Goal: Information Seeking & Learning: Learn about a topic

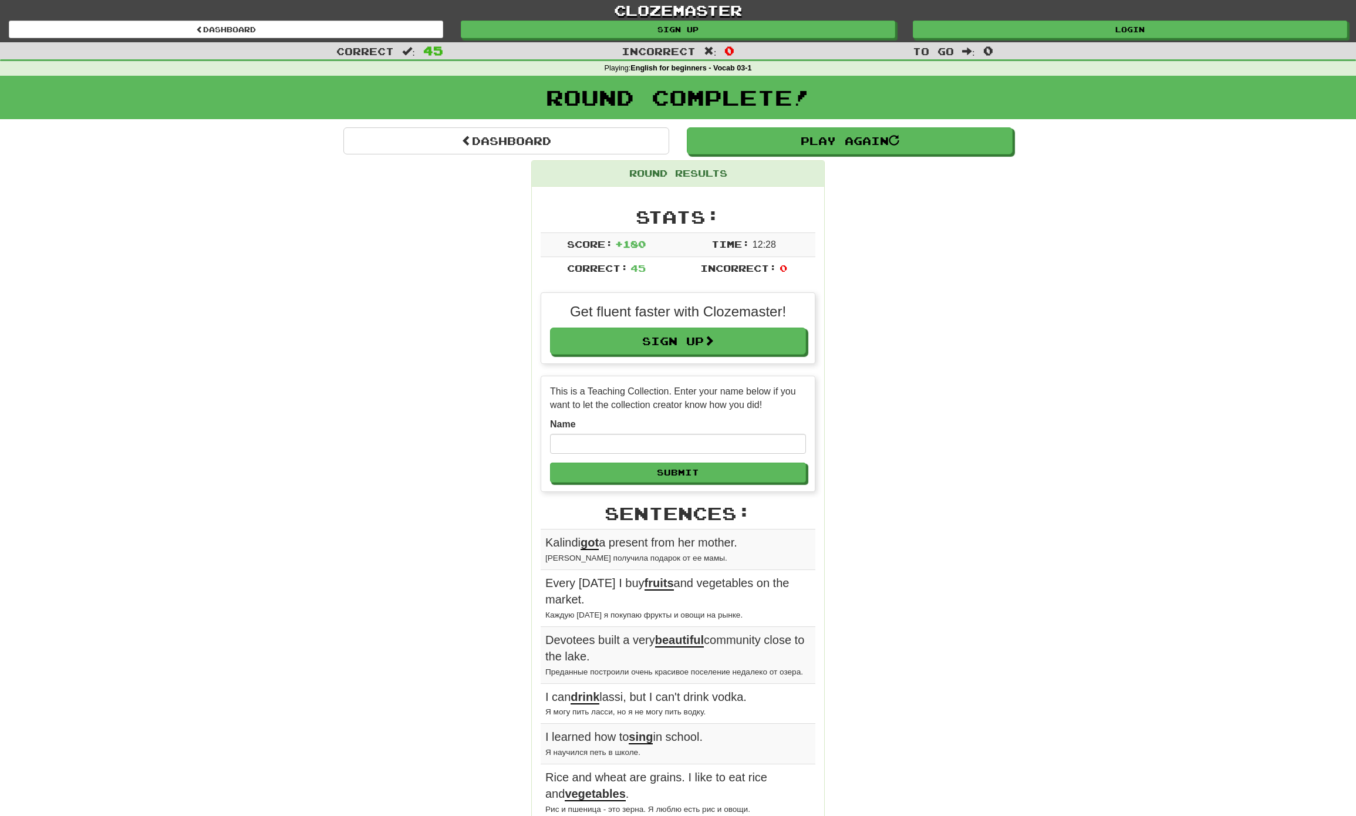
scroll to position [352, 0]
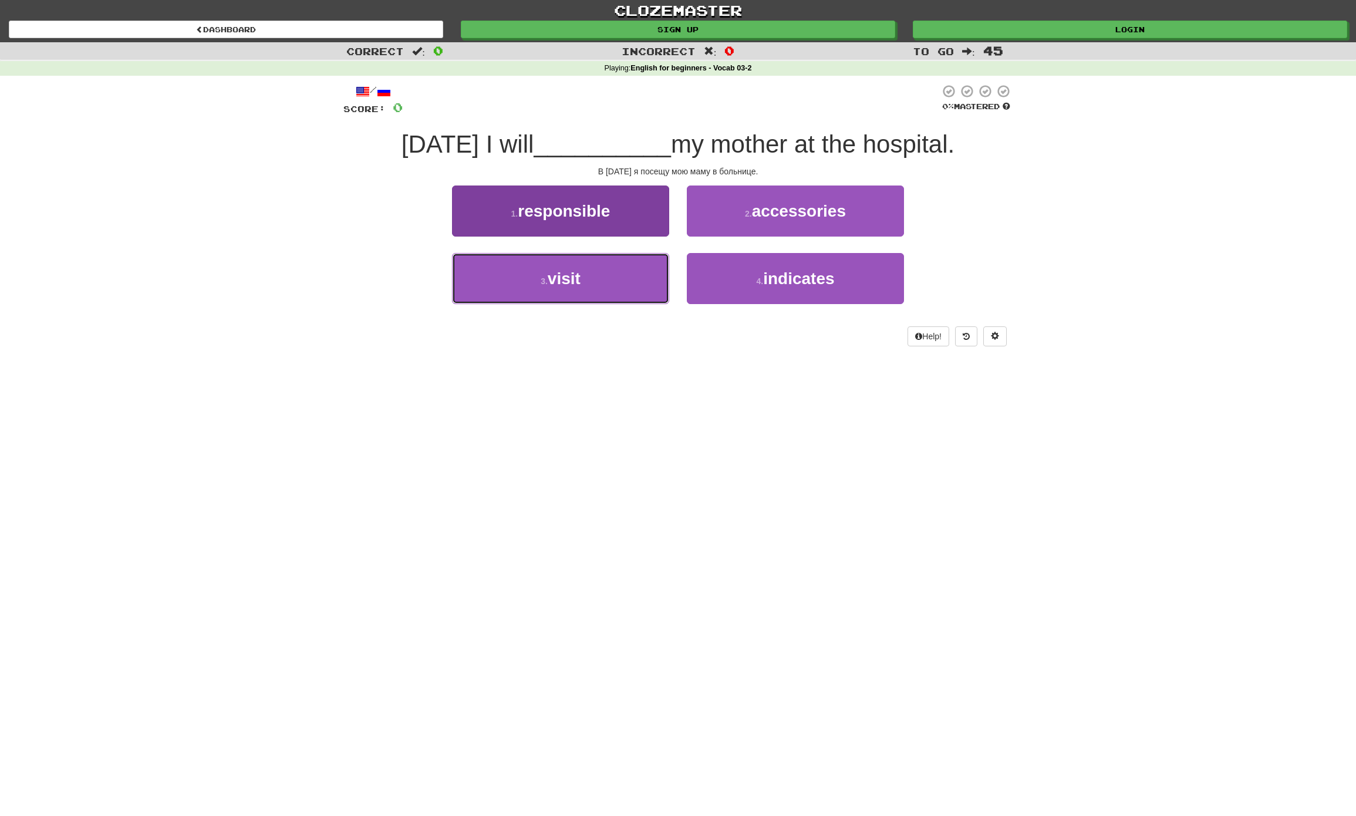
click at [560, 275] on span "visit" at bounding box center [564, 278] width 33 height 18
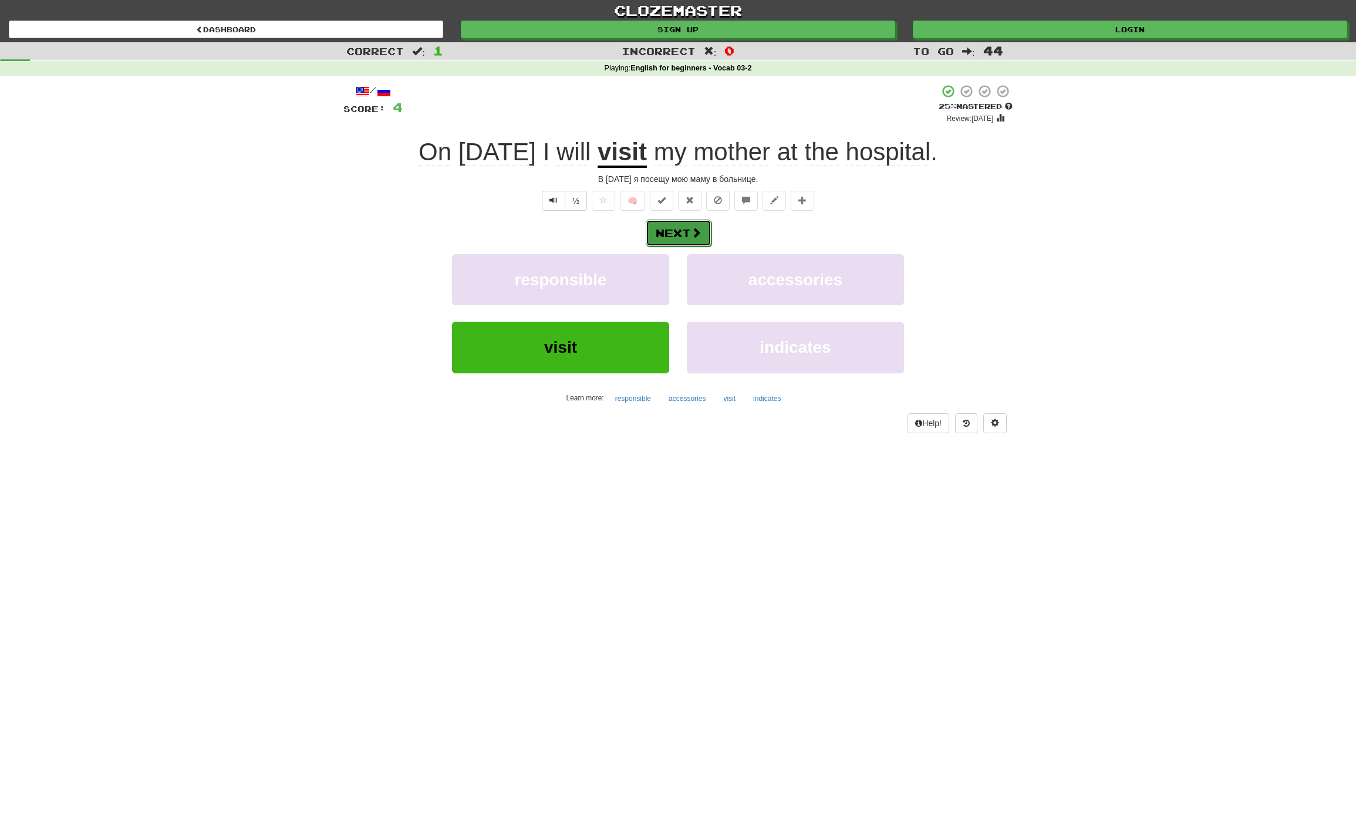
click at [678, 234] on button "Next" at bounding box center [679, 232] width 66 height 27
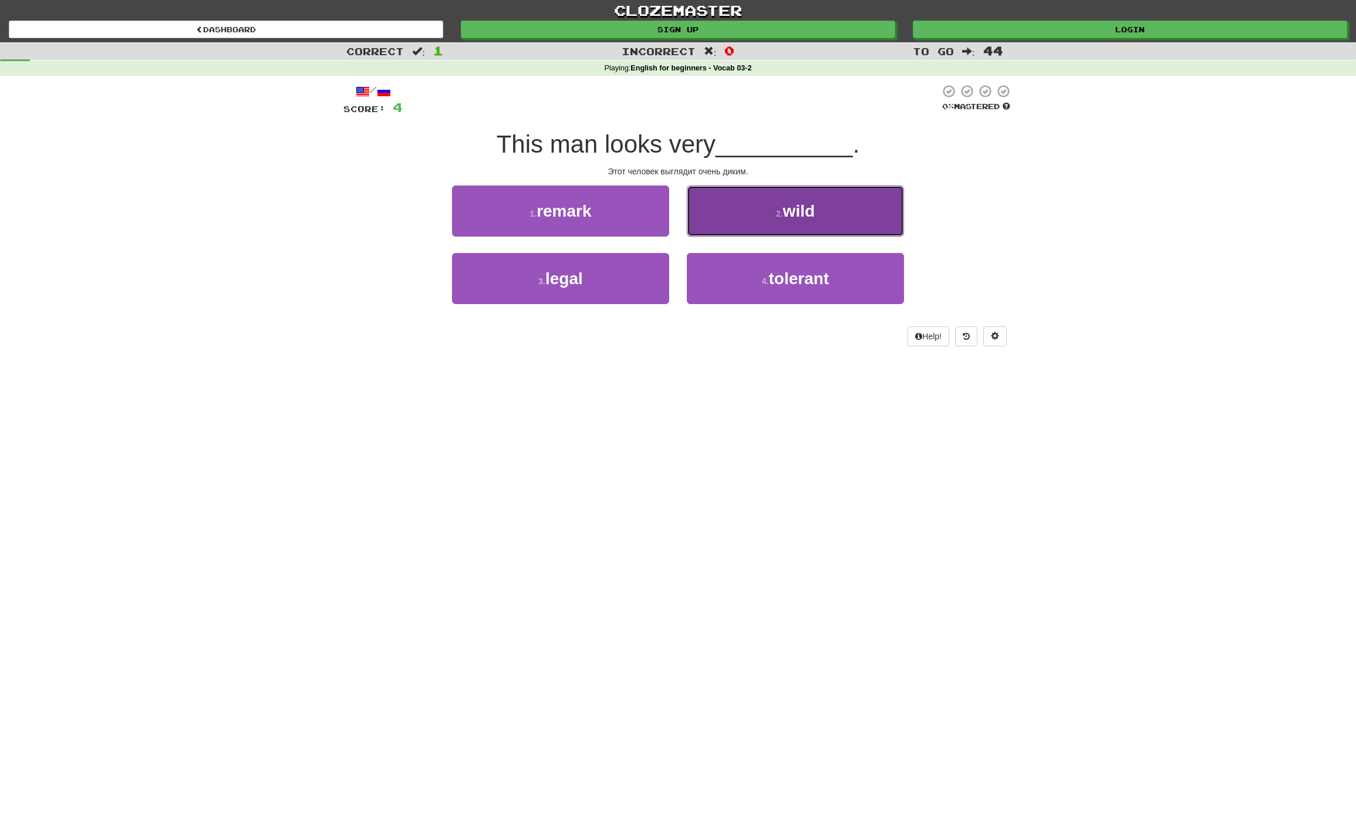
click at [849, 217] on button "2 . wild" at bounding box center [795, 210] width 217 height 51
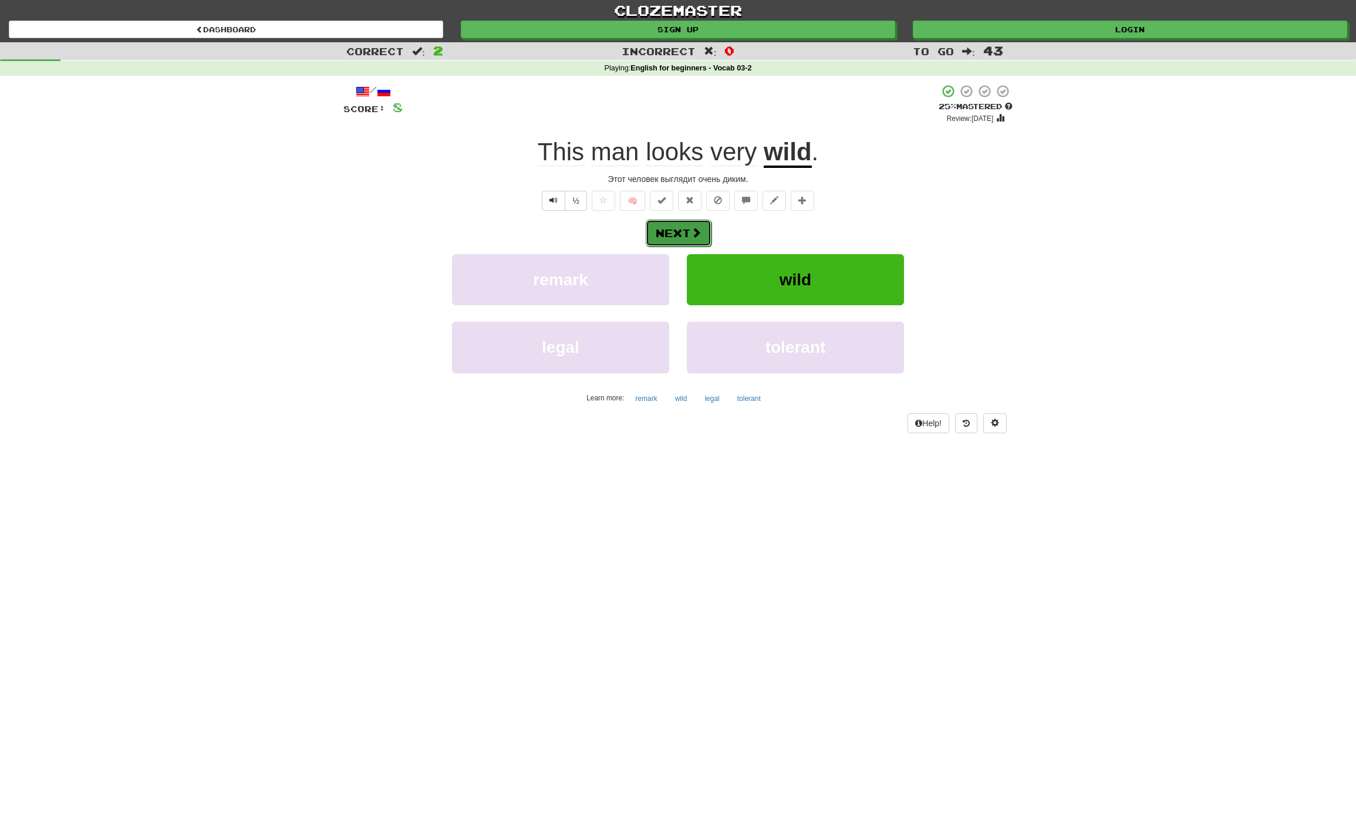
click at [694, 233] on span at bounding box center [696, 232] width 11 height 11
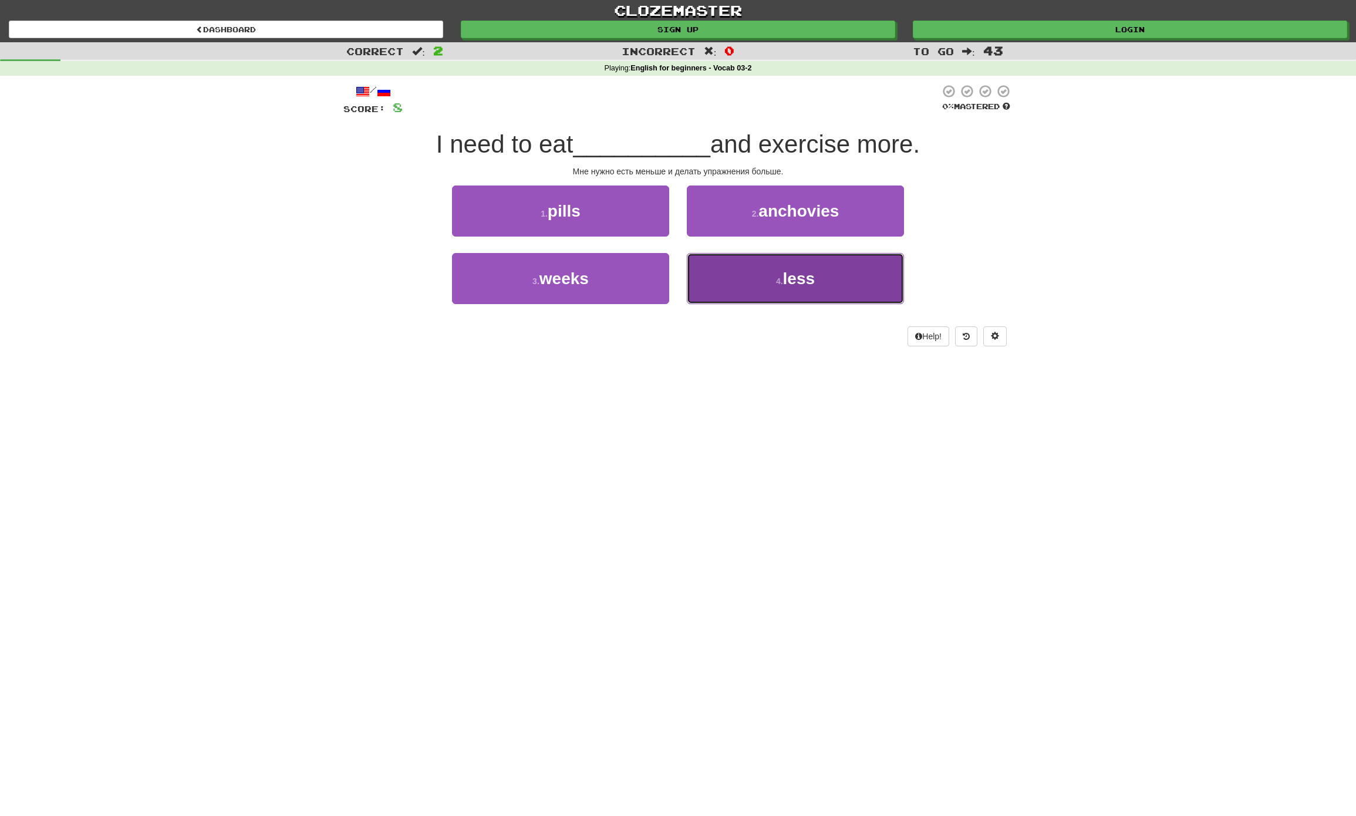
click at [813, 280] on span "less" at bounding box center [799, 278] width 32 height 18
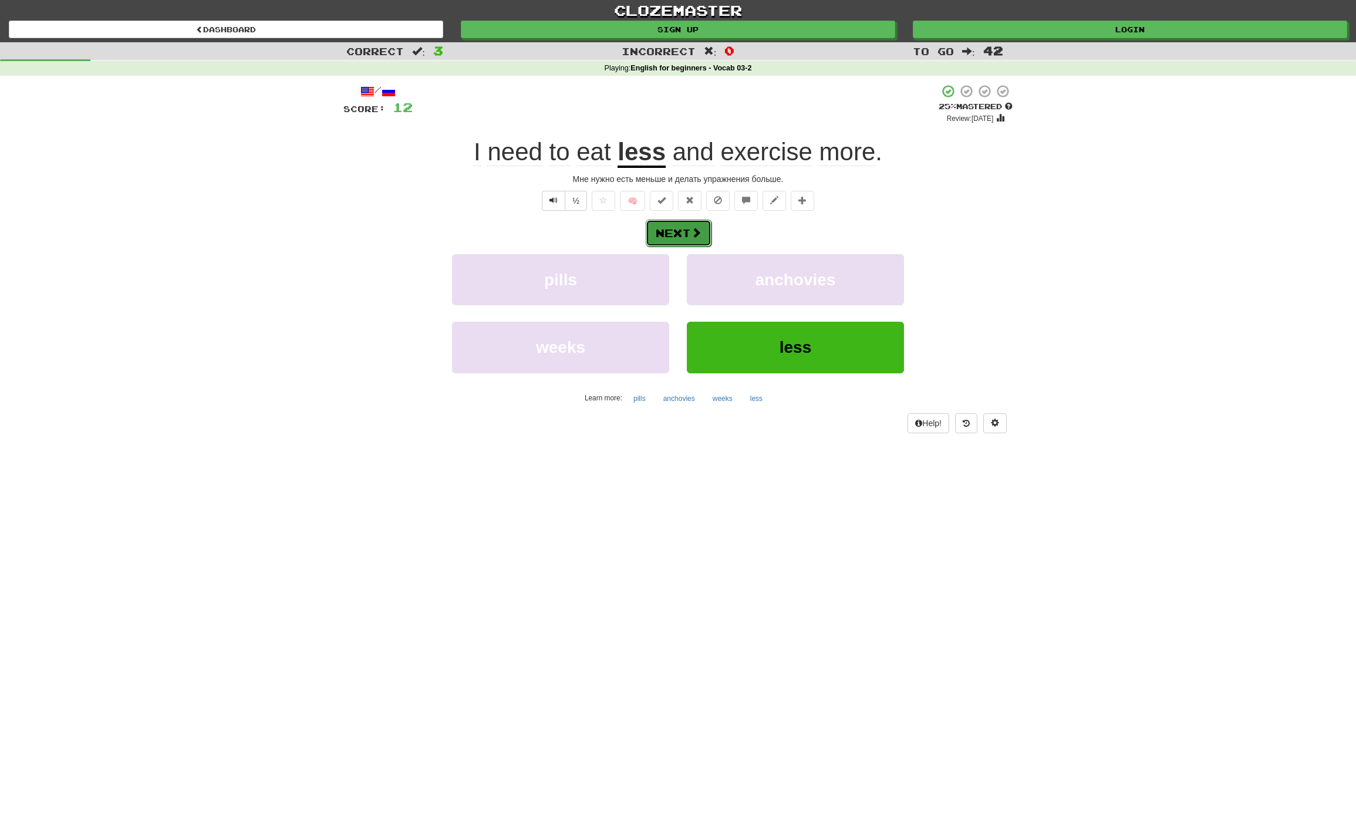
click at [678, 231] on button "Next" at bounding box center [679, 232] width 66 height 27
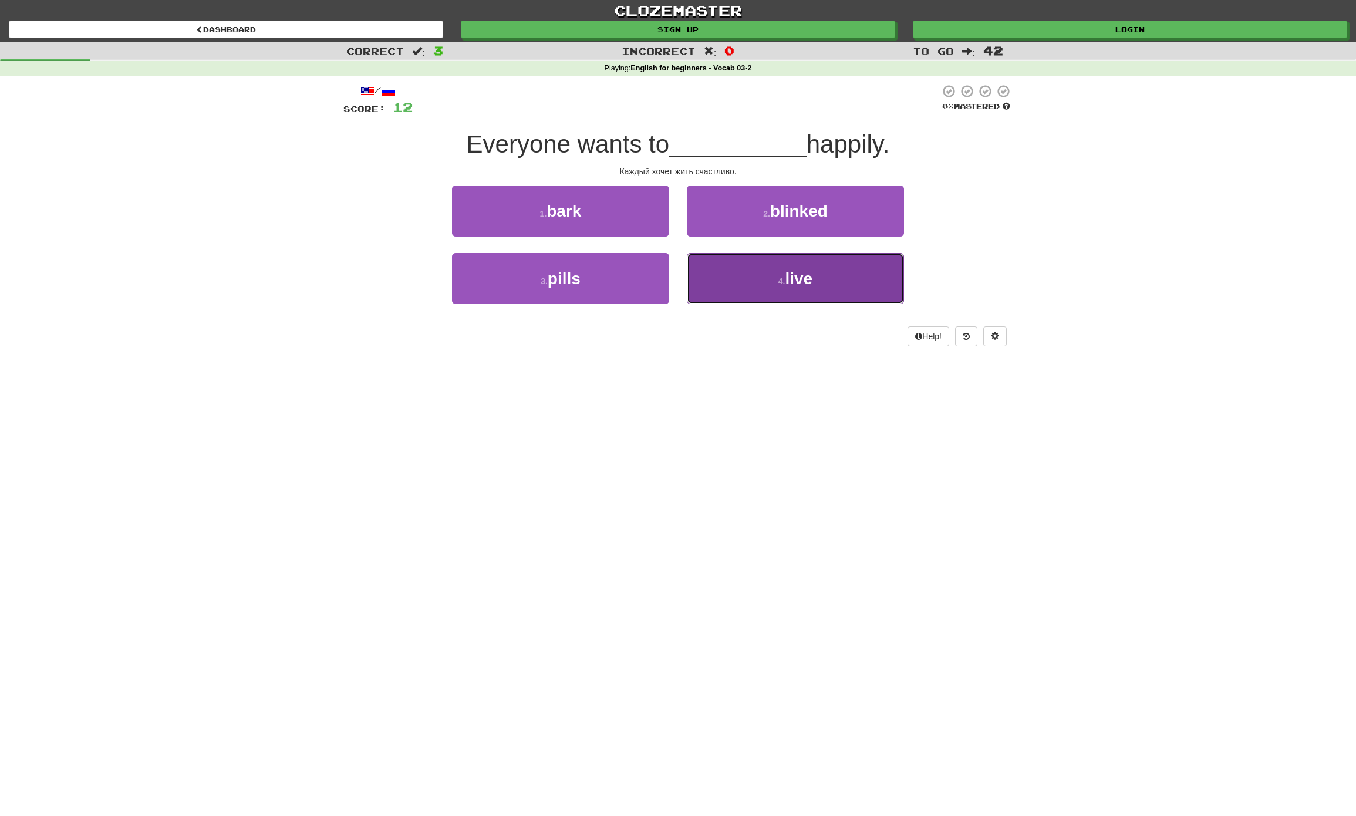
click at [796, 275] on span "live" at bounding box center [799, 278] width 28 height 18
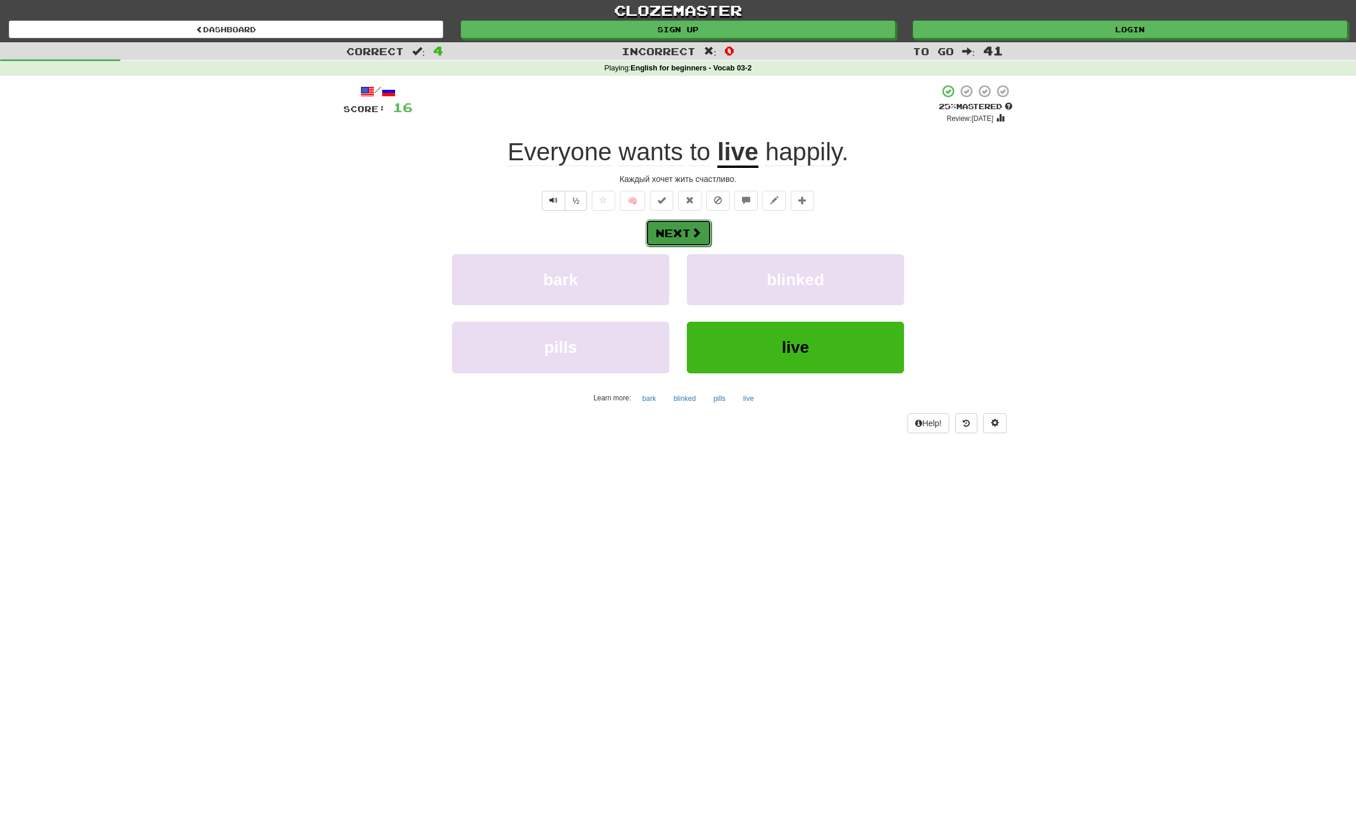
click at [675, 235] on button "Next" at bounding box center [679, 232] width 66 height 27
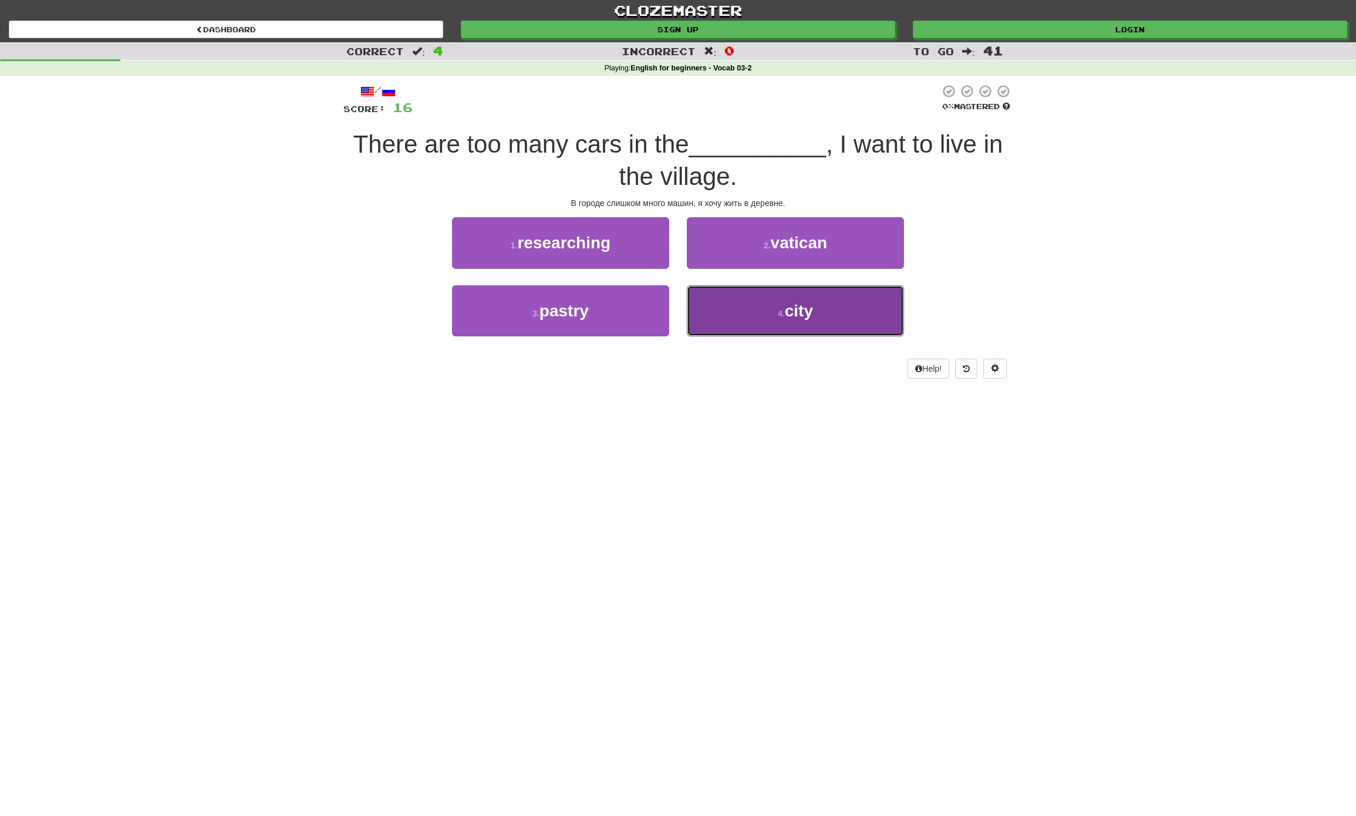
click at [822, 324] on button "4 . city" at bounding box center [795, 310] width 217 height 51
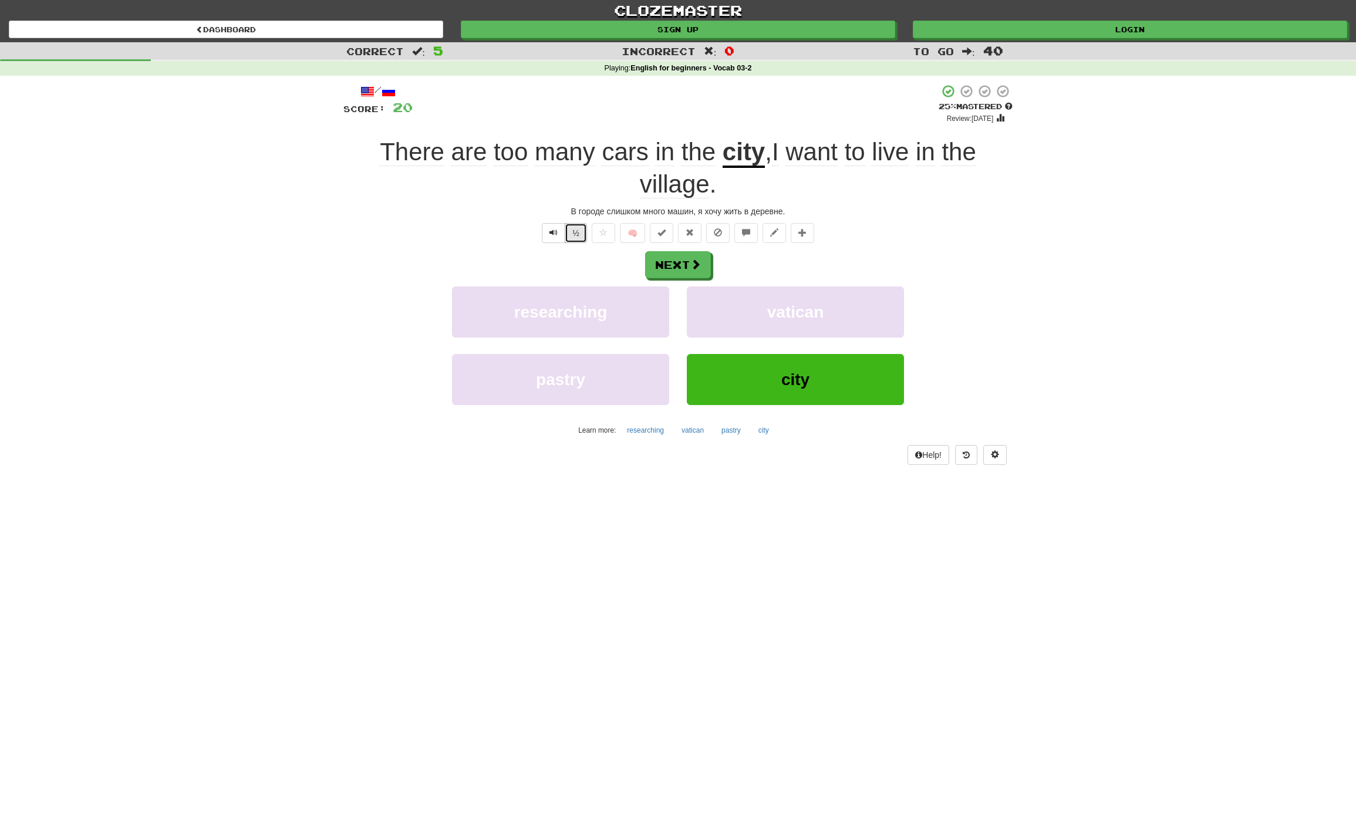
click at [569, 231] on button "½" at bounding box center [576, 233] width 22 height 20
click at [696, 266] on span at bounding box center [696, 264] width 11 height 11
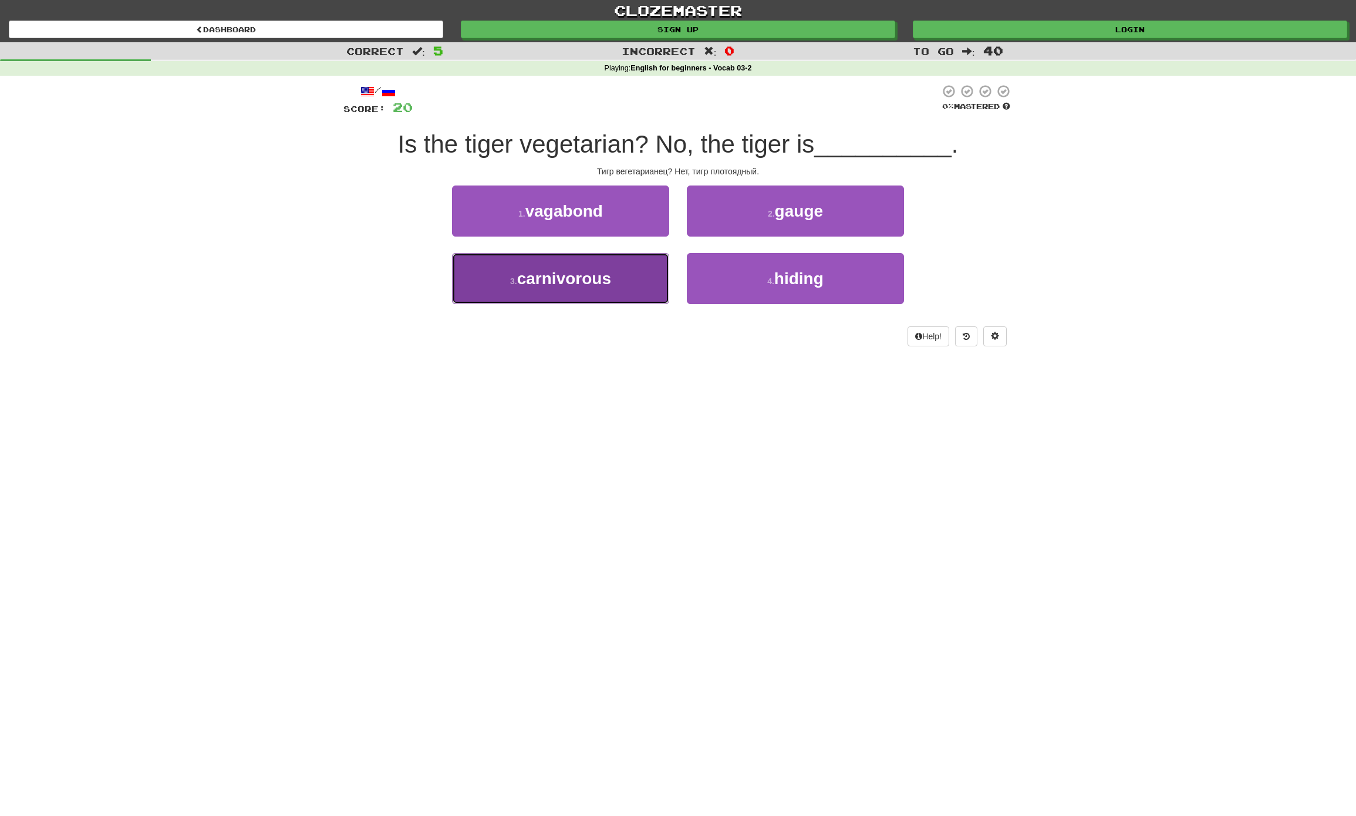
click at [594, 275] on span "carnivorous" at bounding box center [564, 278] width 94 height 18
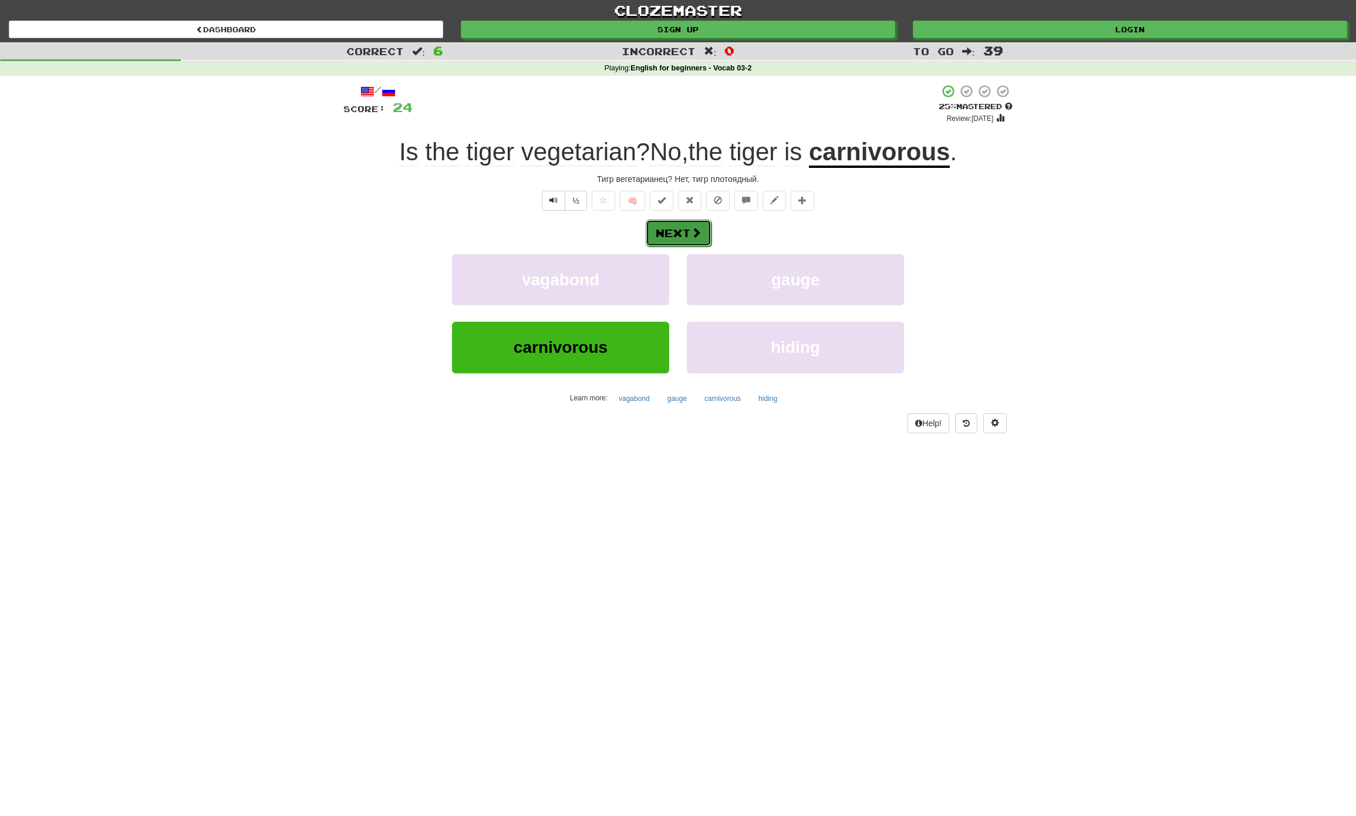
click at [664, 235] on button "Next" at bounding box center [679, 232] width 66 height 27
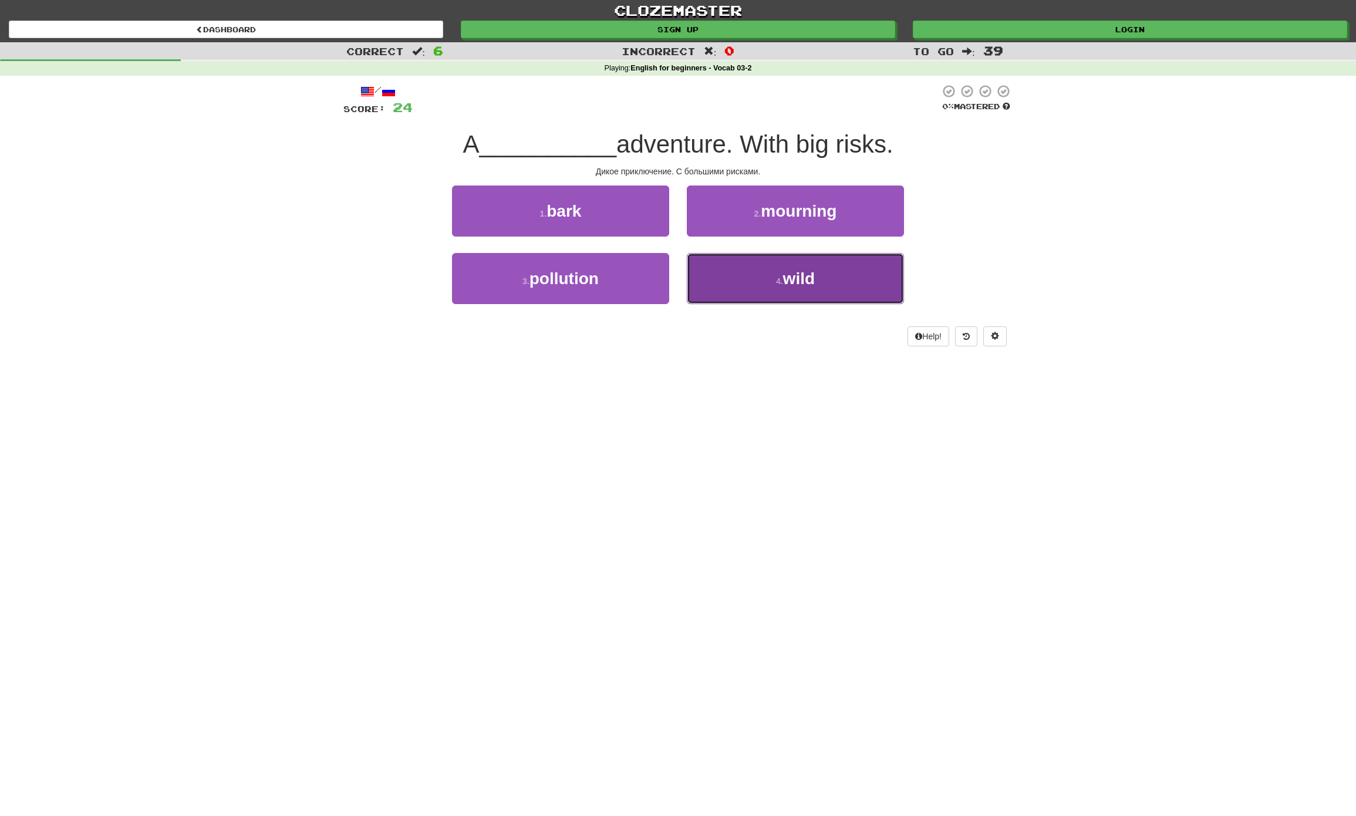
click at [803, 282] on span "wild" at bounding box center [799, 278] width 32 height 18
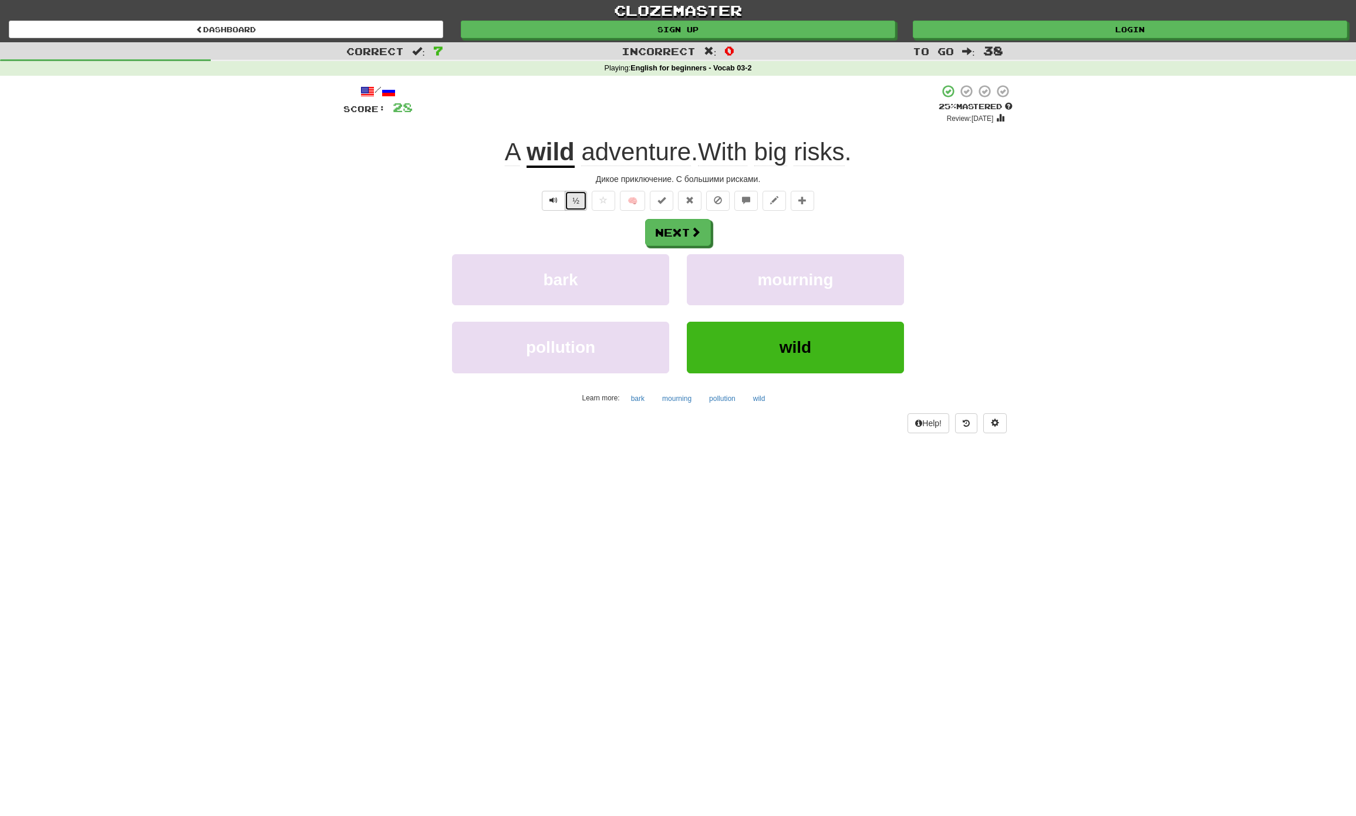
click at [570, 201] on button "½" at bounding box center [576, 201] width 22 height 20
click at [683, 238] on button "Next" at bounding box center [679, 232] width 66 height 27
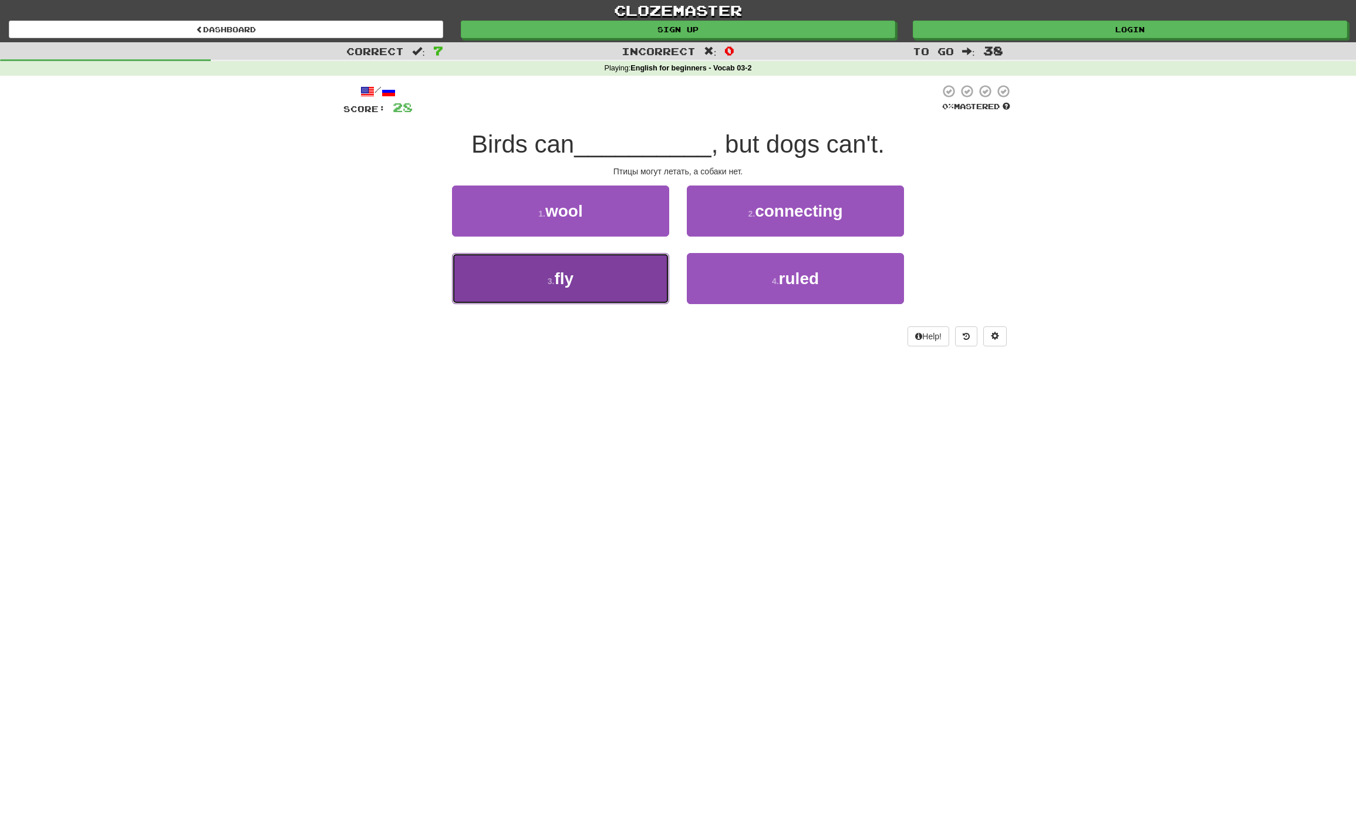
click at [585, 273] on button "3 . fly" at bounding box center [560, 278] width 217 height 51
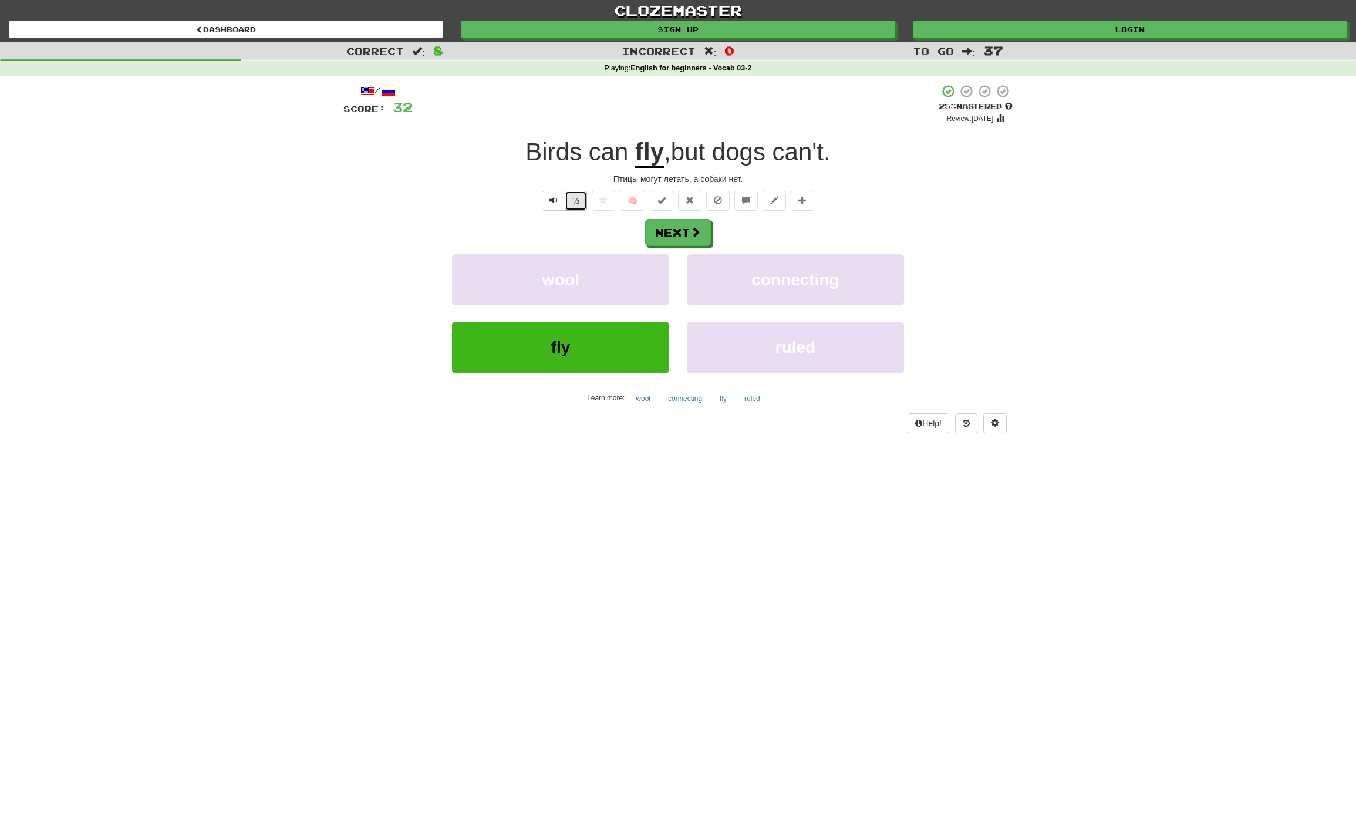
click at [570, 198] on button "½" at bounding box center [576, 201] width 22 height 20
click at [666, 226] on button "Next" at bounding box center [679, 232] width 66 height 27
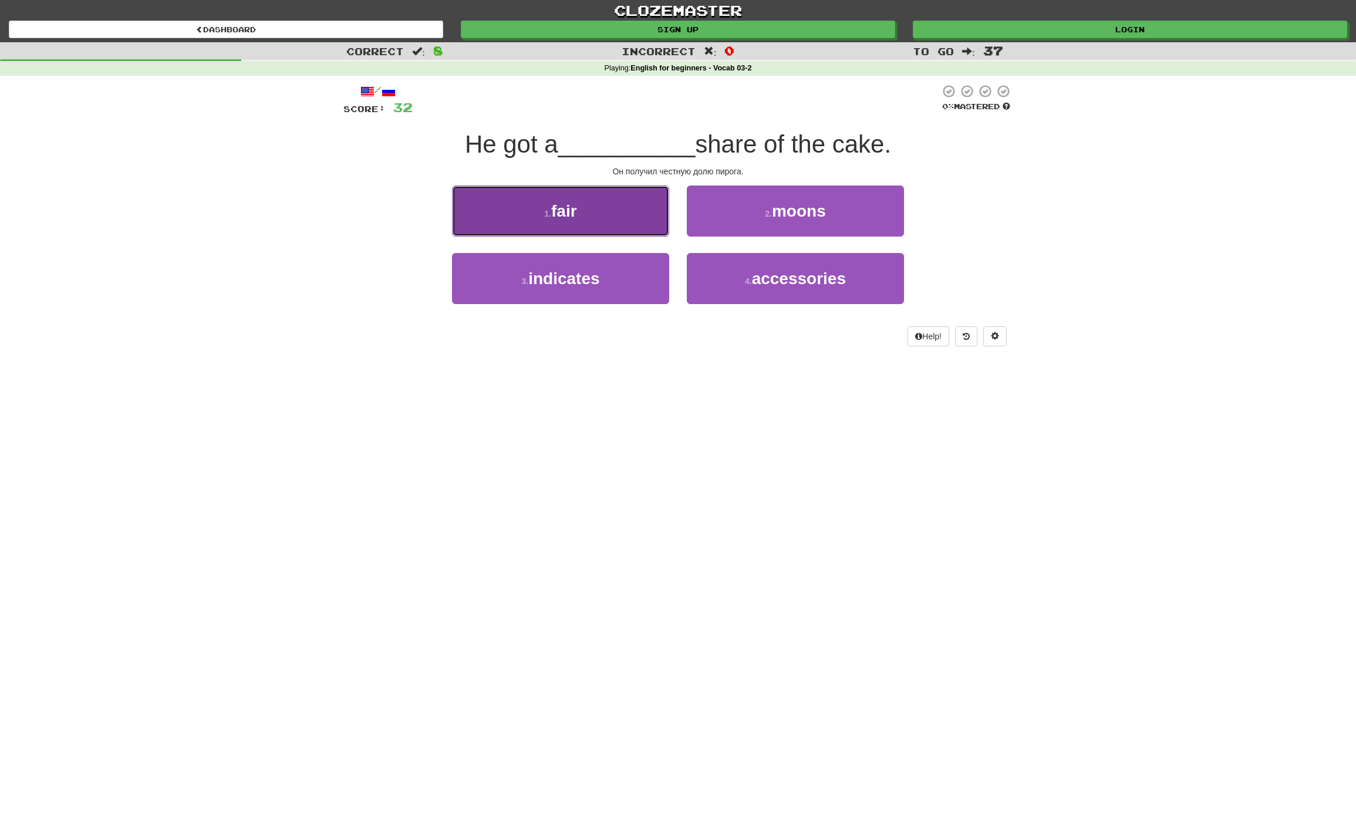
click at [641, 215] on button "1 . fair" at bounding box center [560, 210] width 217 height 51
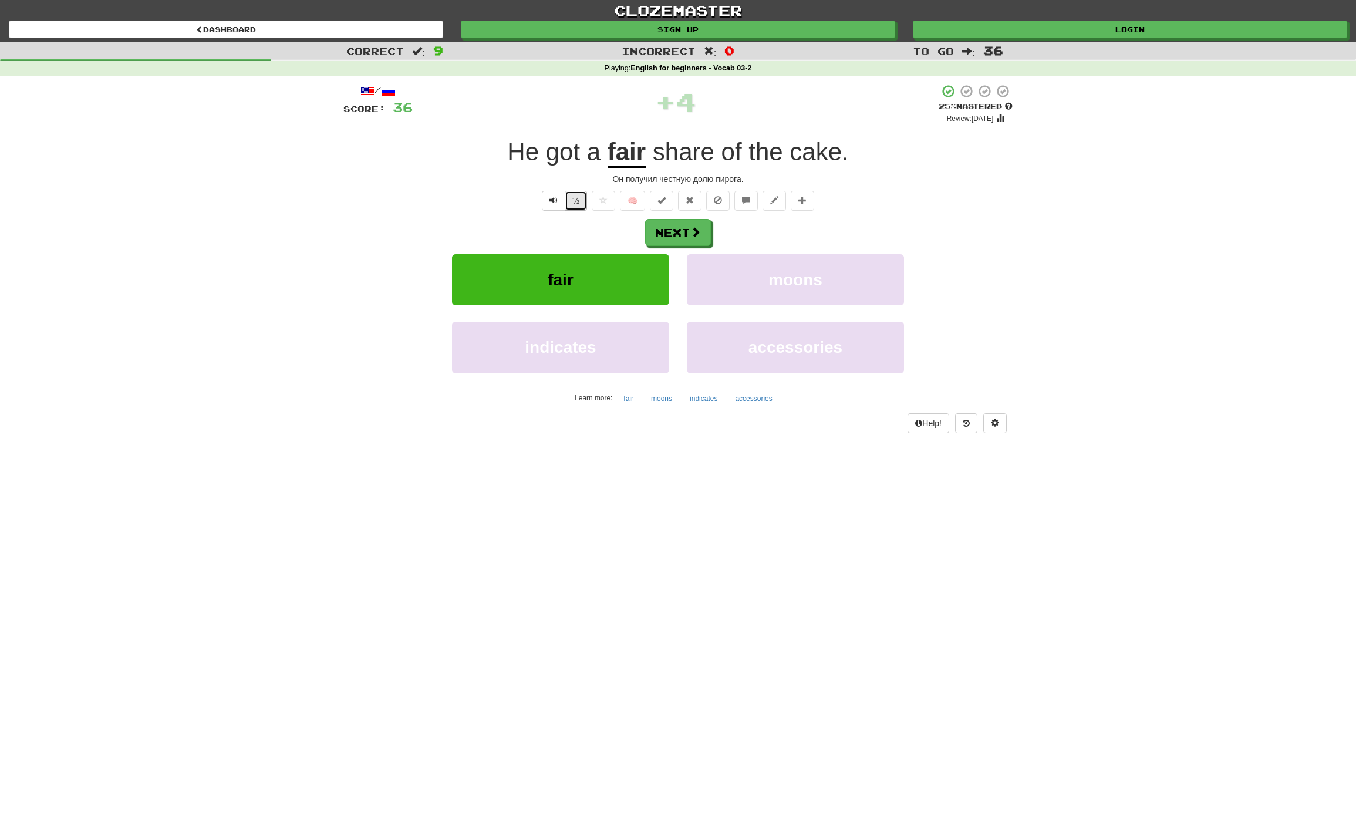
click at [567, 200] on button "½" at bounding box center [576, 201] width 22 height 20
click at [666, 226] on button "Next" at bounding box center [679, 232] width 66 height 27
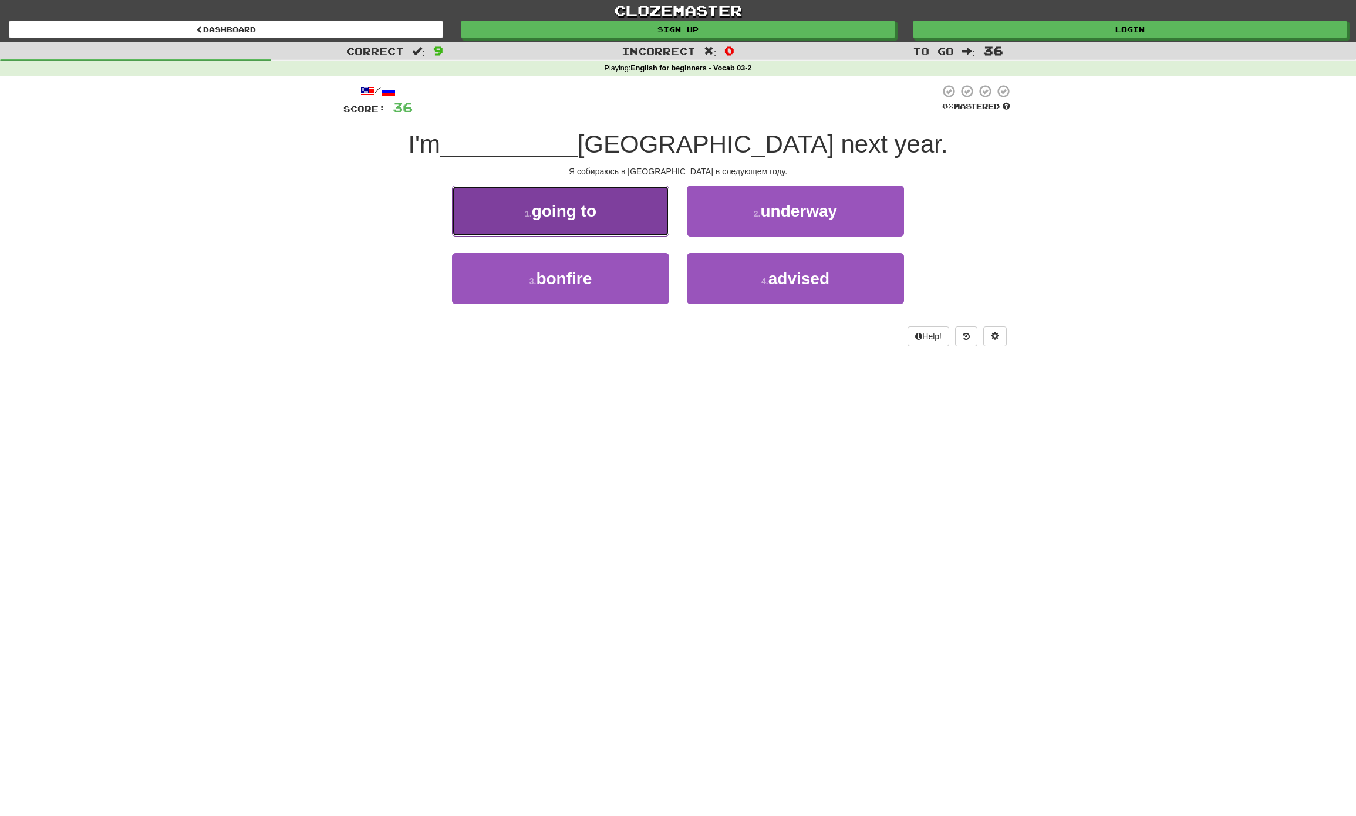
click at [590, 208] on span "going to" at bounding box center [564, 211] width 65 height 18
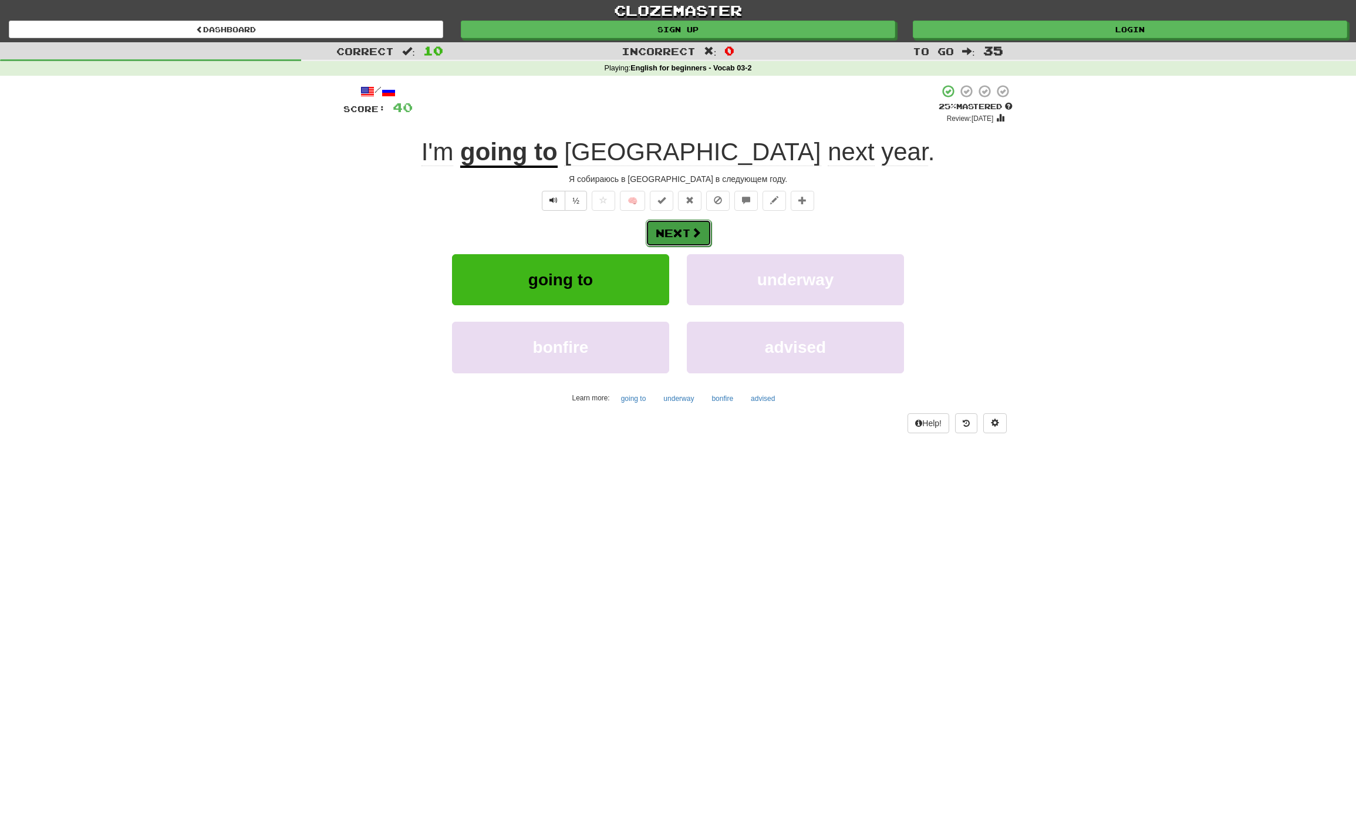
click at [674, 229] on button "Next" at bounding box center [679, 232] width 66 height 27
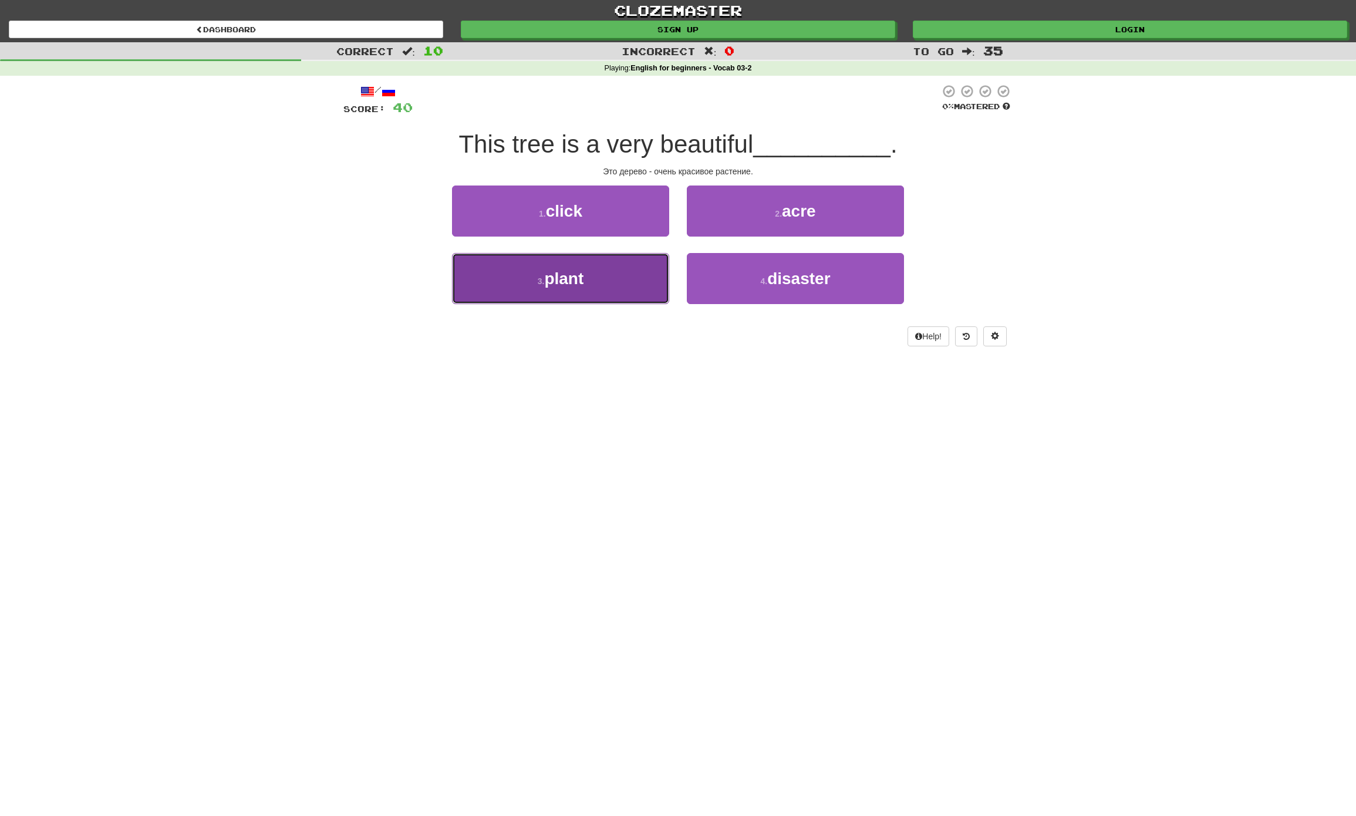
click at [583, 285] on span "plant" at bounding box center [563, 278] width 39 height 18
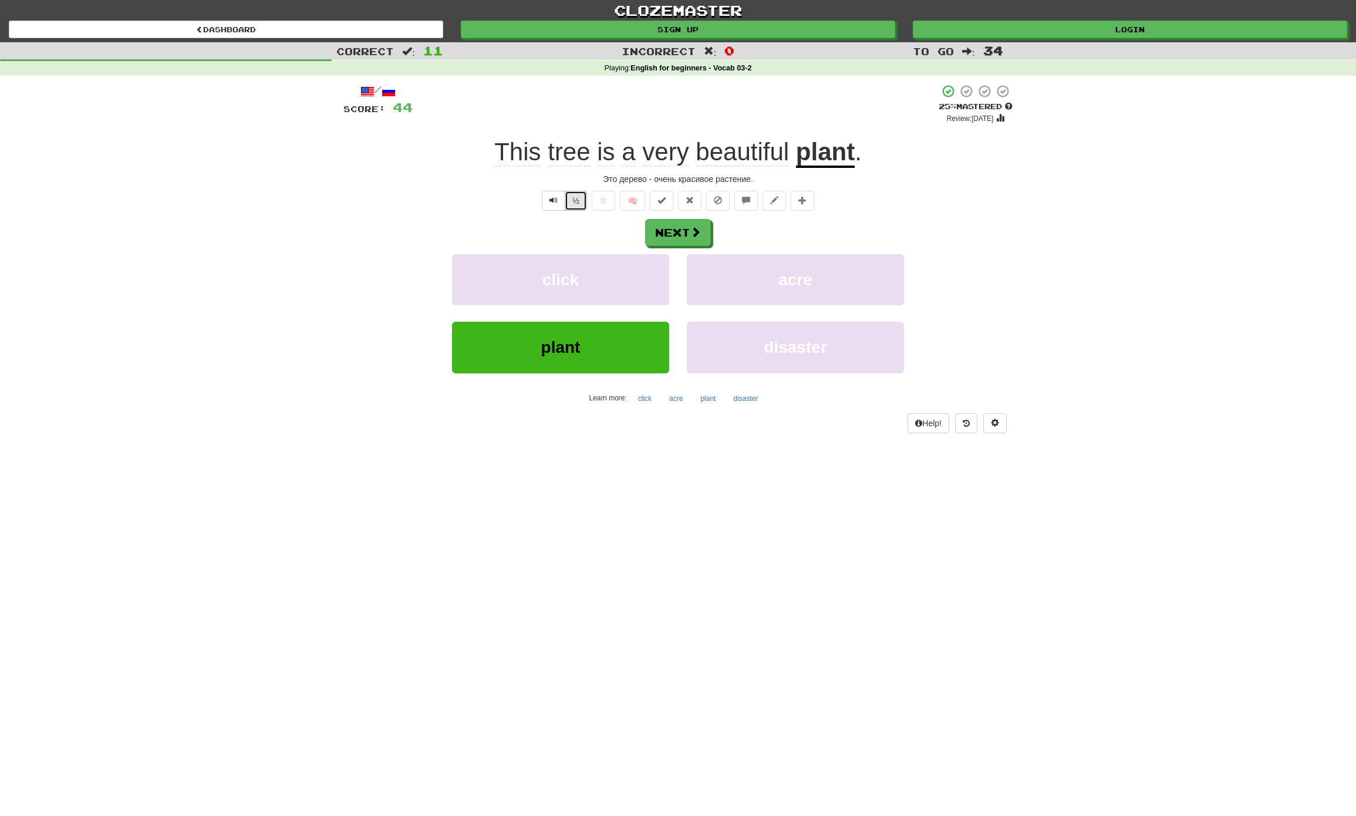
click at [573, 202] on button "½" at bounding box center [576, 201] width 22 height 20
click at [685, 222] on button "Next" at bounding box center [679, 232] width 66 height 27
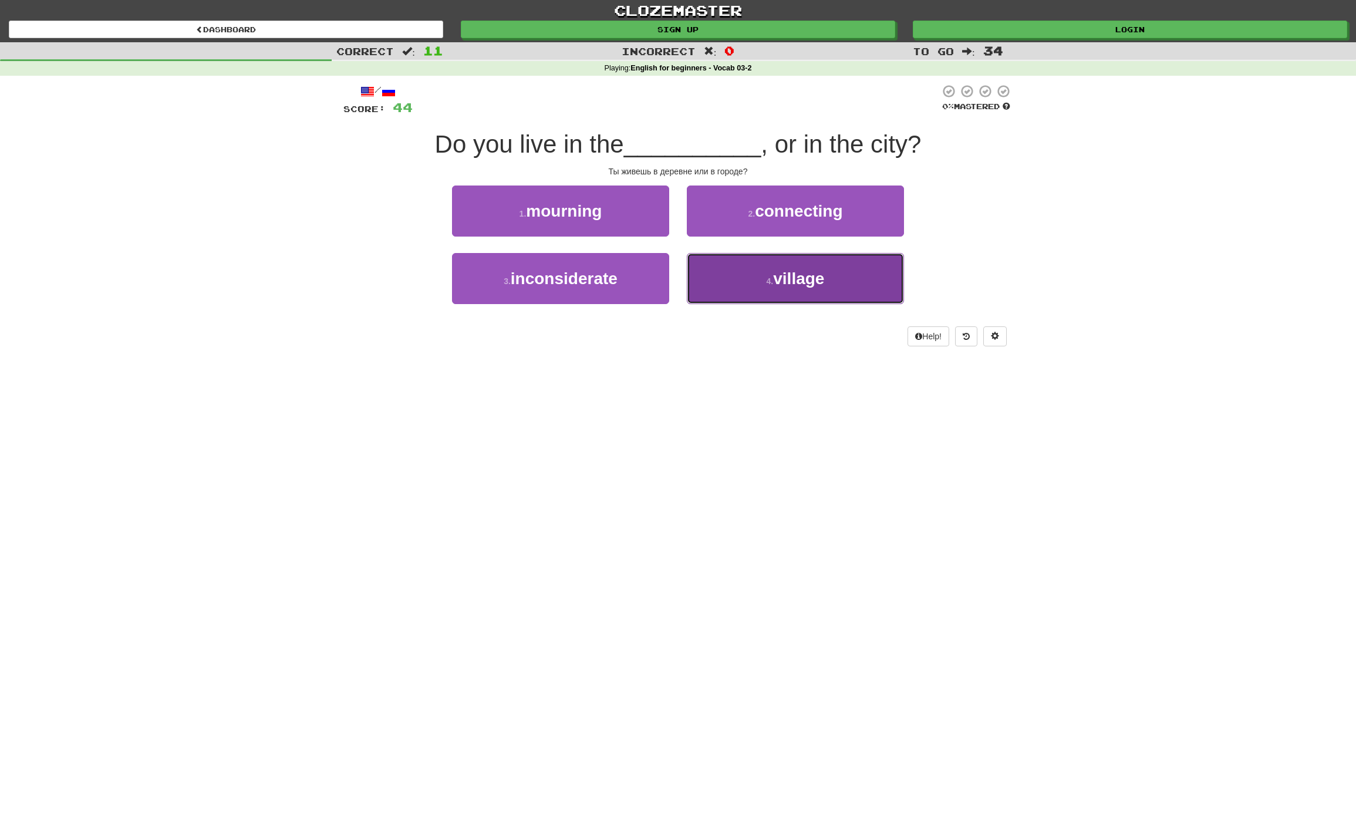
click at [822, 277] on span "village" at bounding box center [798, 278] width 51 height 18
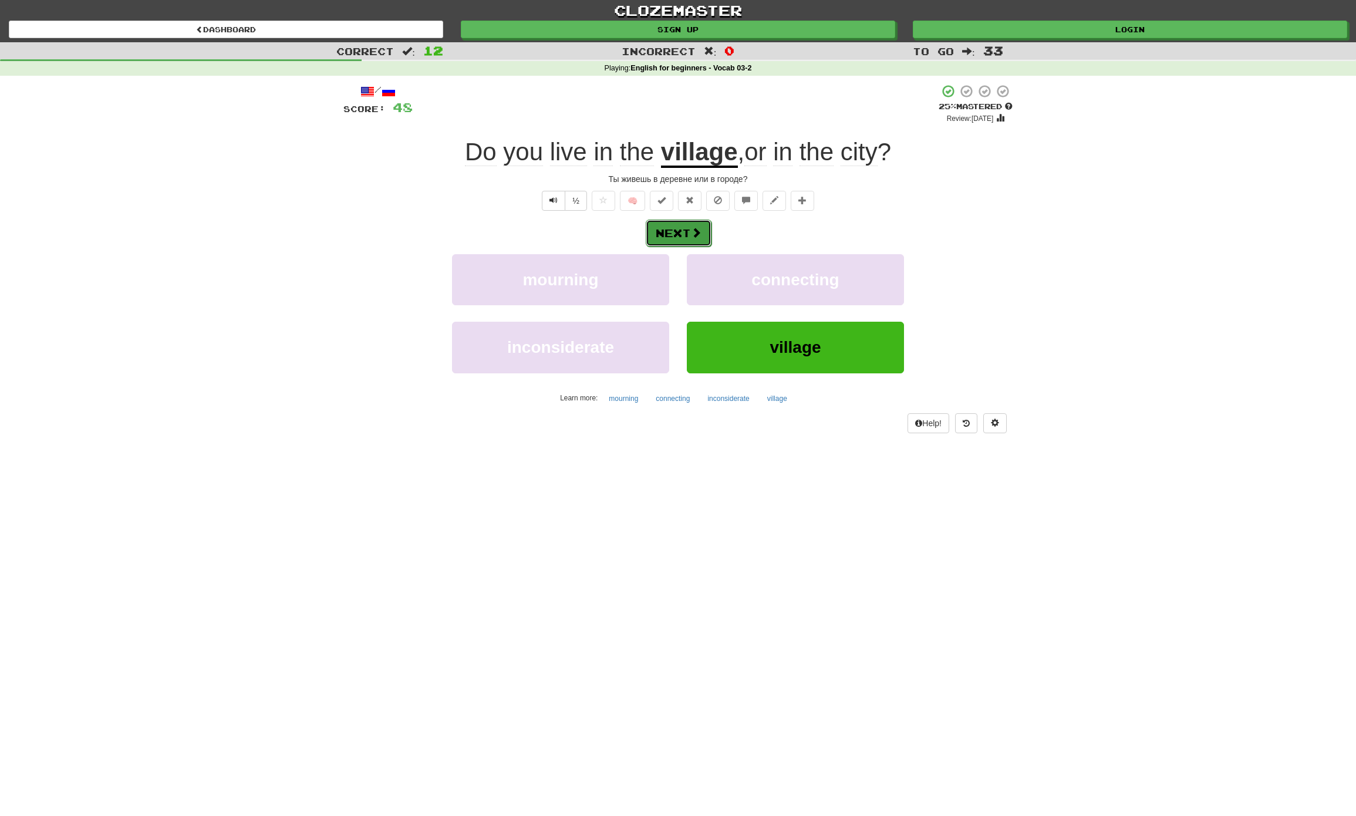
click at [680, 231] on button "Next" at bounding box center [679, 232] width 66 height 27
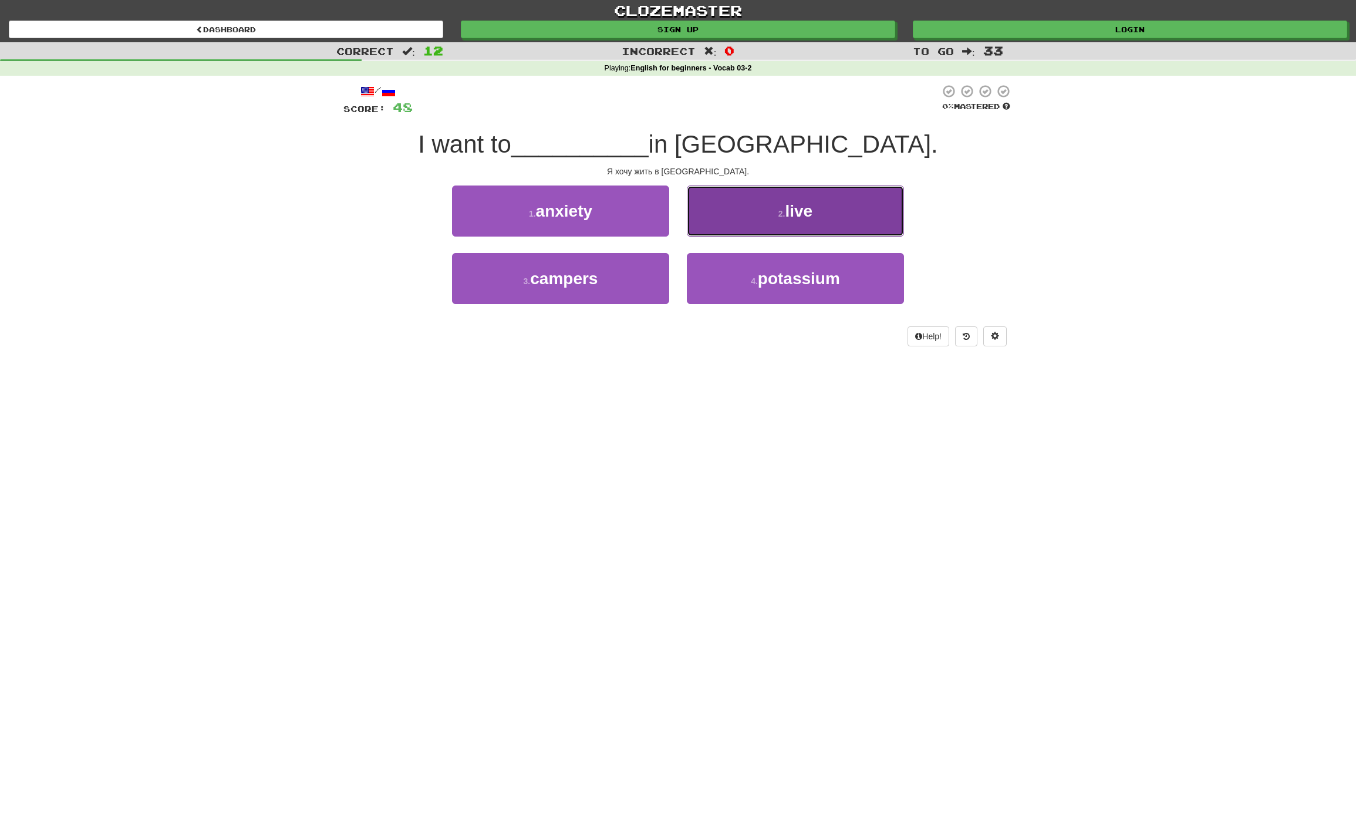
click at [784, 215] on small "2 ." at bounding box center [781, 213] width 7 height 9
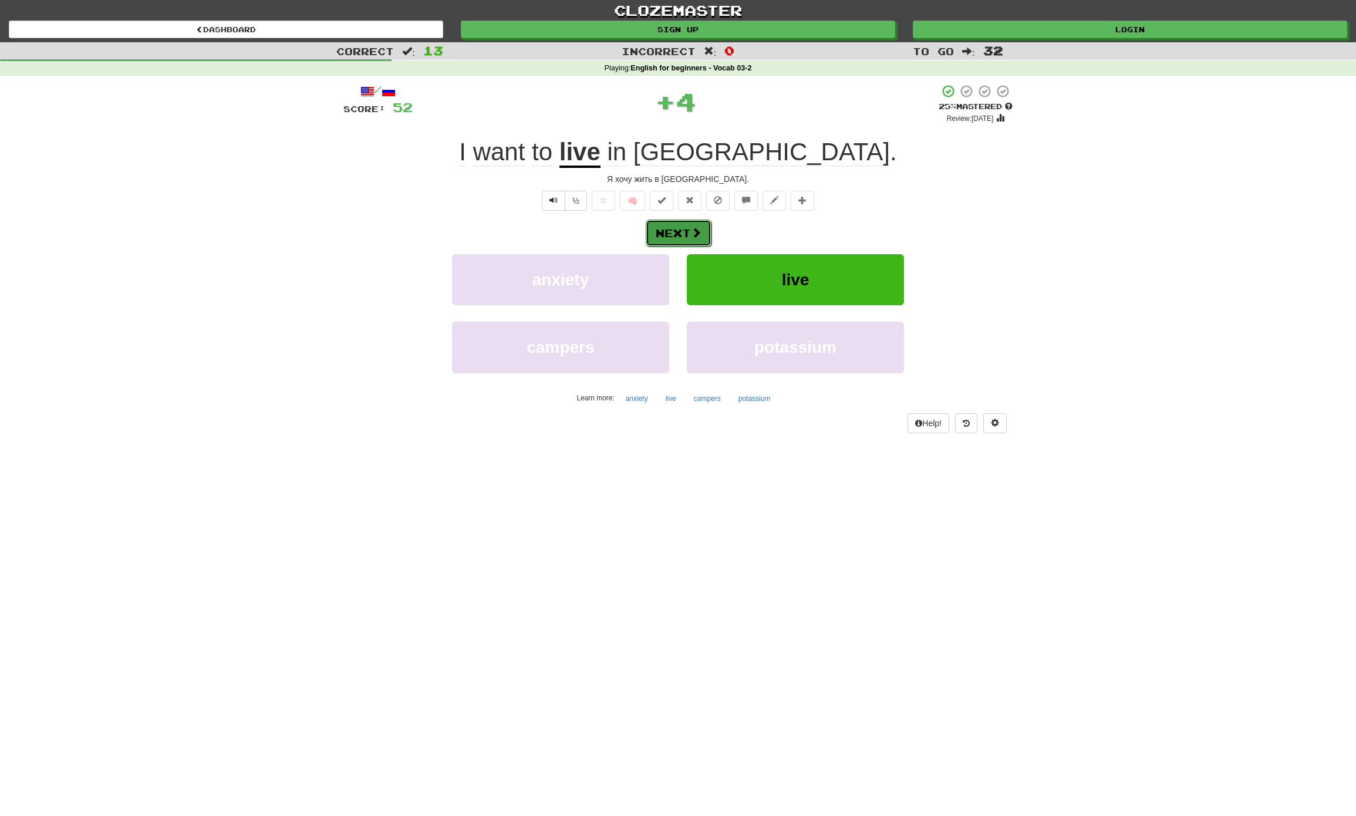
click at [673, 233] on button "Next" at bounding box center [679, 232] width 66 height 27
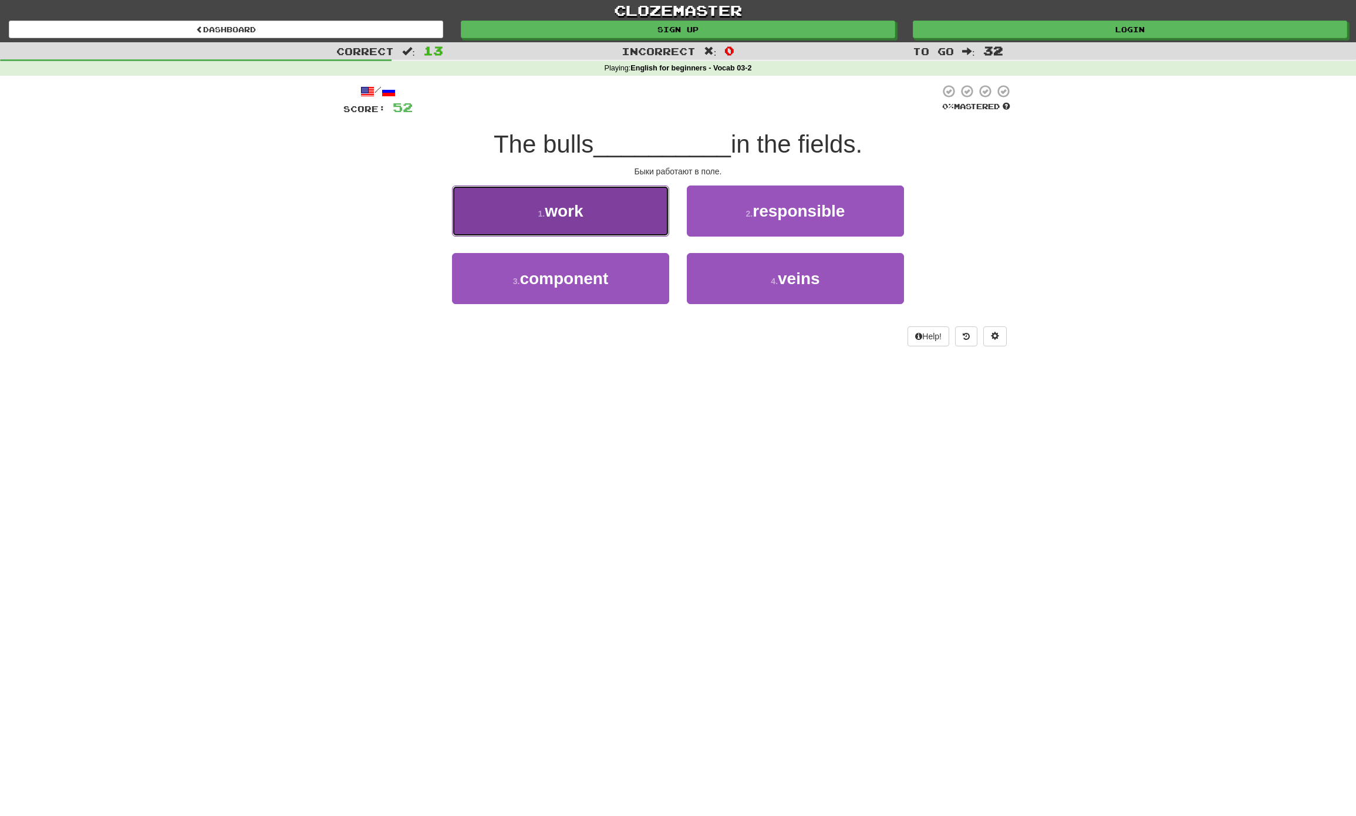
click at [636, 217] on button "1 . work" at bounding box center [560, 210] width 217 height 51
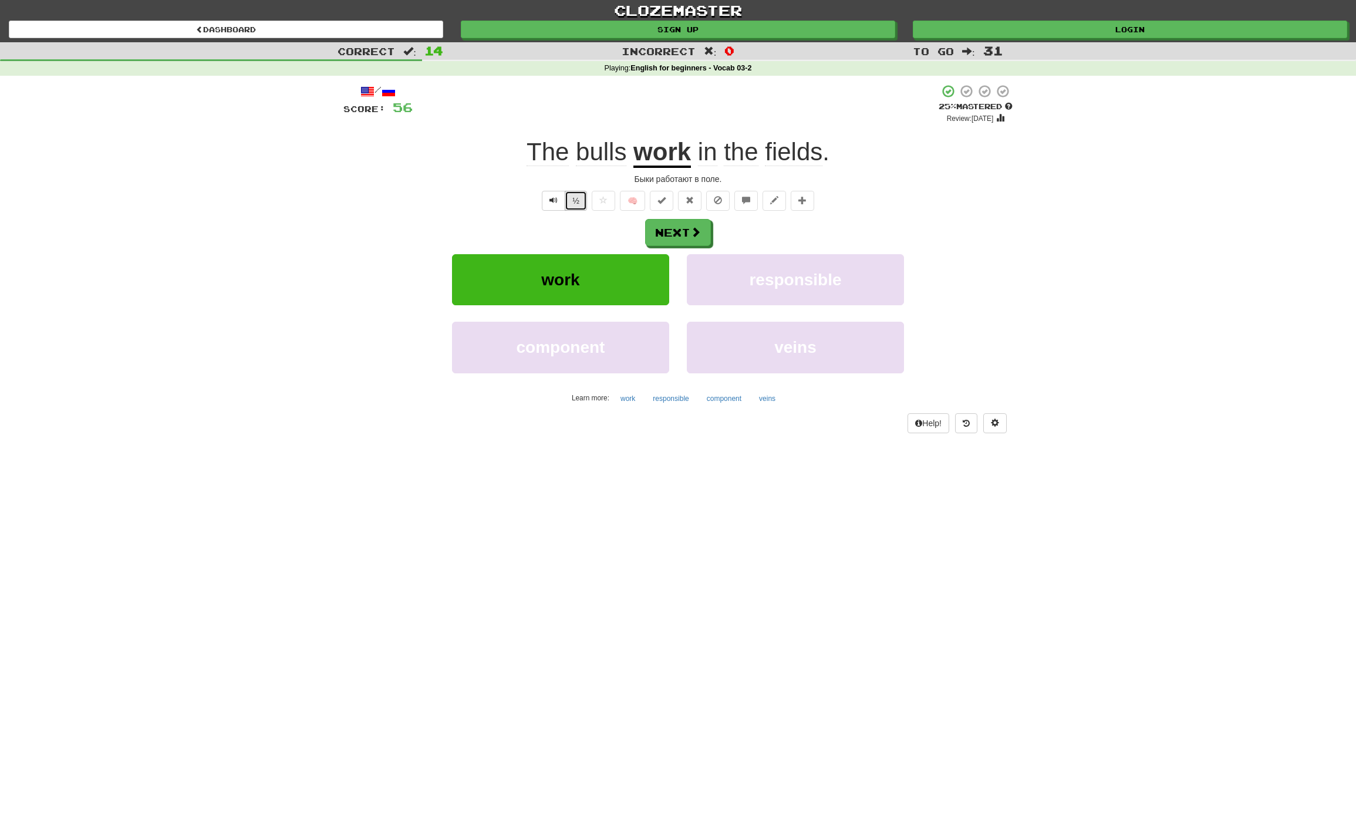
click at [580, 202] on button "½" at bounding box center [576, 201] width 22 height 20
click at [572, 200] on button "½" at bounding box center [576, 201] width 22 height 20
click at [690, 227] on button "Next" at bounding box center [679, 232] width 66 height 27
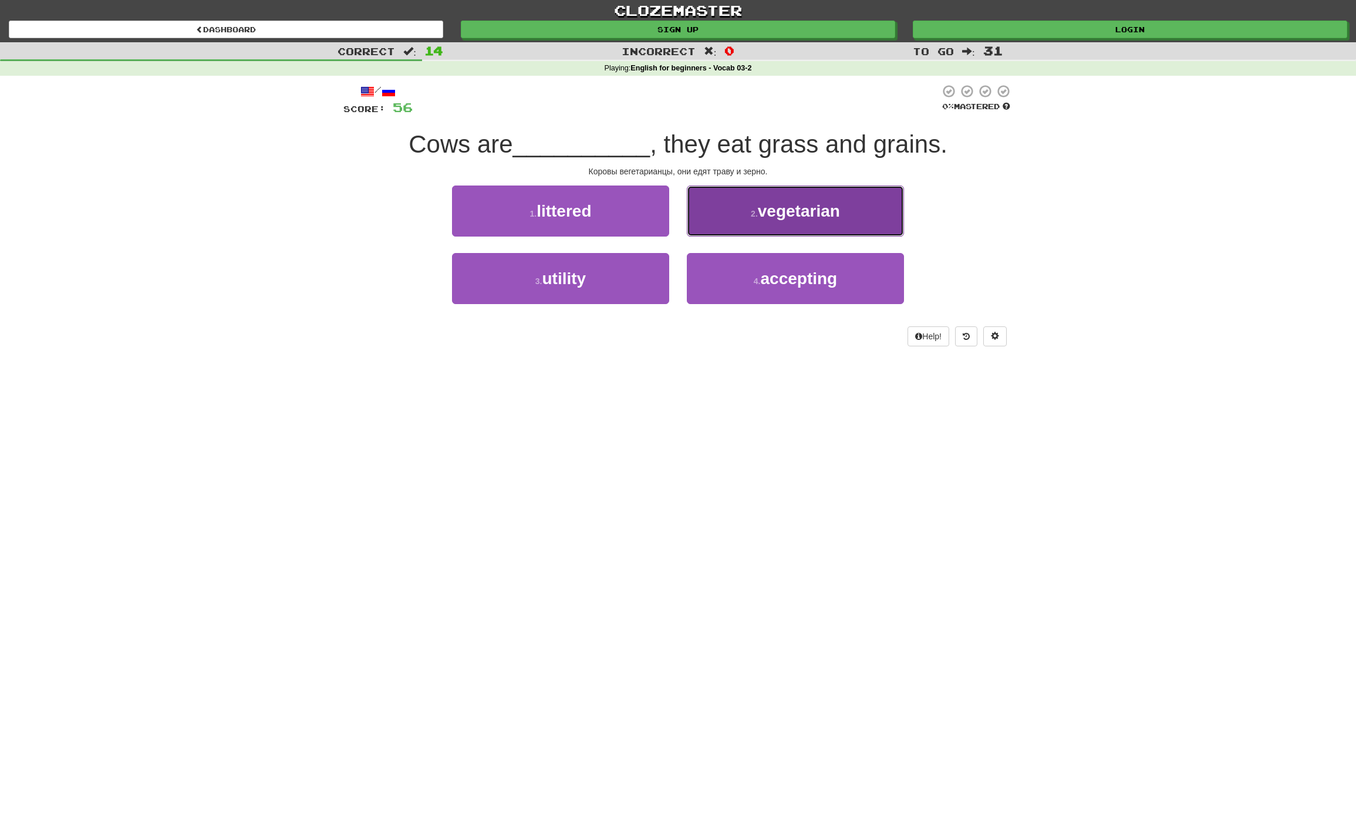
click at [796, 204] on span "vegetarian" at bounding box center [799, 211] width 82 height 18
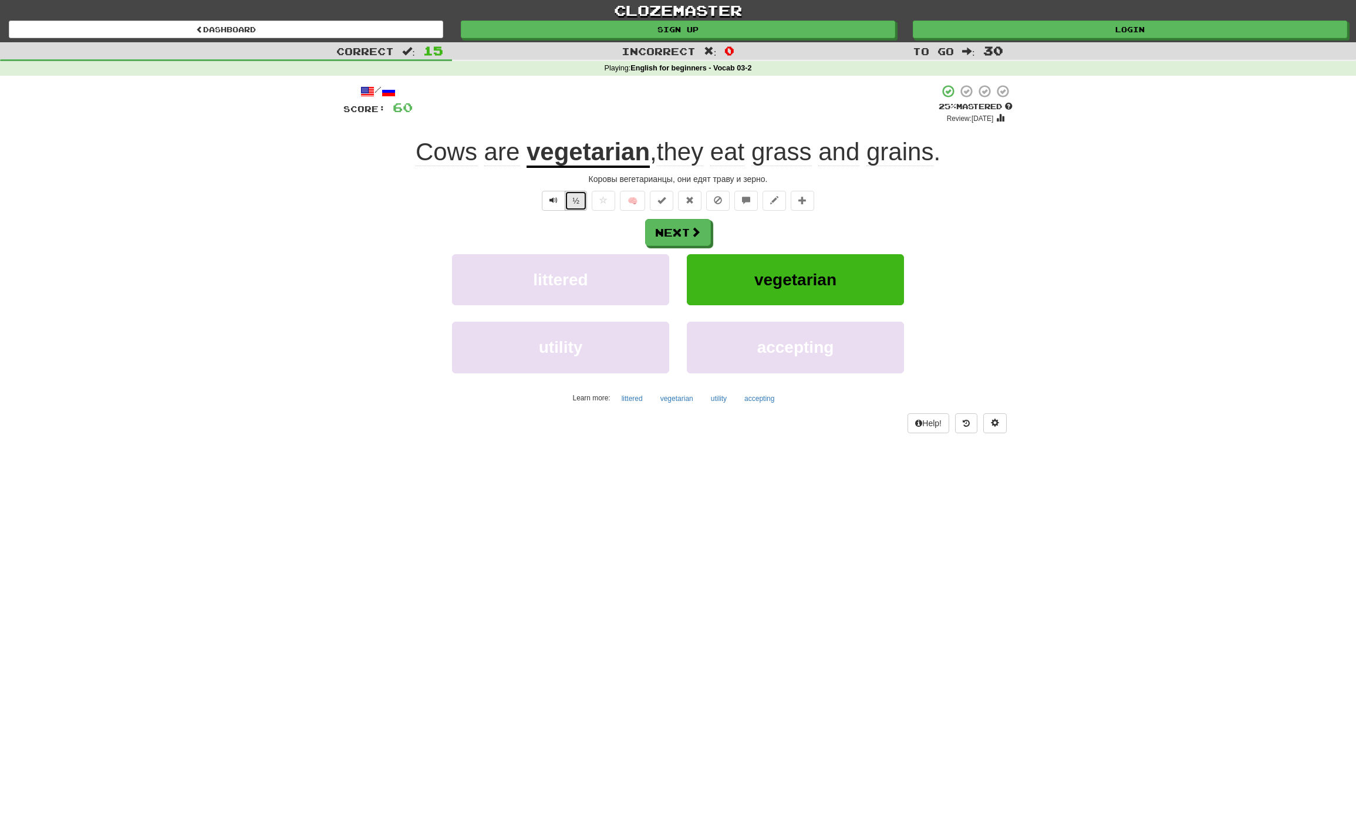
click at [569, 204] on button "½" at bounding box center [576, 201] width 22 height 20
click at [691, 229] on span at bounding box center [696, 232] width 11 height 11
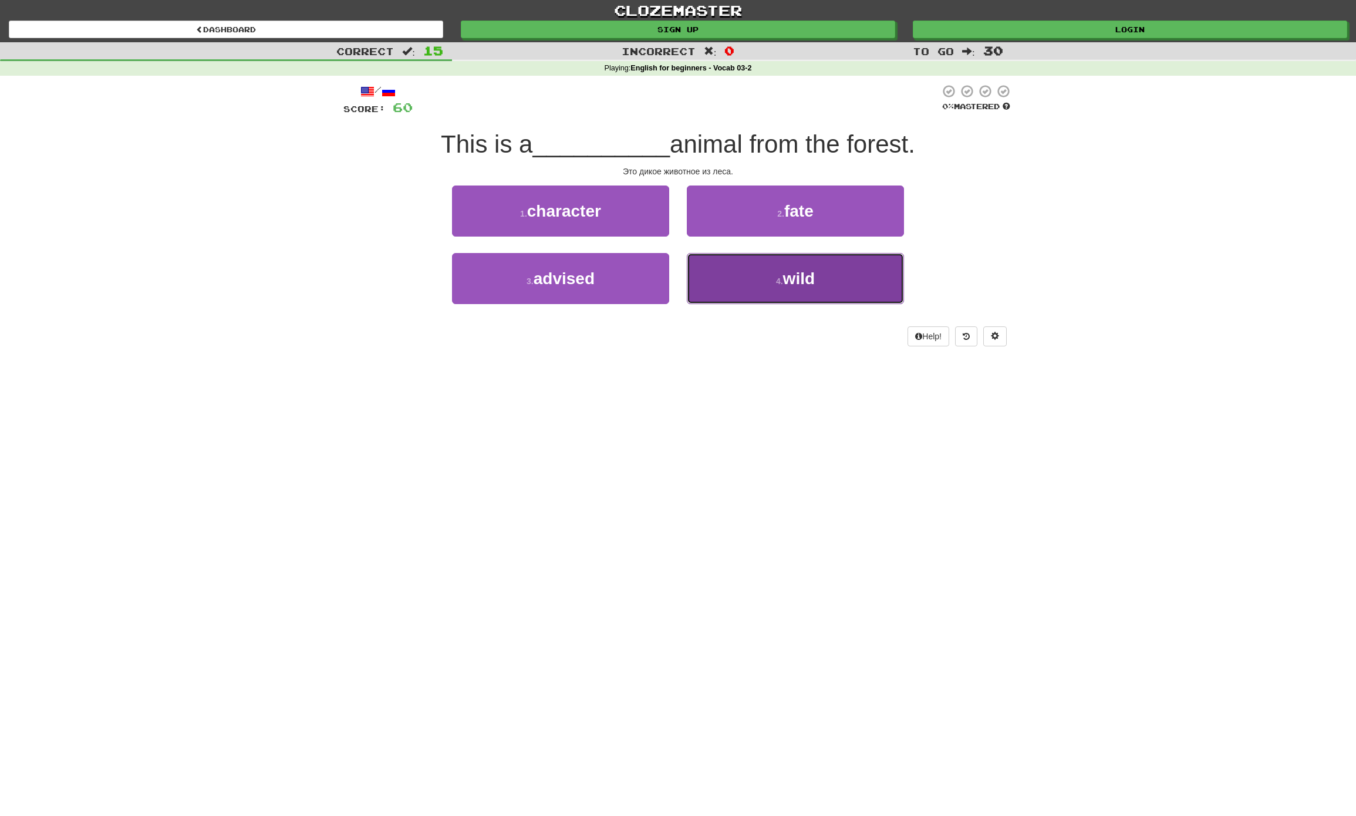
click at [798, 278] on span "wild" at bounding box center [799, 278] width 32 height 18
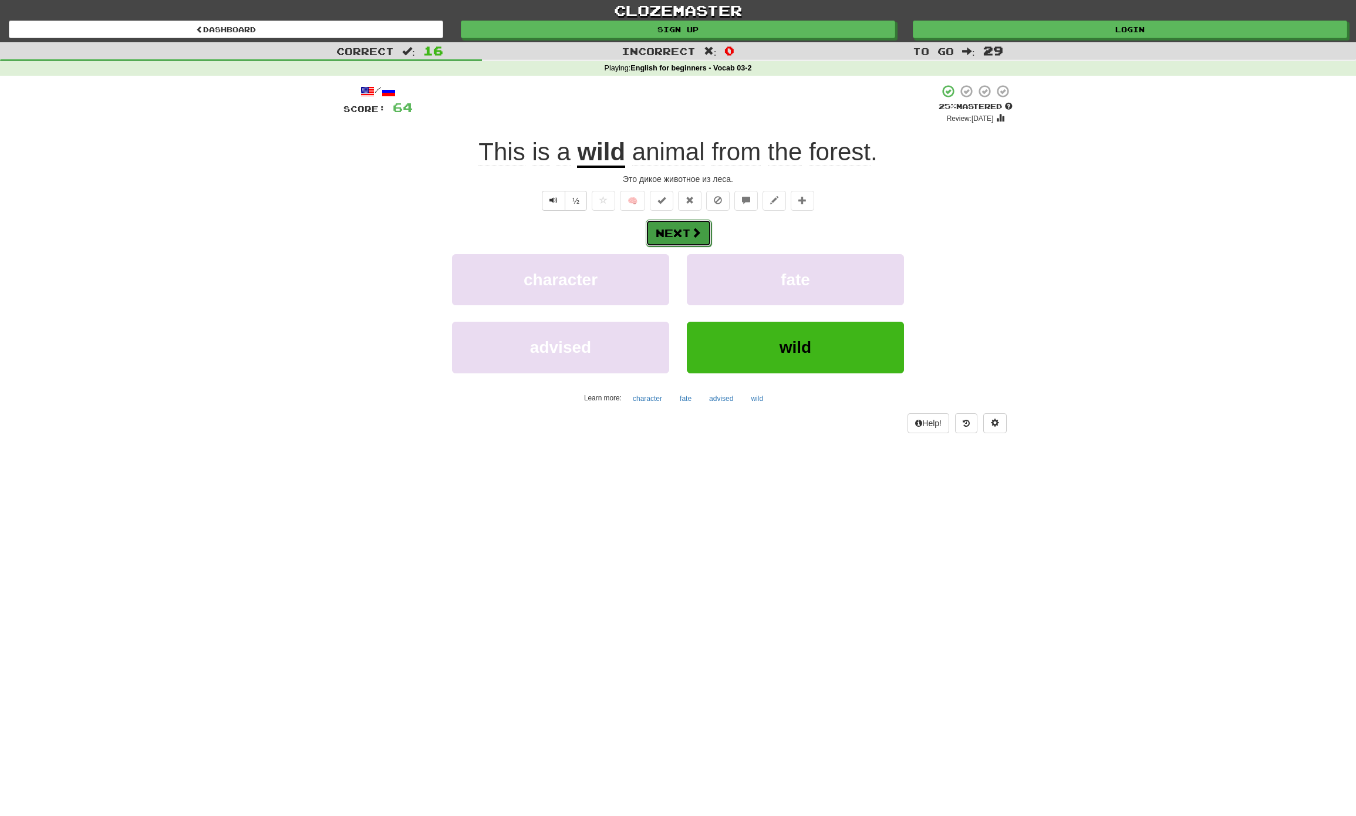
click at [668, 229] on button "Next" at bounding box center [679, 232] width 66 height 27
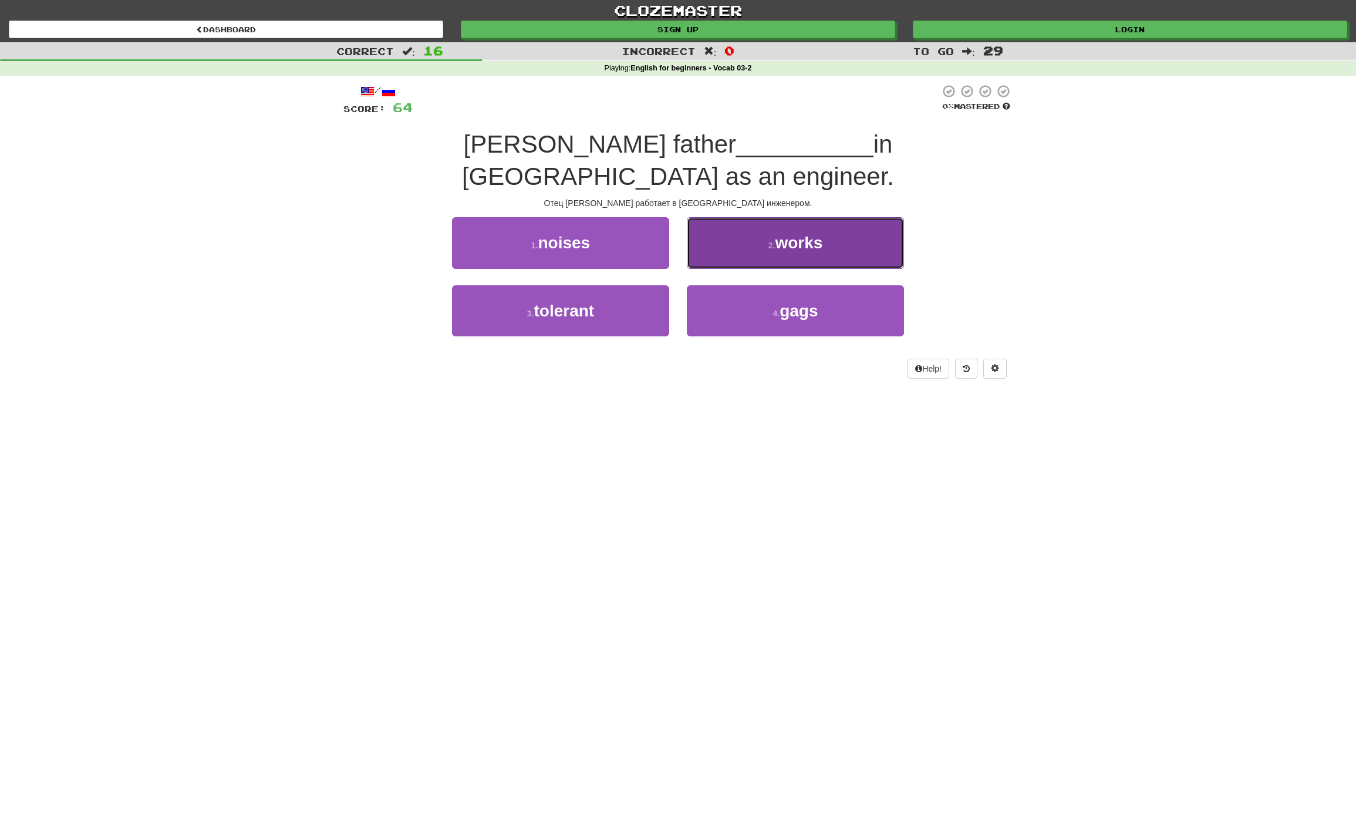
click at [819, 234] on span "works" at bounding box center [799, 243] width 48 height 18
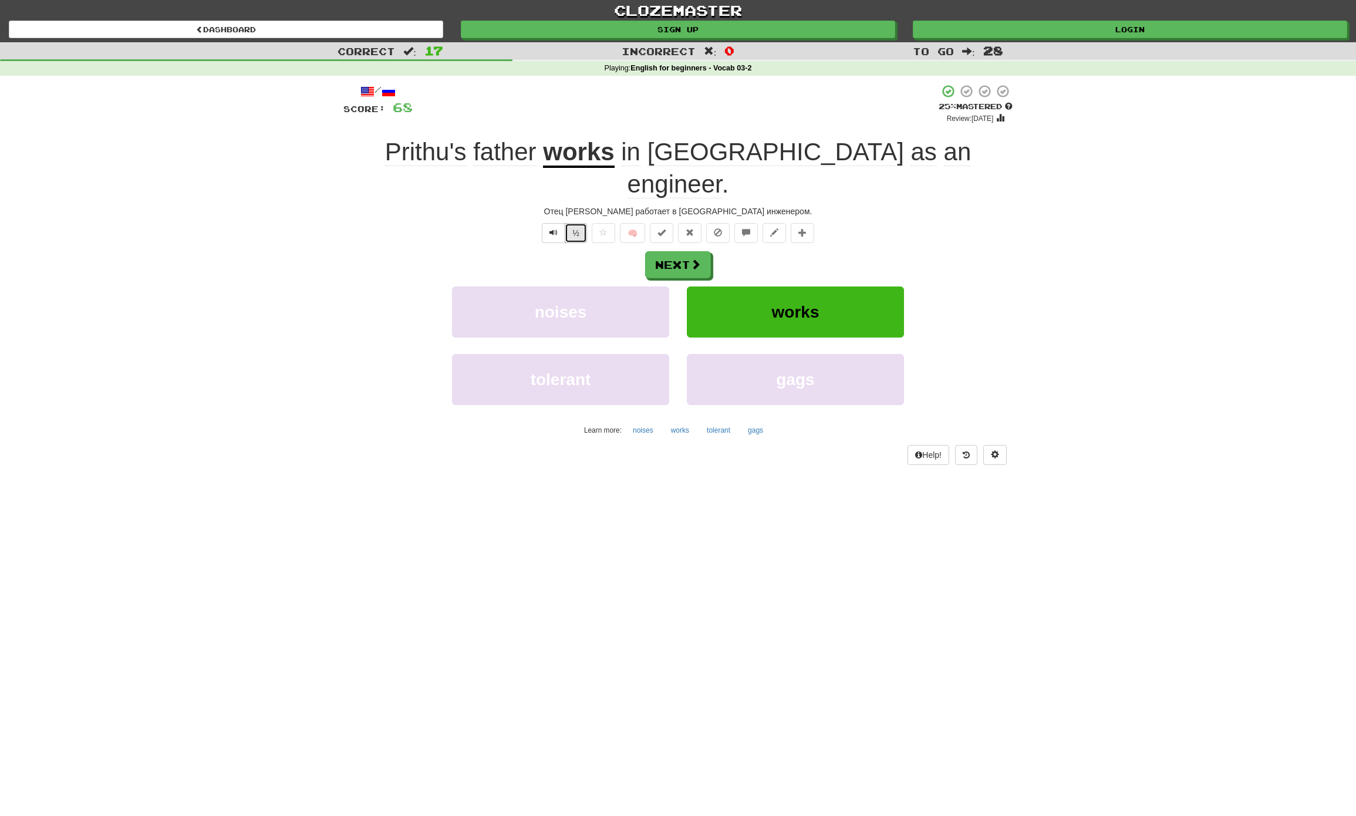
click at [566, 223] on button "½" at bounding box center [576, 233] width 22 height 20
click at [685, 252] on button "Next" at bounding box center [679, 265] width 66 height 27
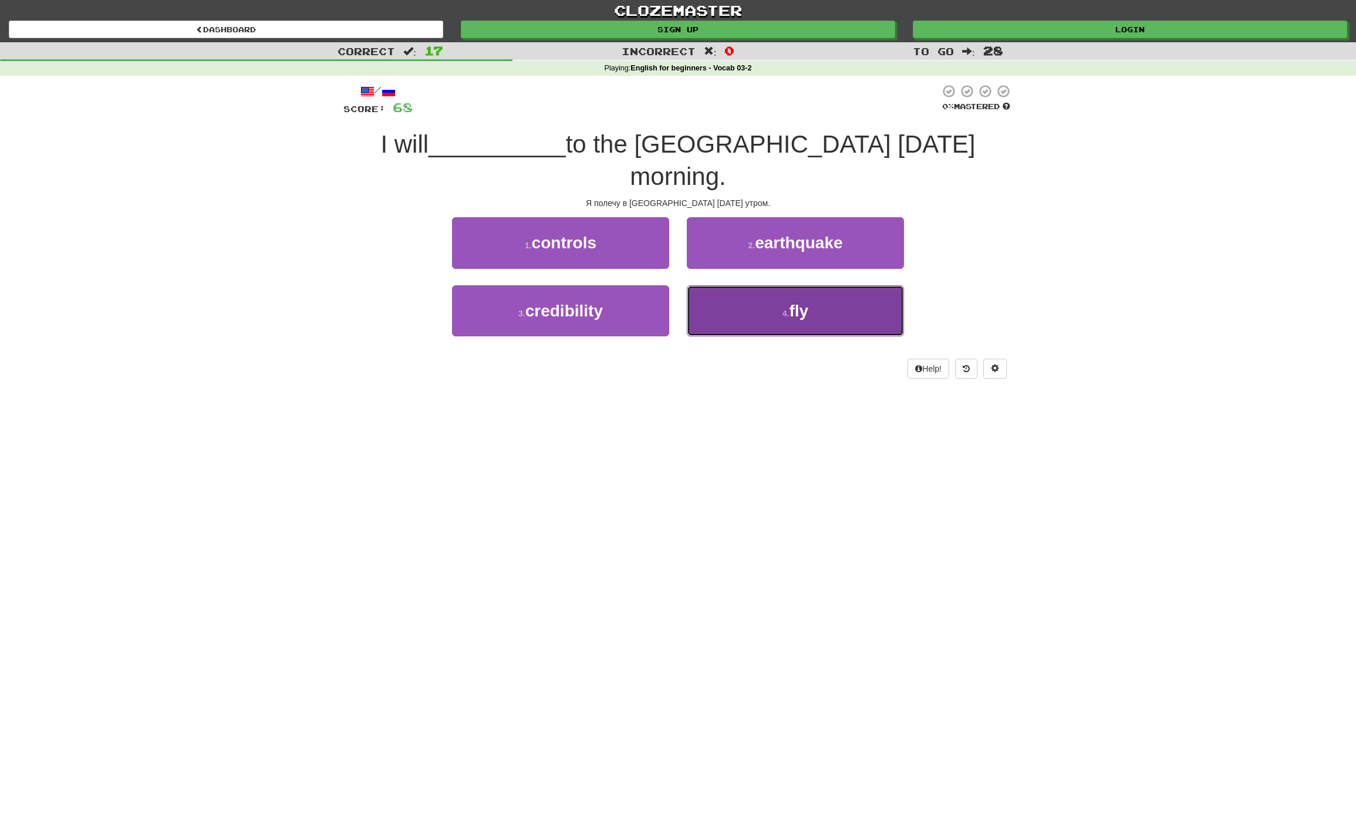
click at [813, 285] on button "4 . fly" at bounding box center [795, 310] width 217 height 51
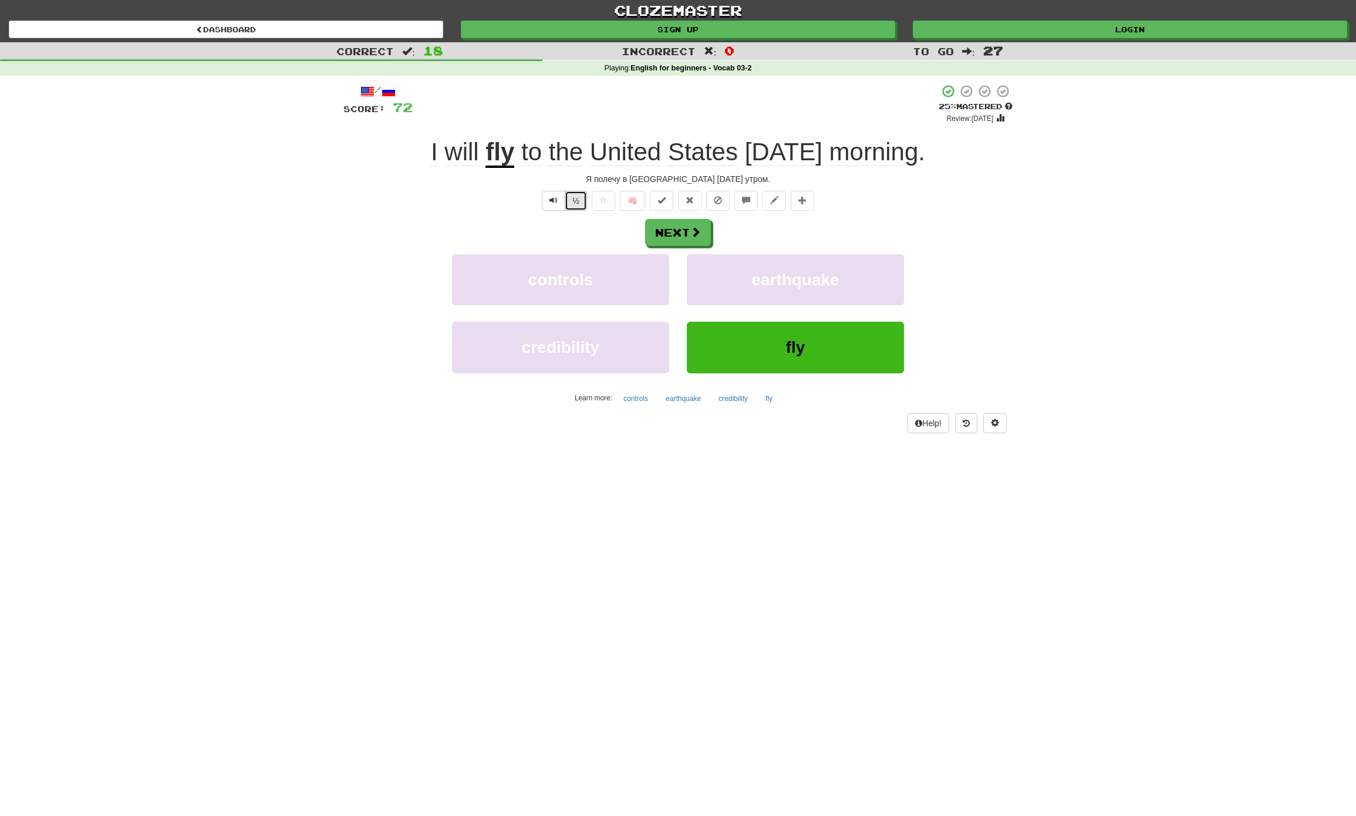
click at [573, 203] on button "½" at bounding box center [576, 201] width 22 height 20
click at [680, 226] on button "Next" at bounding box center [679, 232] width 66 height 27
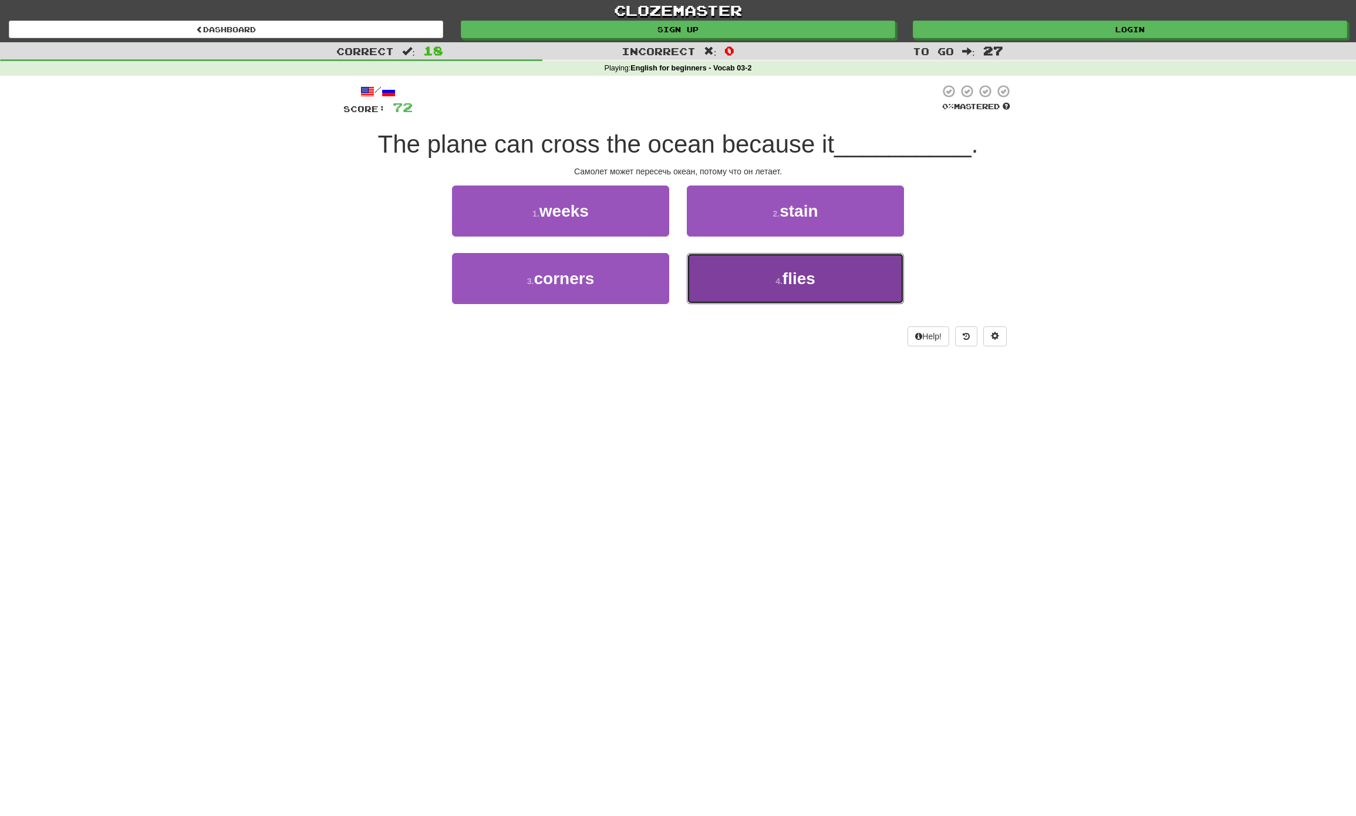
click at [789, 270] on span "flies" at bounding box center [798, 278] width 33 height 18
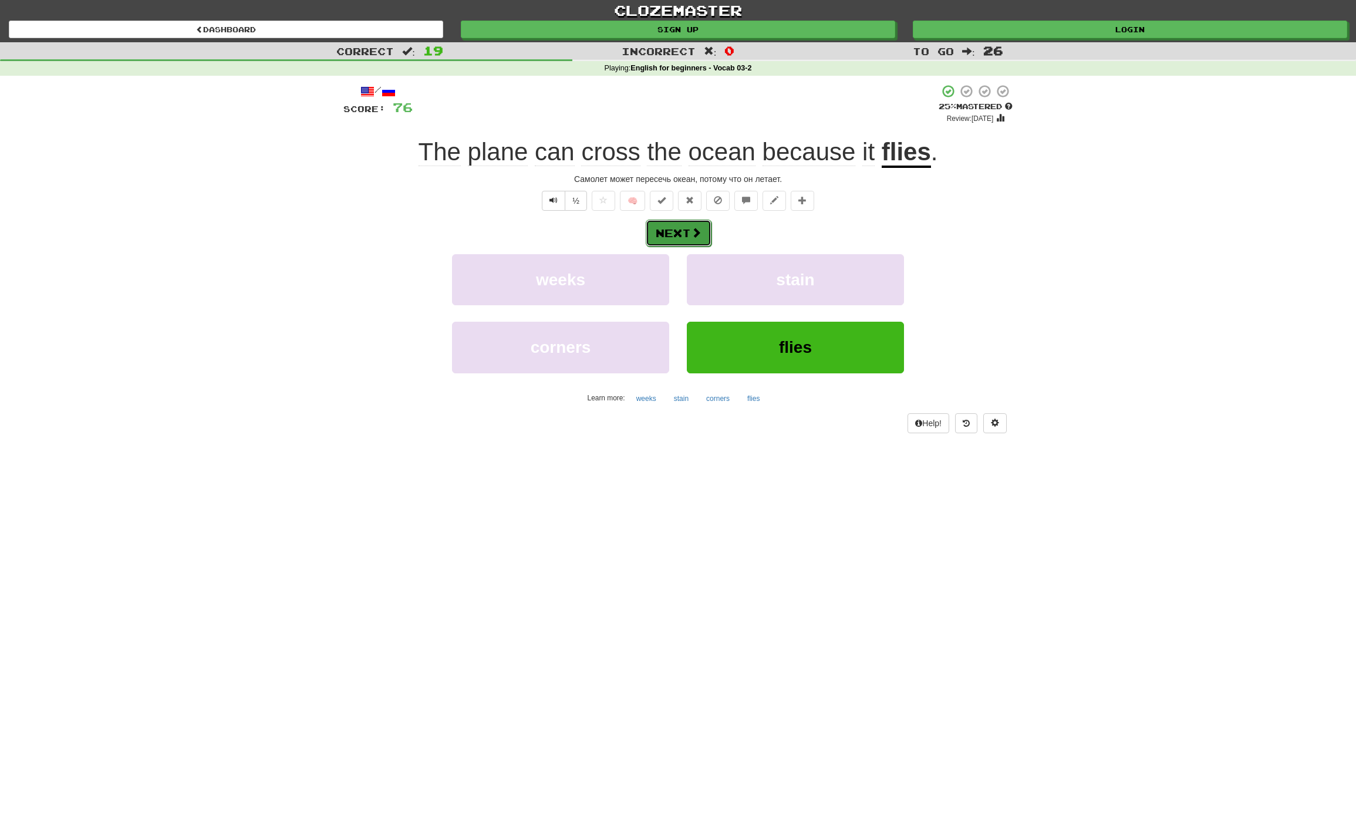
click at [674, 233] on button "Next" at bounding box center [679, 232] width 66 height 27
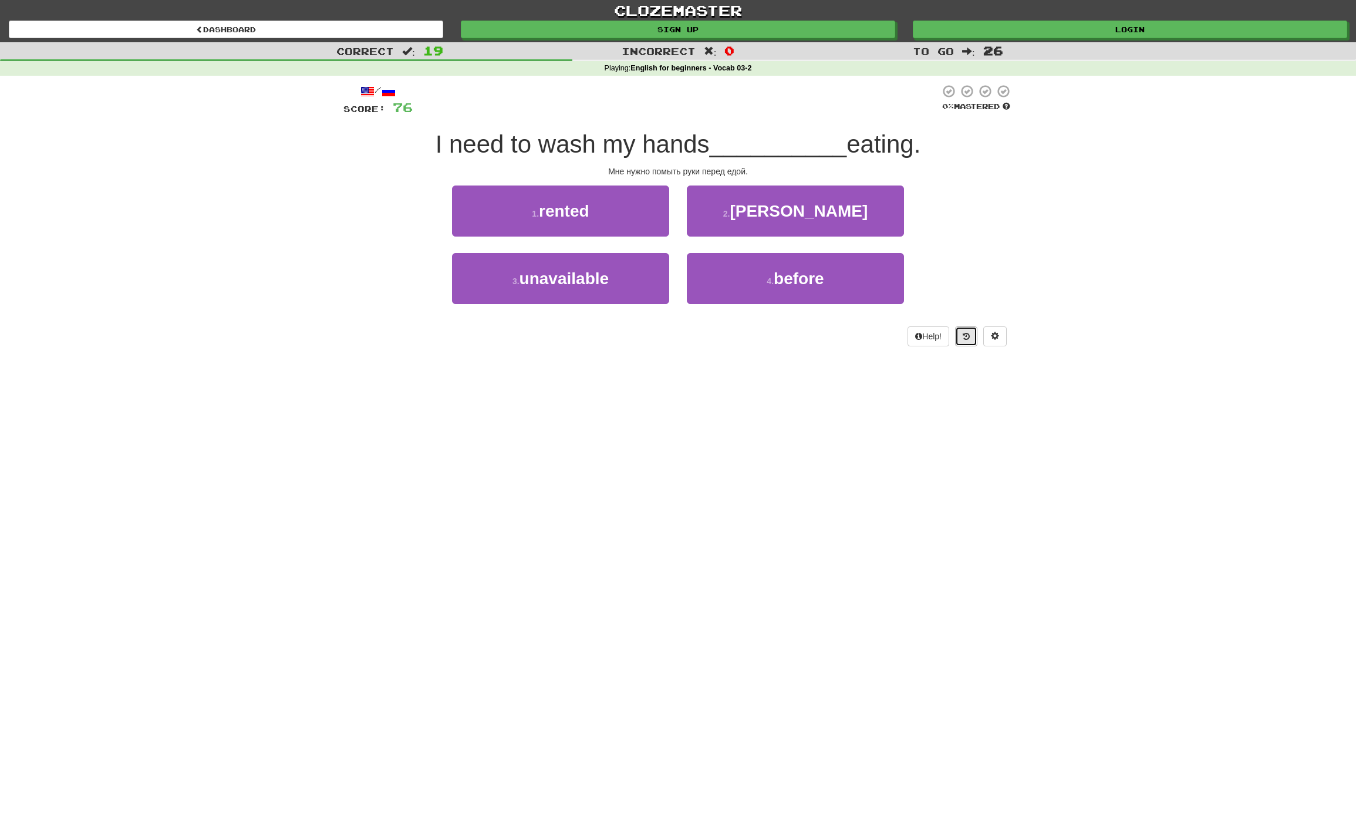
click at [960, 333] on button at bounding box center [966, 336] width 22 height 20
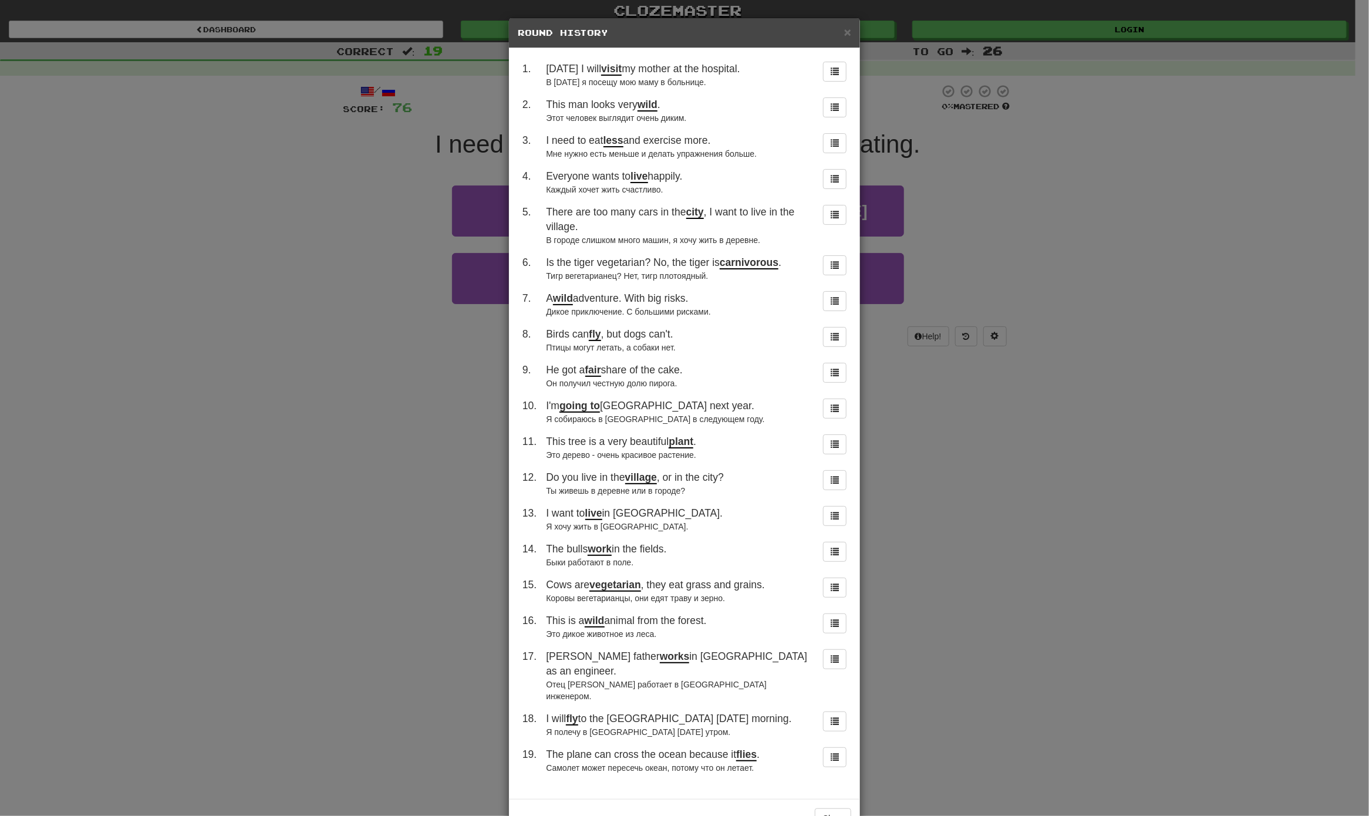
click at [1013, 241] on div "× Round History 1 . On Saturday I will visit my mother at the hospital. В суббо…" at bounding box center [684, 408] width 1369 height 816
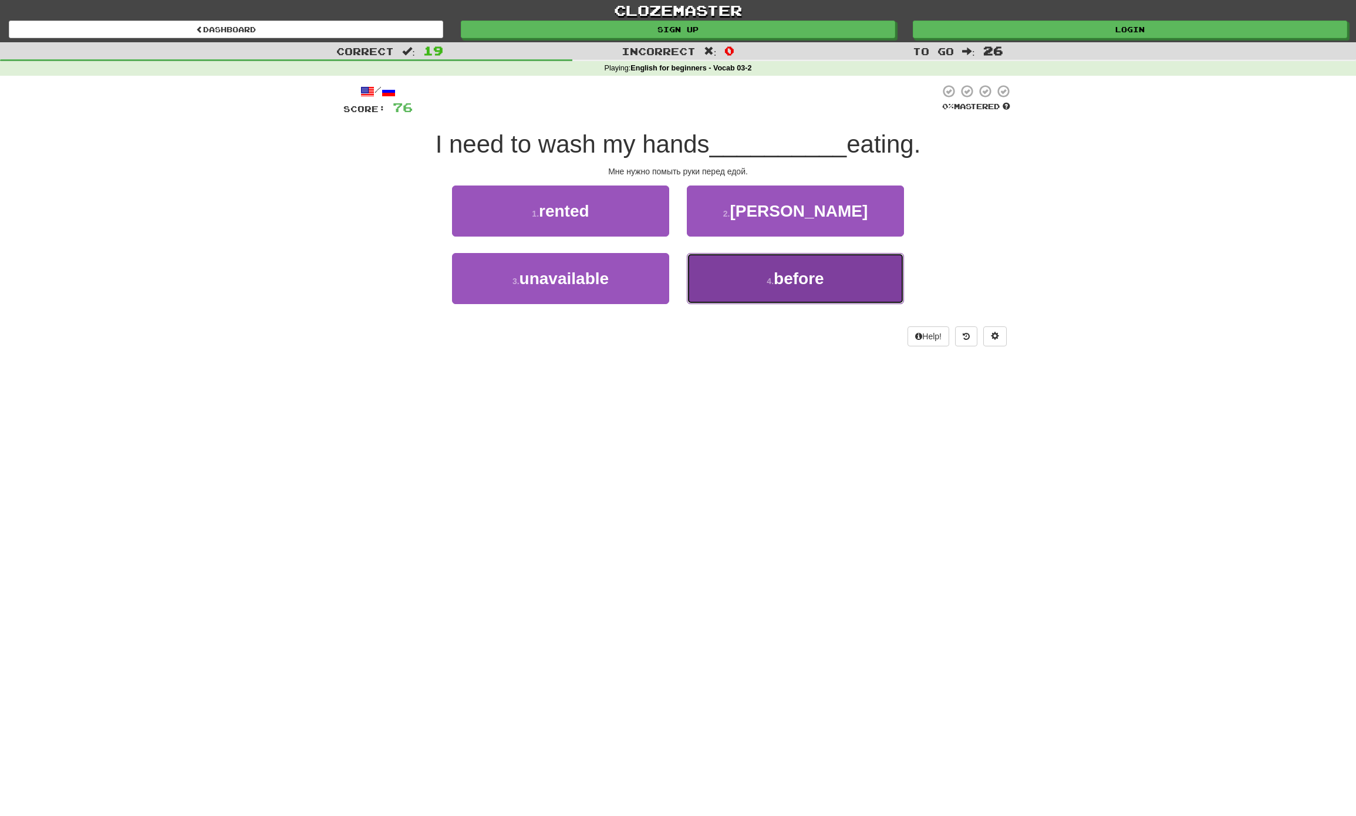
click at [798, 285] on span "before" at bounding box center [799, 278] width 50 height 18
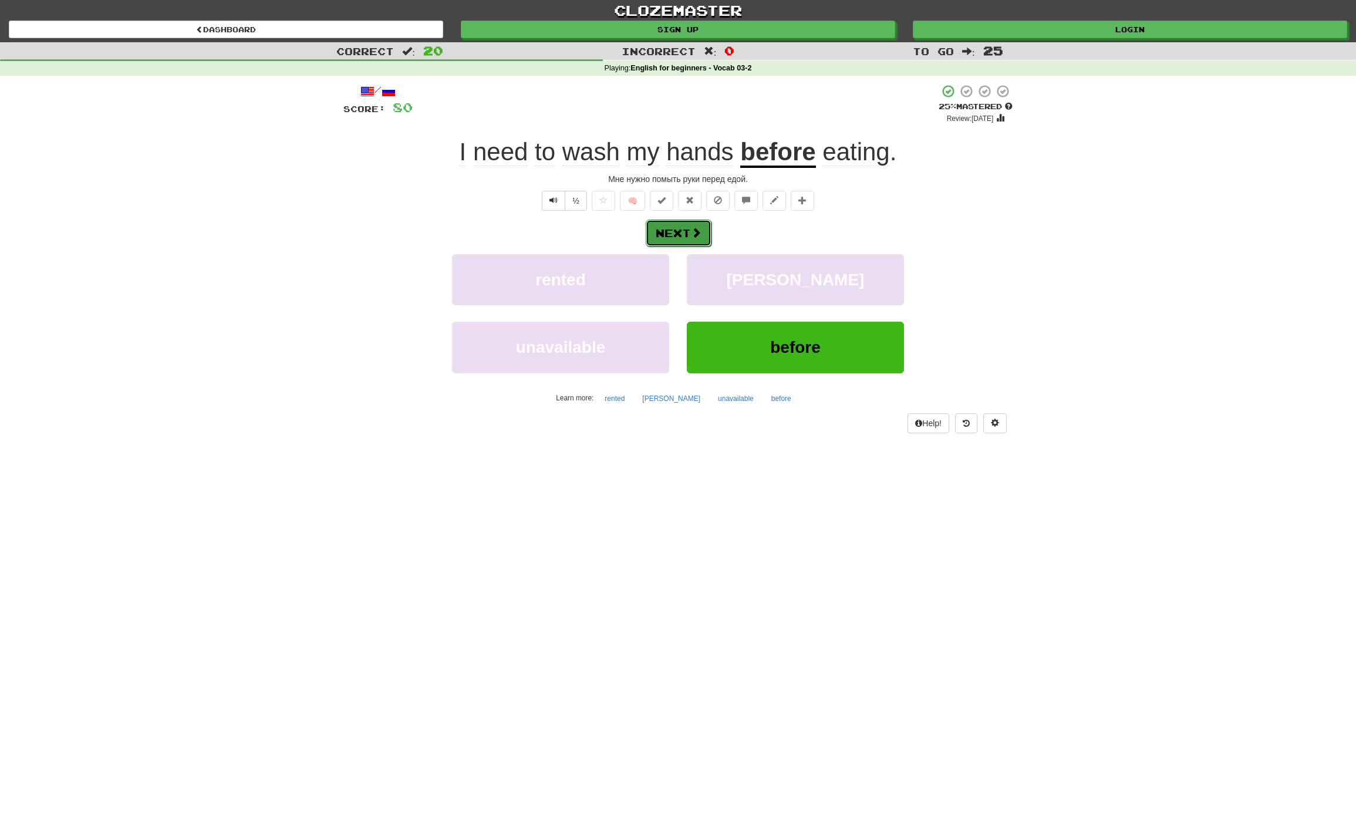
click at [680, 234] on button "Next" at bounding box center [679, 232] width 66 height 27
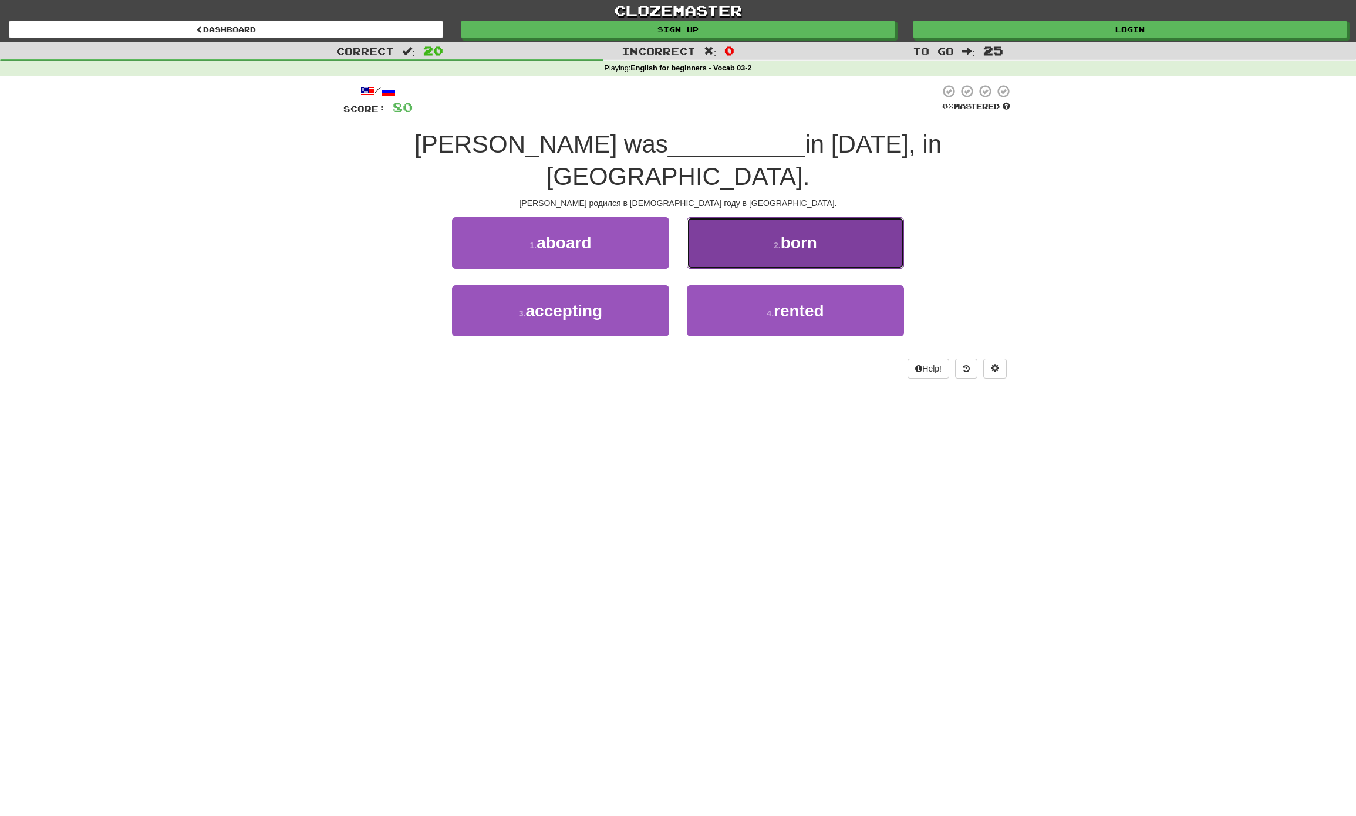
click at [785, 234] on span "born" at bounding box center [799, 243] width 36 height 18
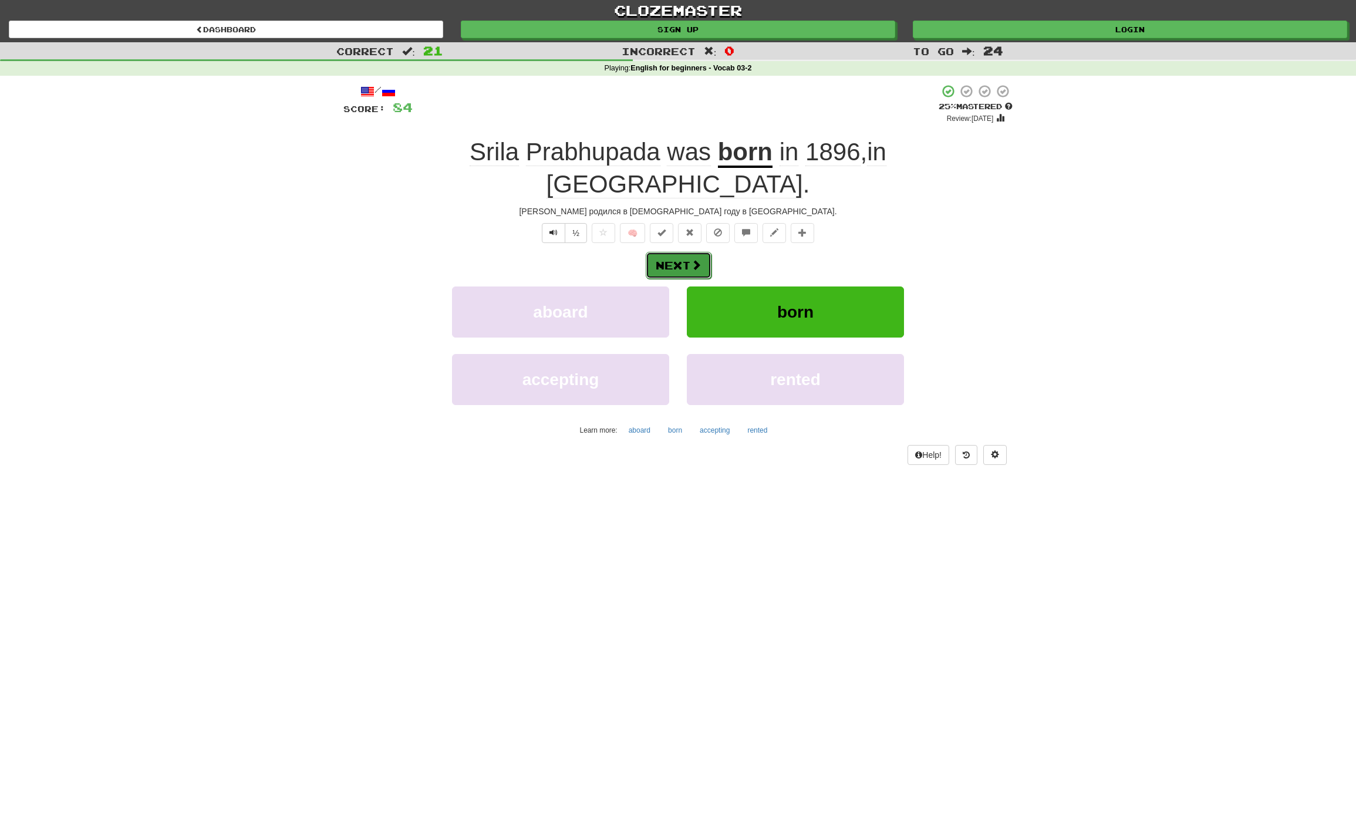
click at [689, 252] on button "Next" at bounding box center [679, 265] width 66 height 27
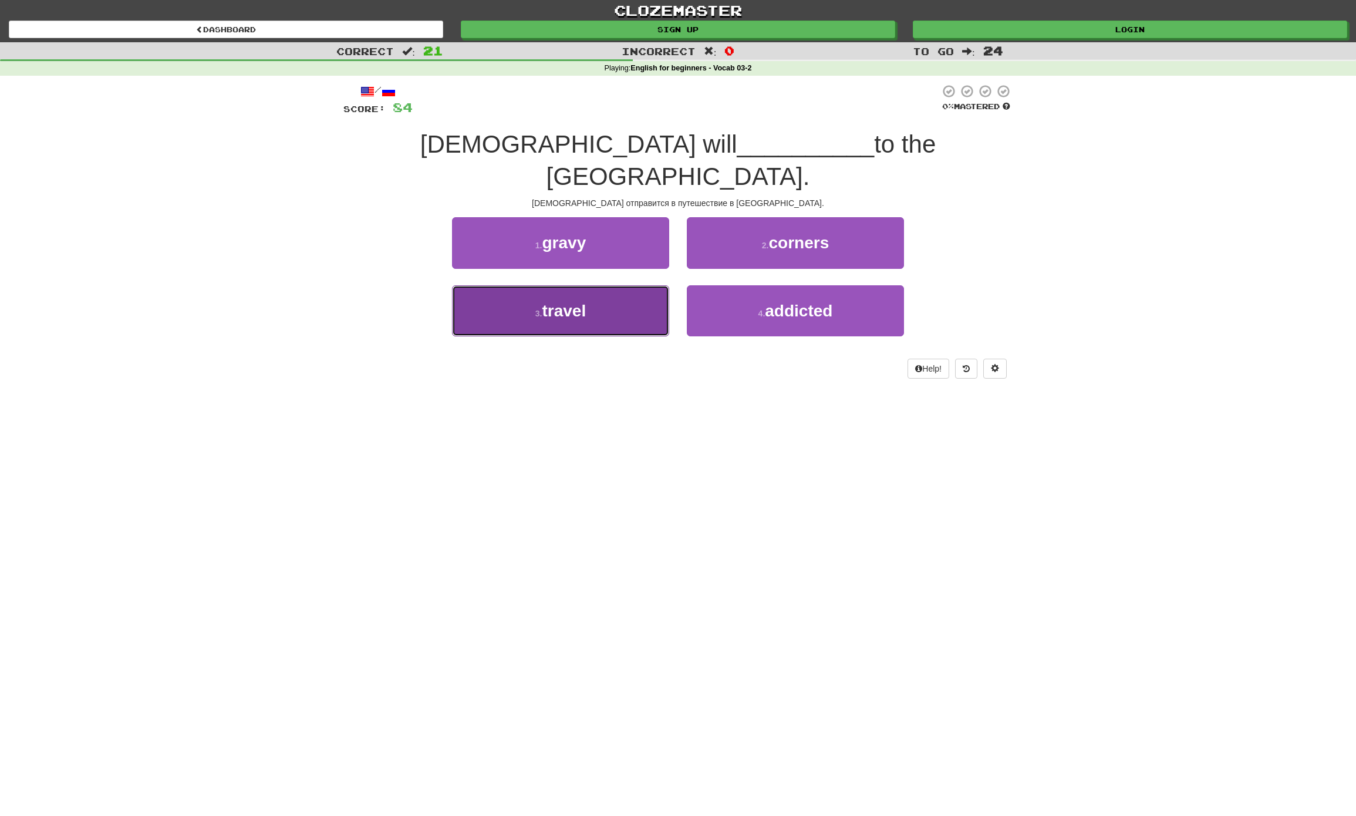
click at [580, 302] on span "travel" at bounding box center [564, 311] width 44 height 18
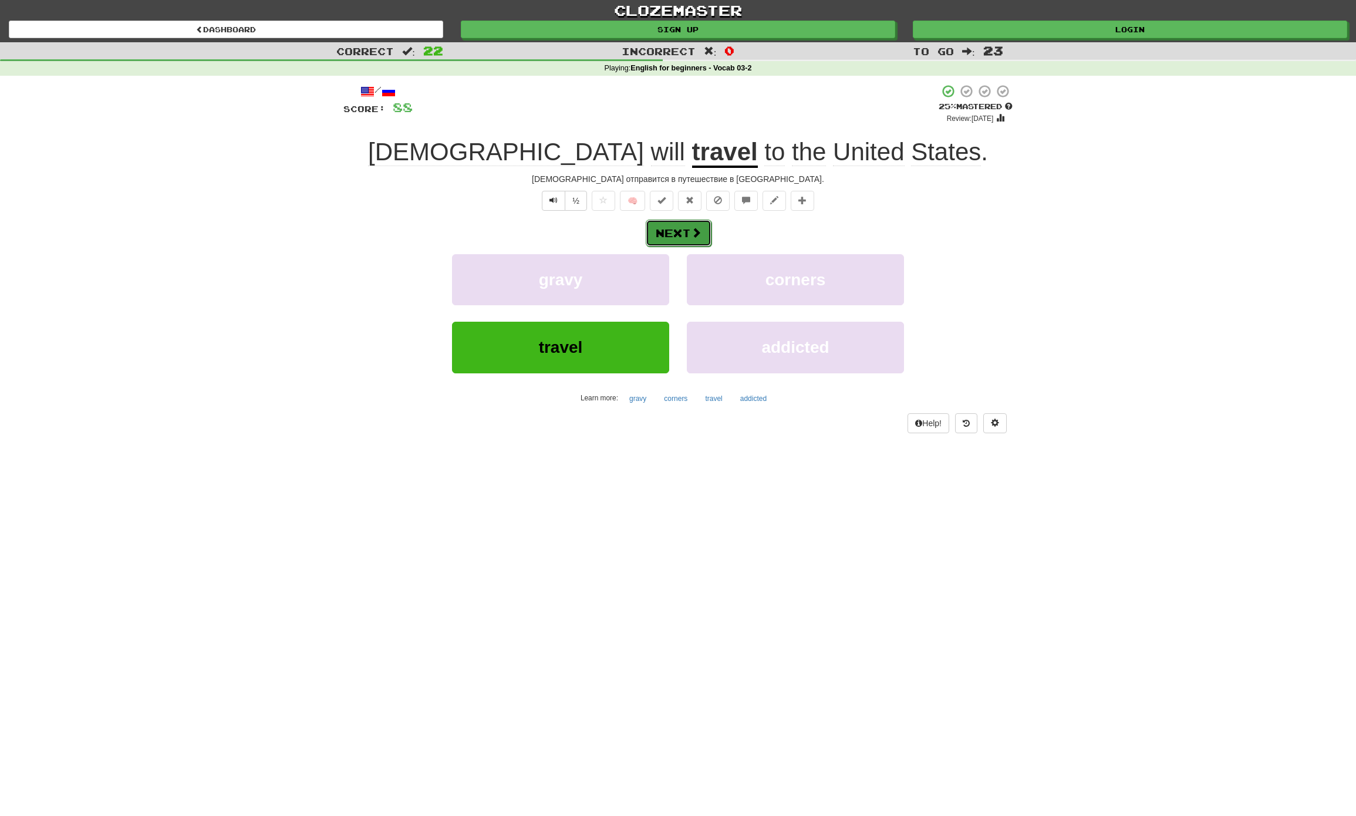
click at [687, 227] on button "Next" at bounding box center [679, 232] width 66 height 27
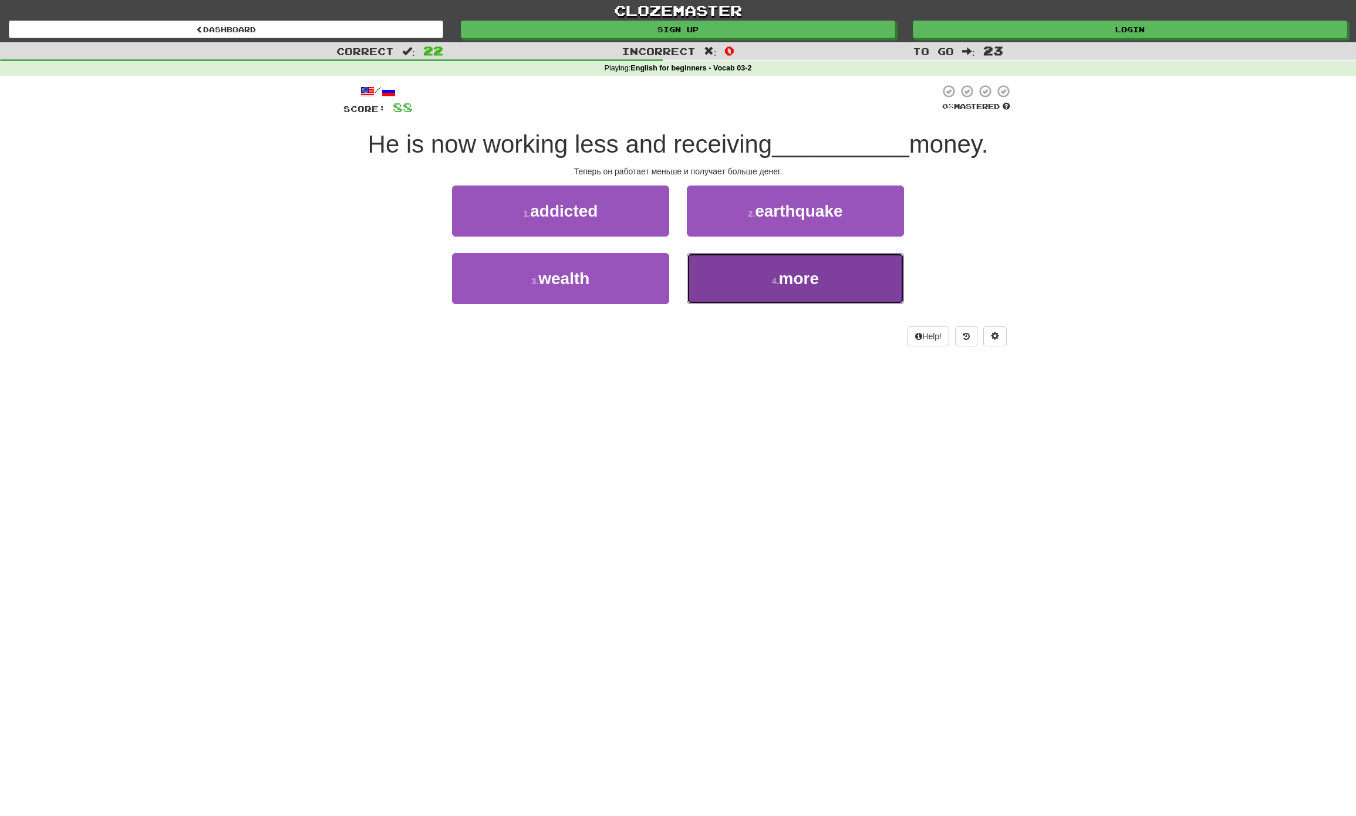
click at [847, 282] on button "4 . more" at bounding box center [795, 278] width 217 height 51
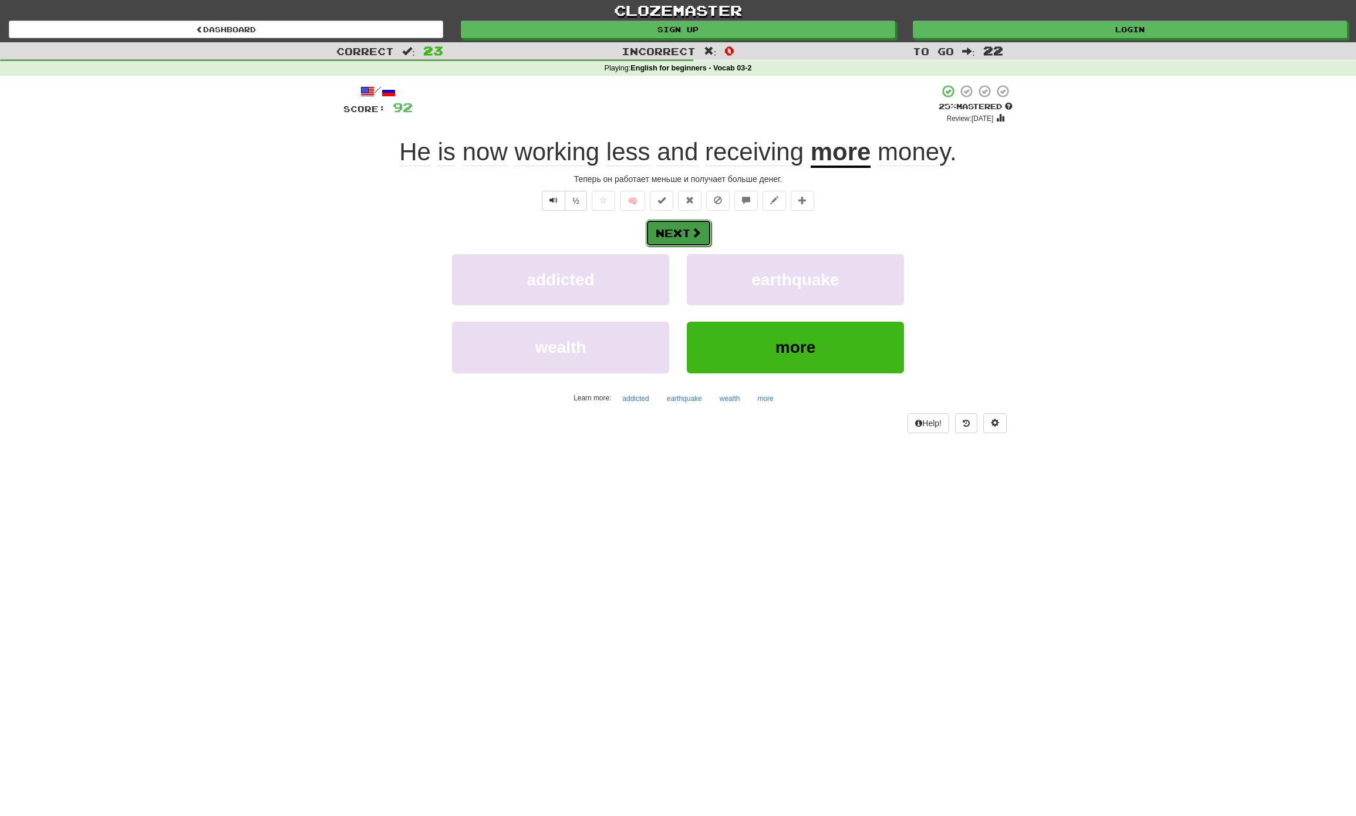
click at [687, 239] on button "Next" at bounding box center [679, 232] width 66 height 27
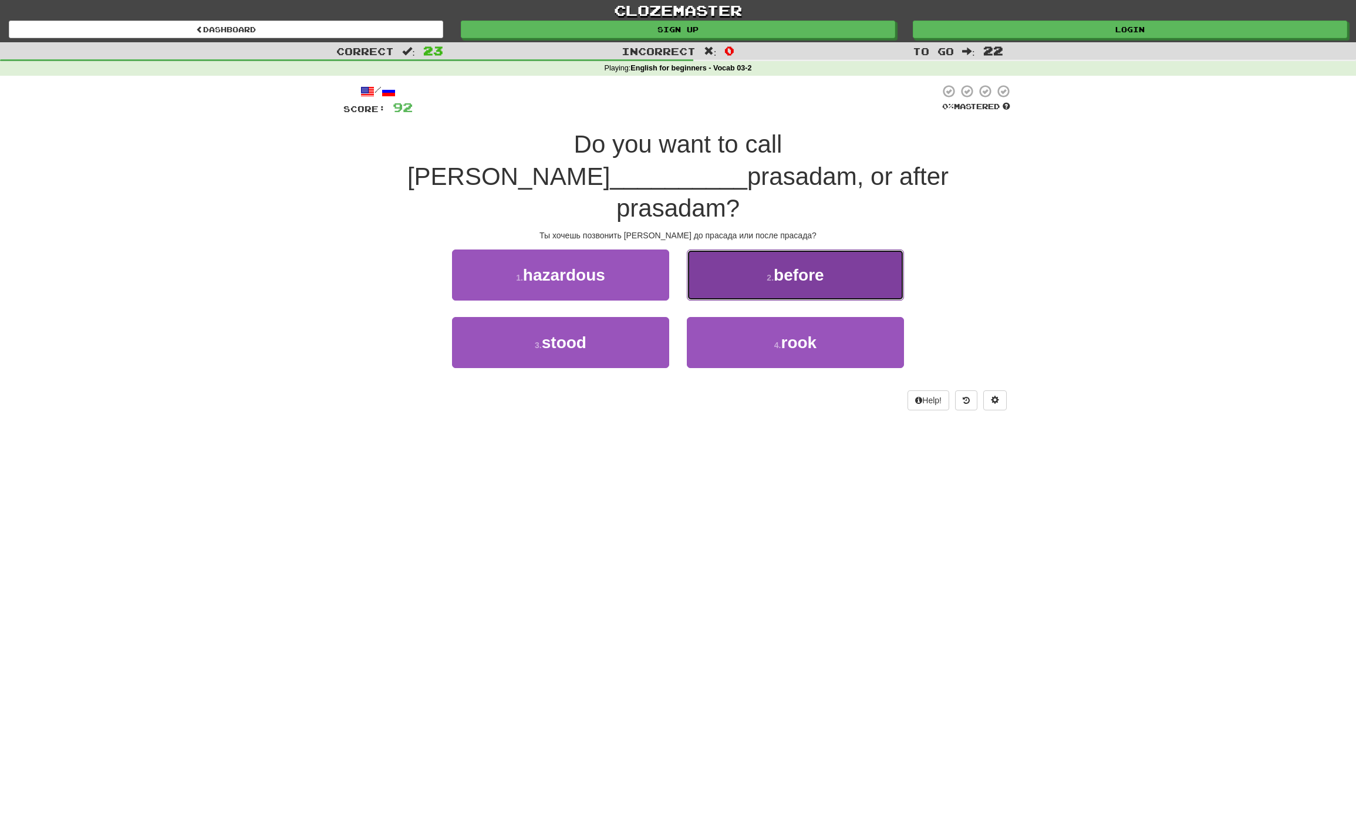
click at [807, 266] on span "before" at bounding box center [799, 275] width 50 height 18
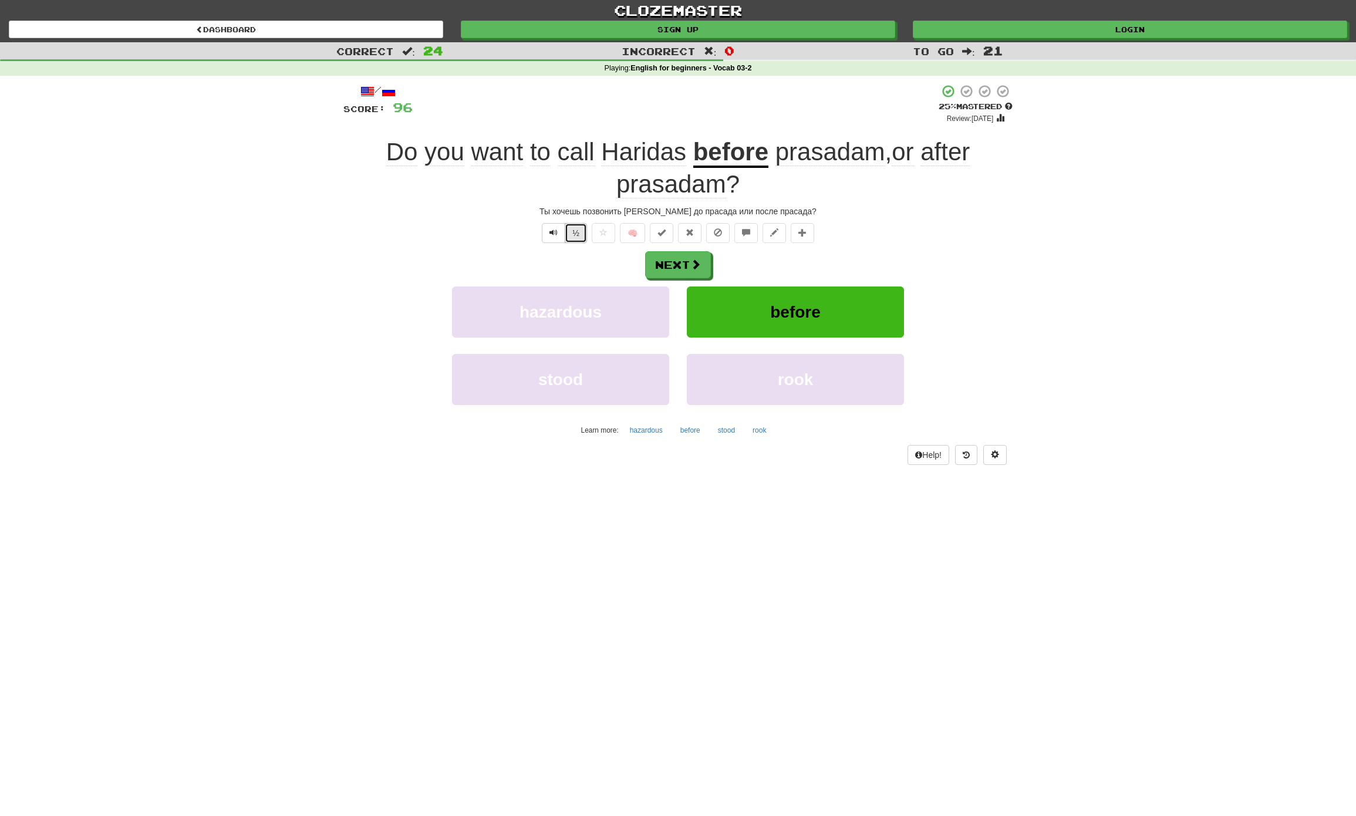
click at [576, 233] on button "½" at bounding box center [576, 233] width 22 height 20
click at [671, 266] on button "Next" at bounding box center [679, 265] width 66 height 27
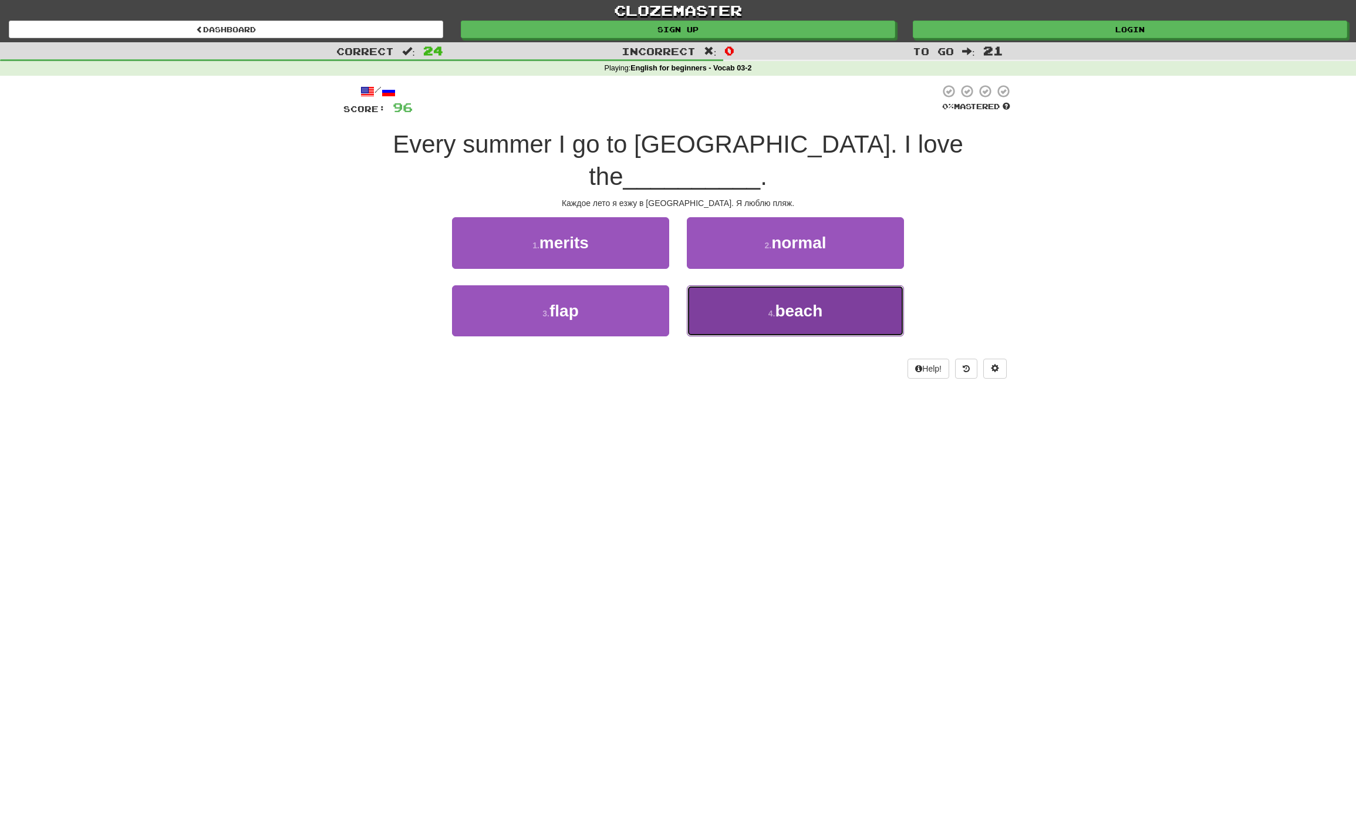
click at [798, 302] on span "beach" at bounding box center [799, 311] width 48 height 18
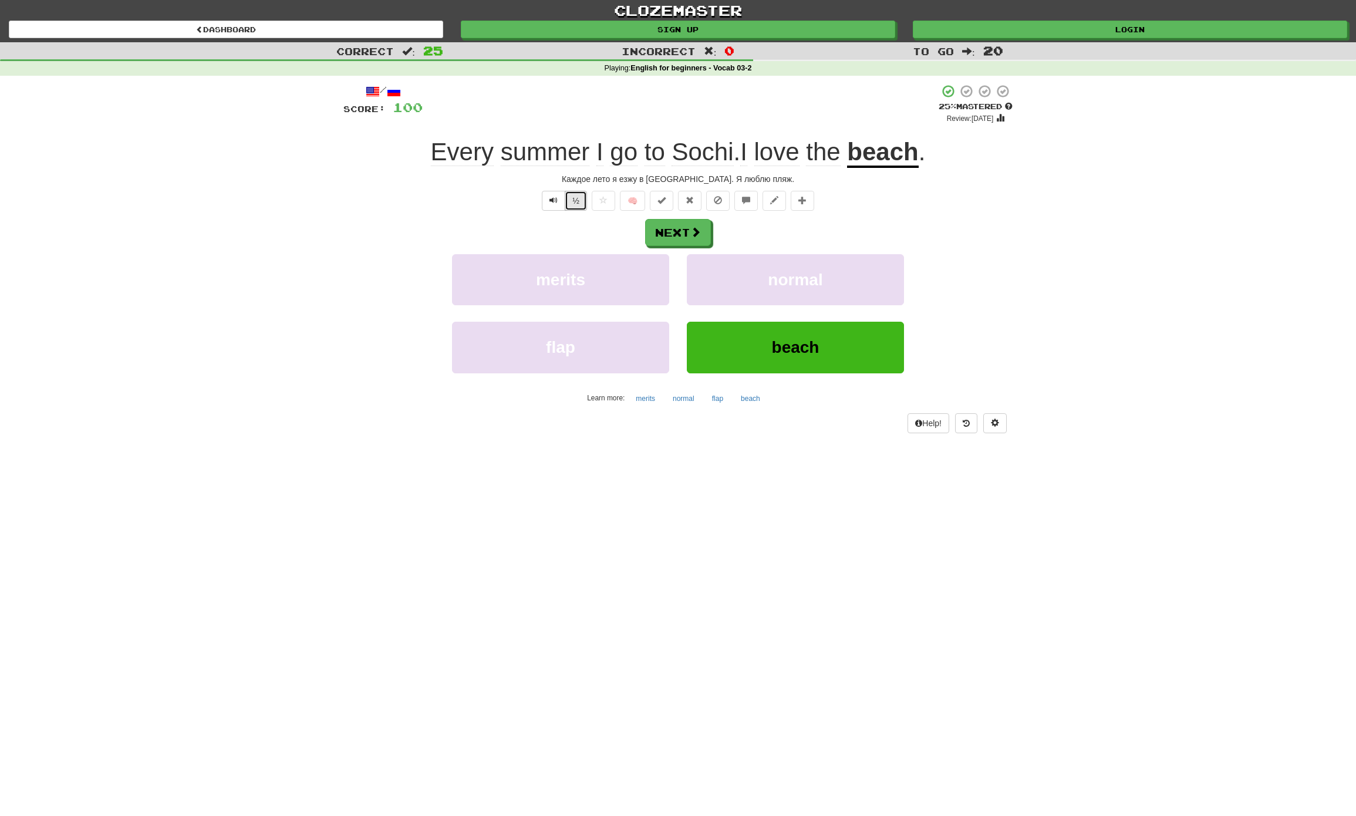
click at [573, 200] on button "½" at bounding box center [576, 201] width 22 height 20
click at [664, 231] on button "Next" at bounding box center [679, 232] width 66 height 27
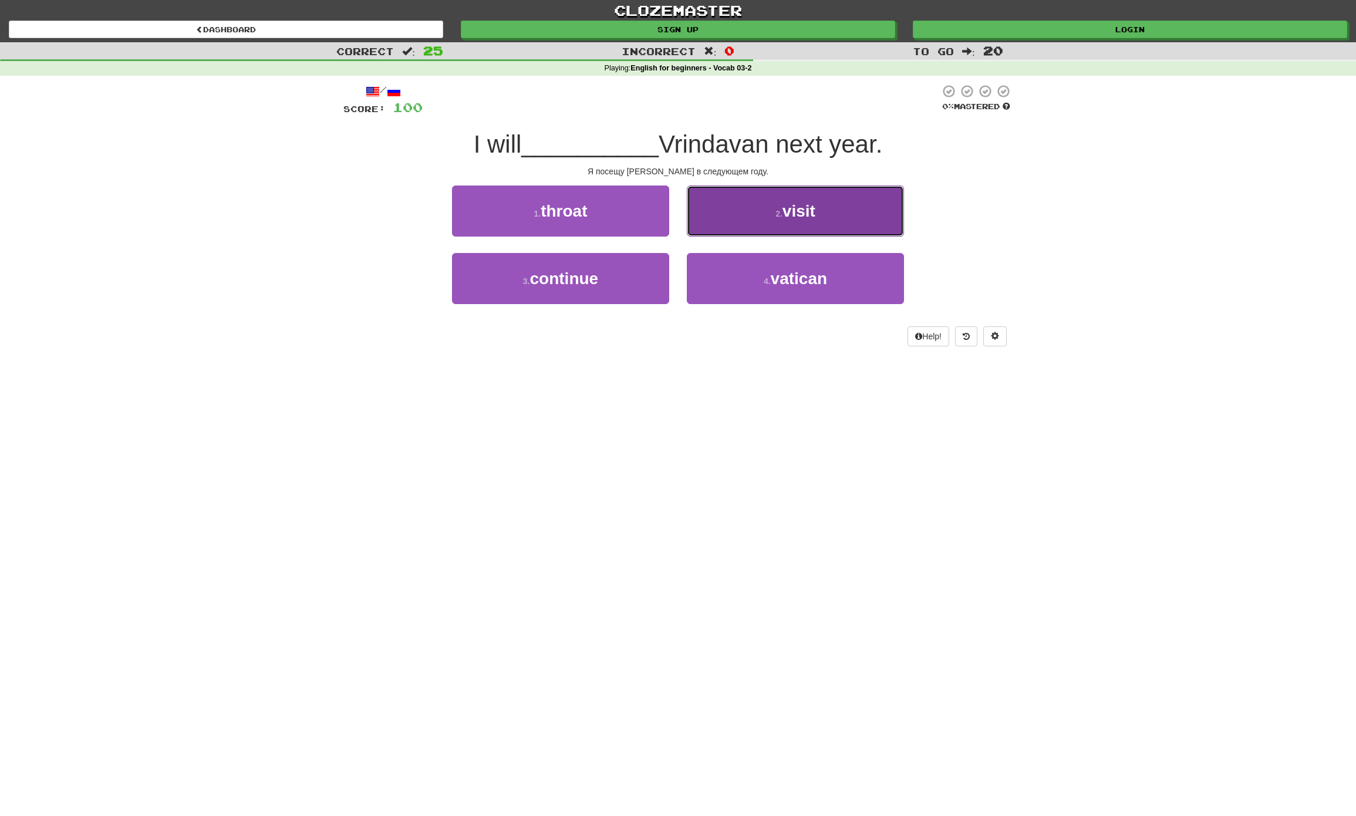
click at [840, 210] on button "2 . visit" at bounding box center [795, 210] width 217 height 51
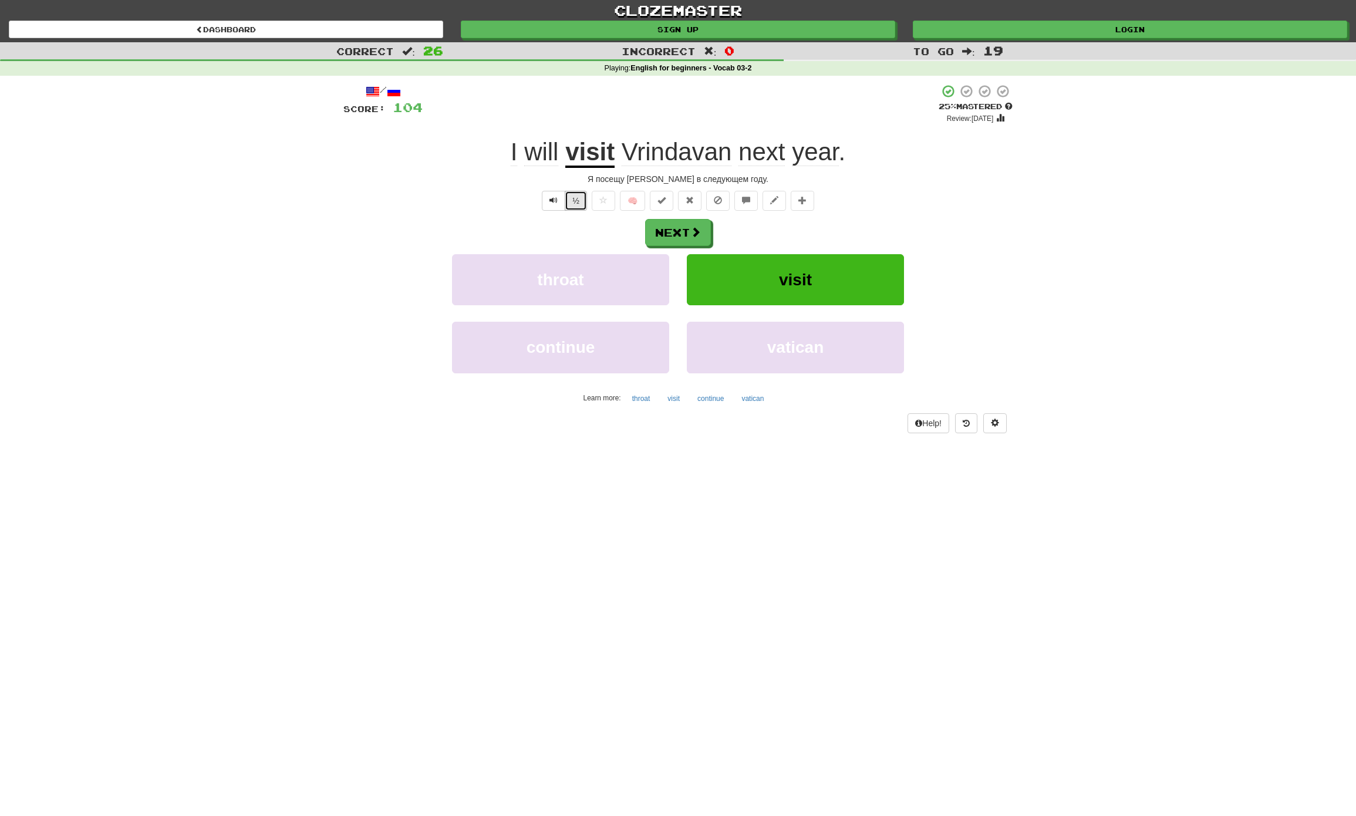
click at [573, 200] on button "½" at bounding box center [576, 201] width 22 height 20
click at [673, 238] on button "Next" at bounding box center [679, 232] width 66 height 27
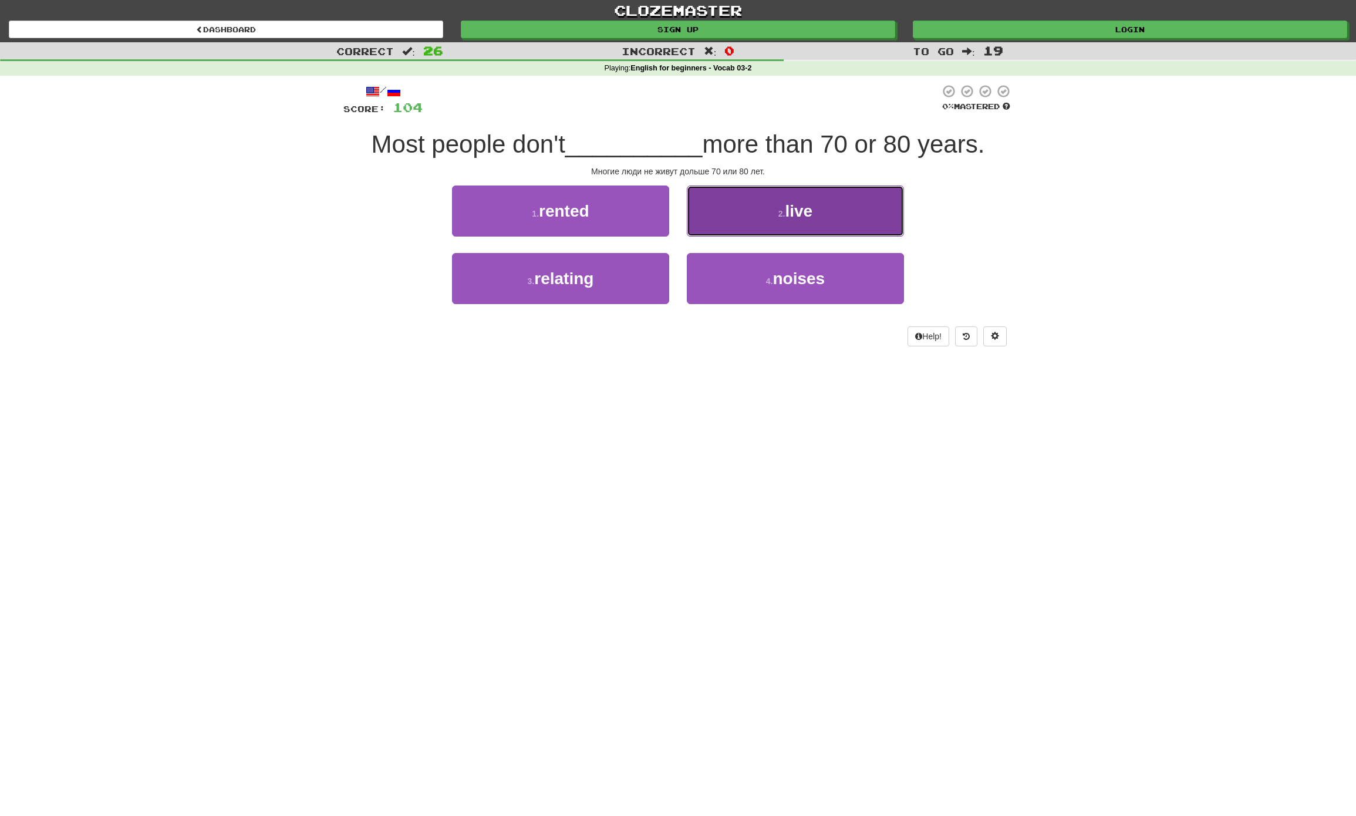
click at [786, 210] on span "live" at bounding box center [799, 211] width 28 height 18
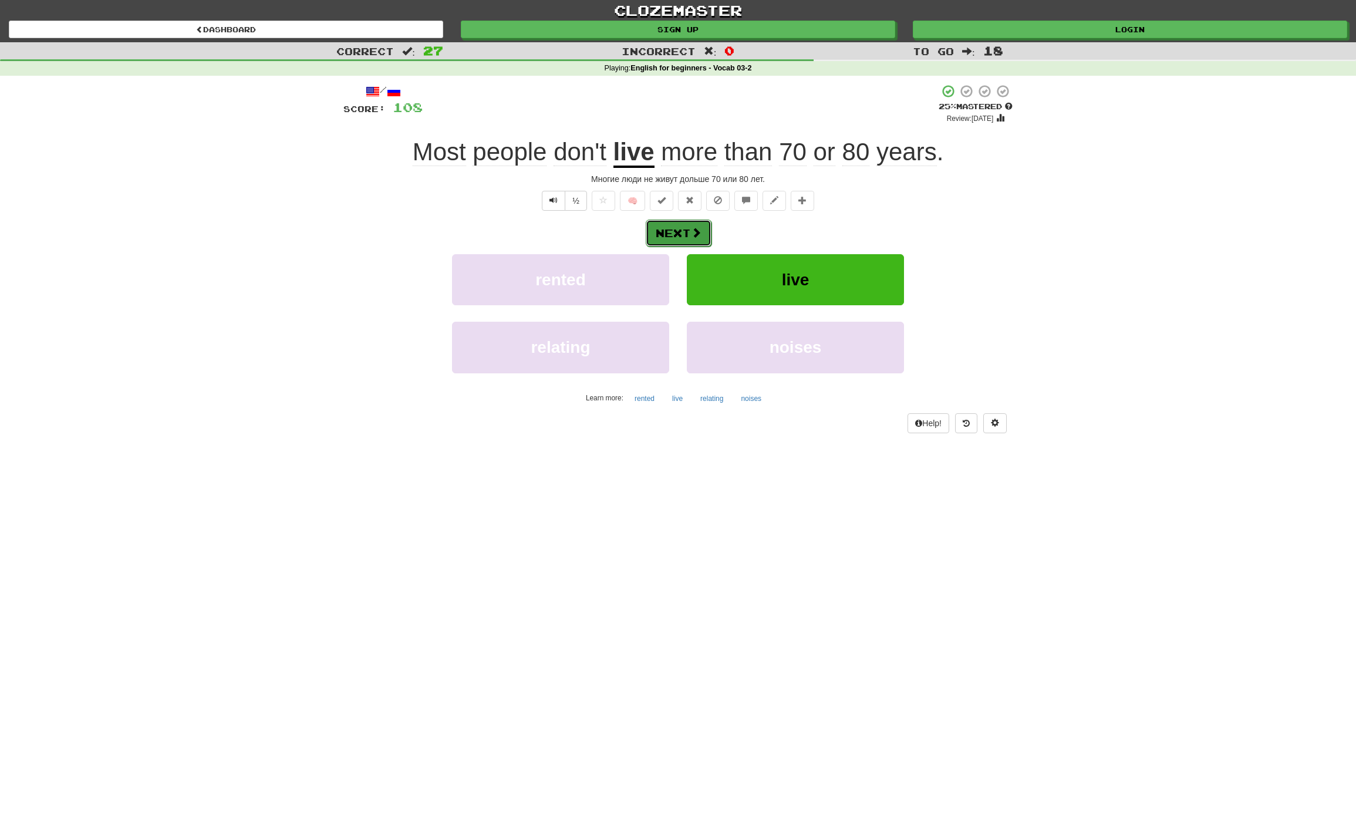
click at [677, 231] on button "Next" at bounding box center [679, 232] width 66 height 27
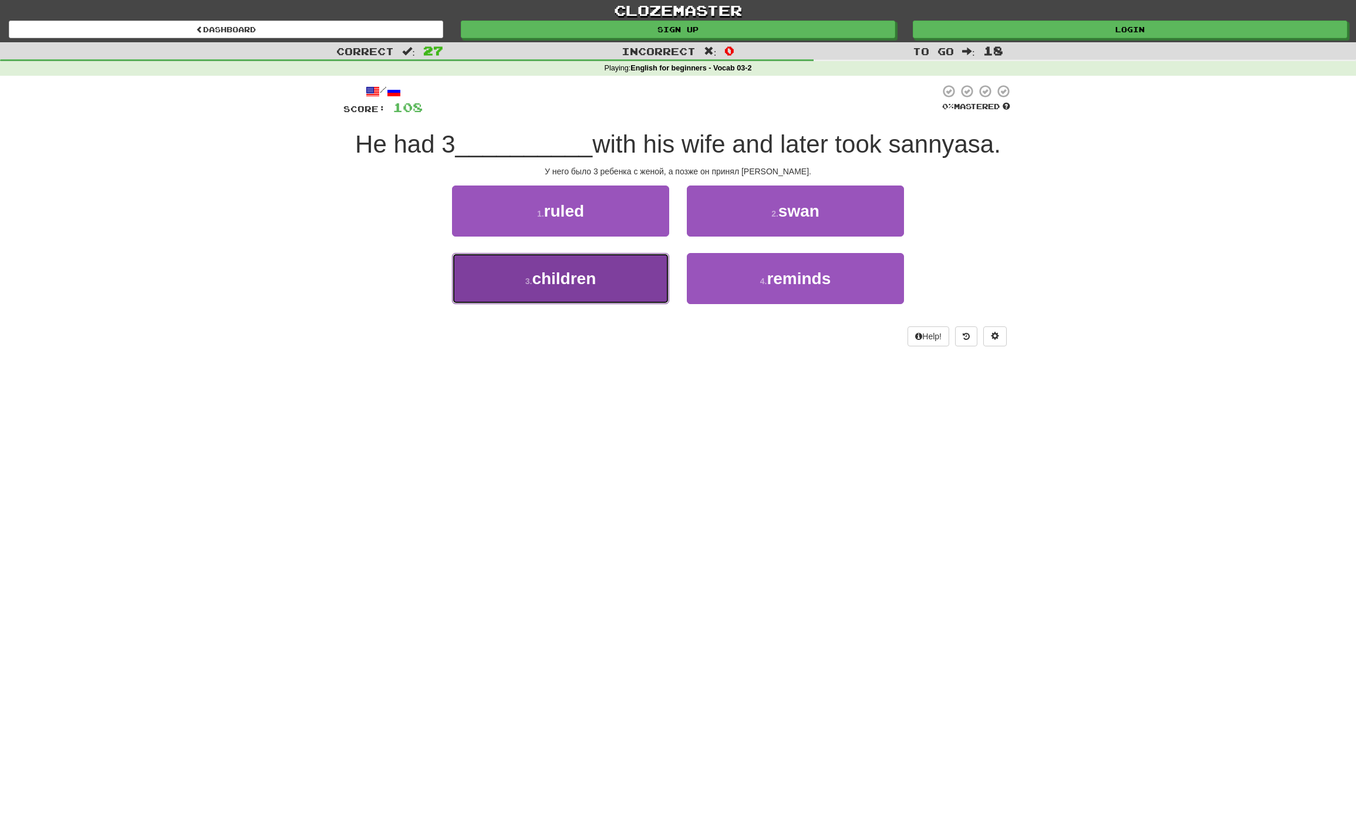
click at [557, 280] on span "children" at bounding box center [564, 278] width 64 height 18
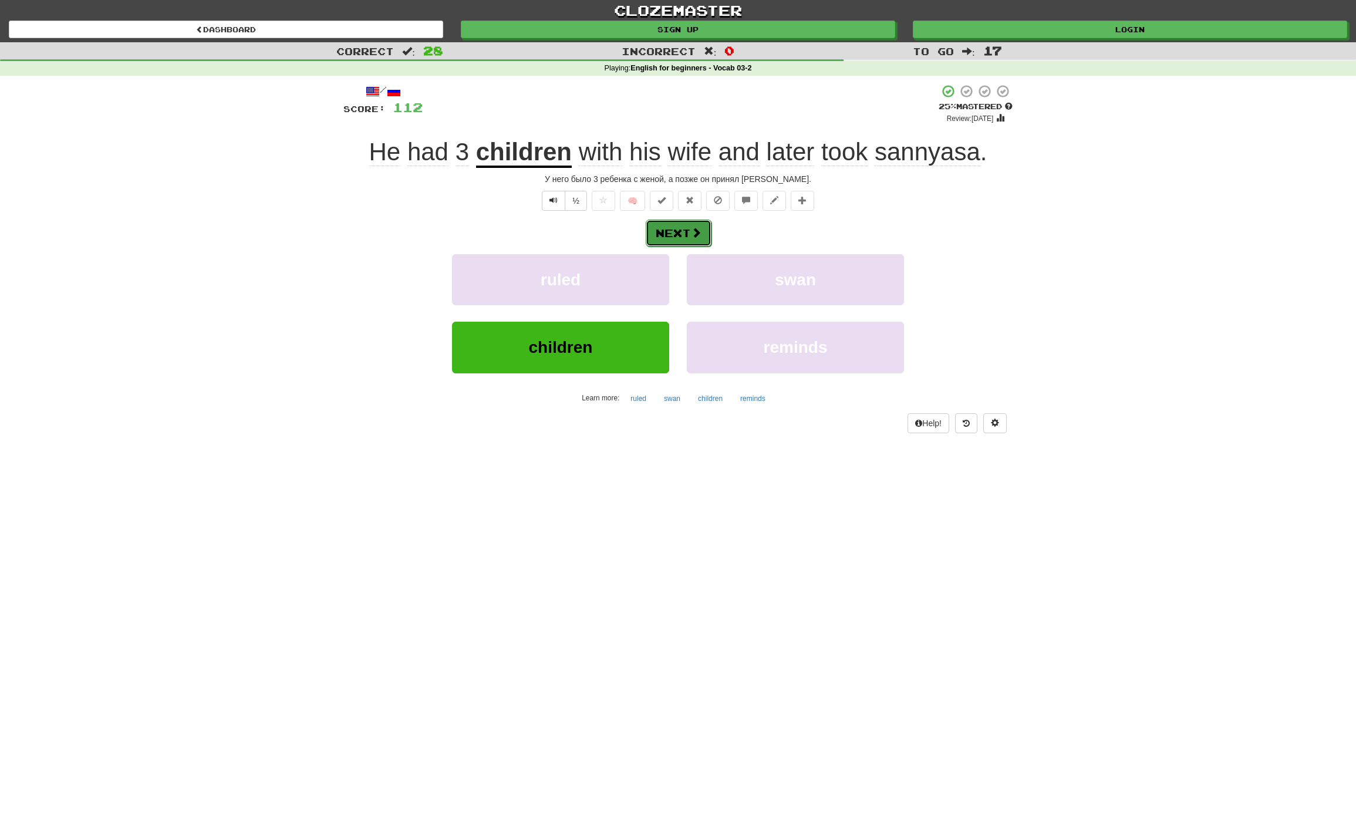
click at [676, 242] on button "Next" at bounding box center [679, 232] width 66 height 27
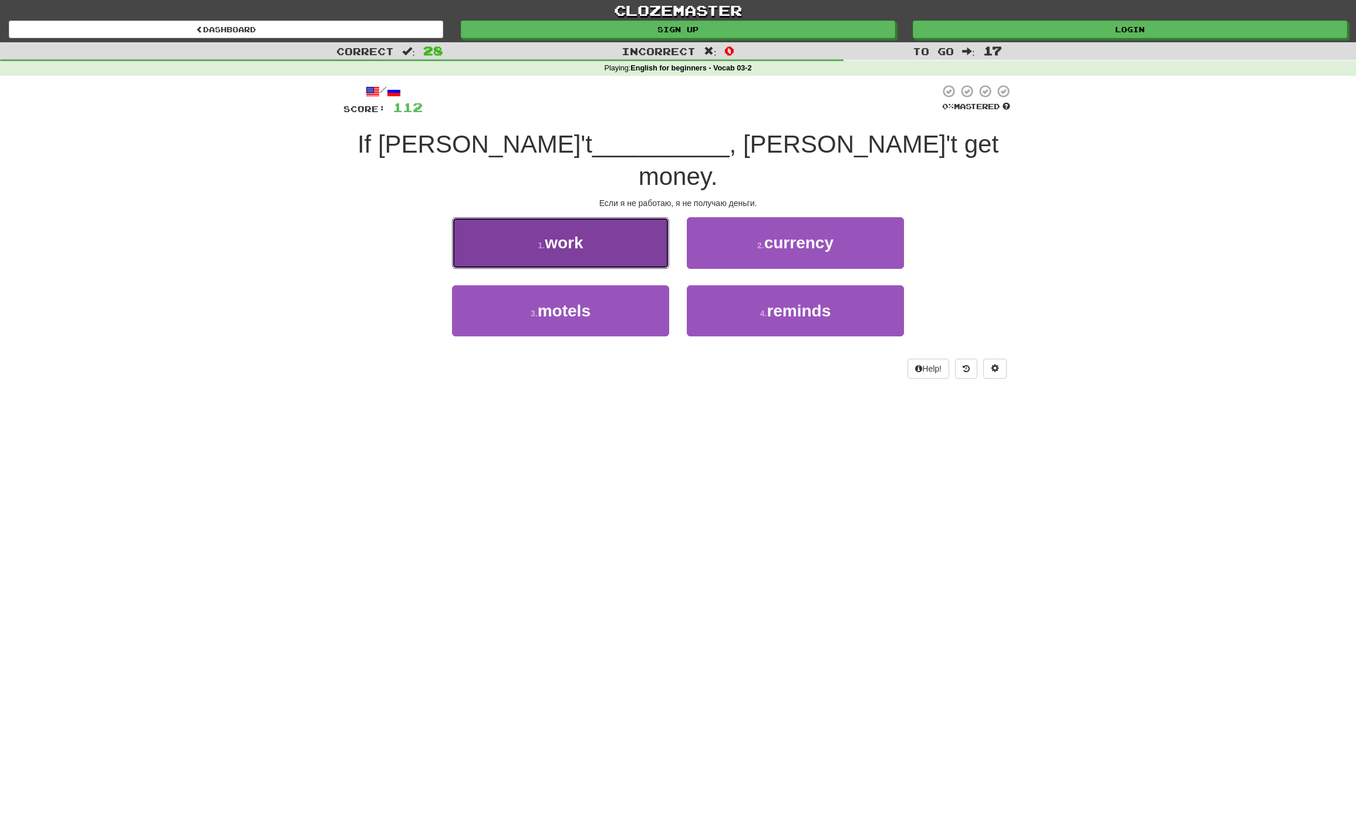
click at [576, 234] on span "work" at bounding box center [564, 243] width 38 height 18
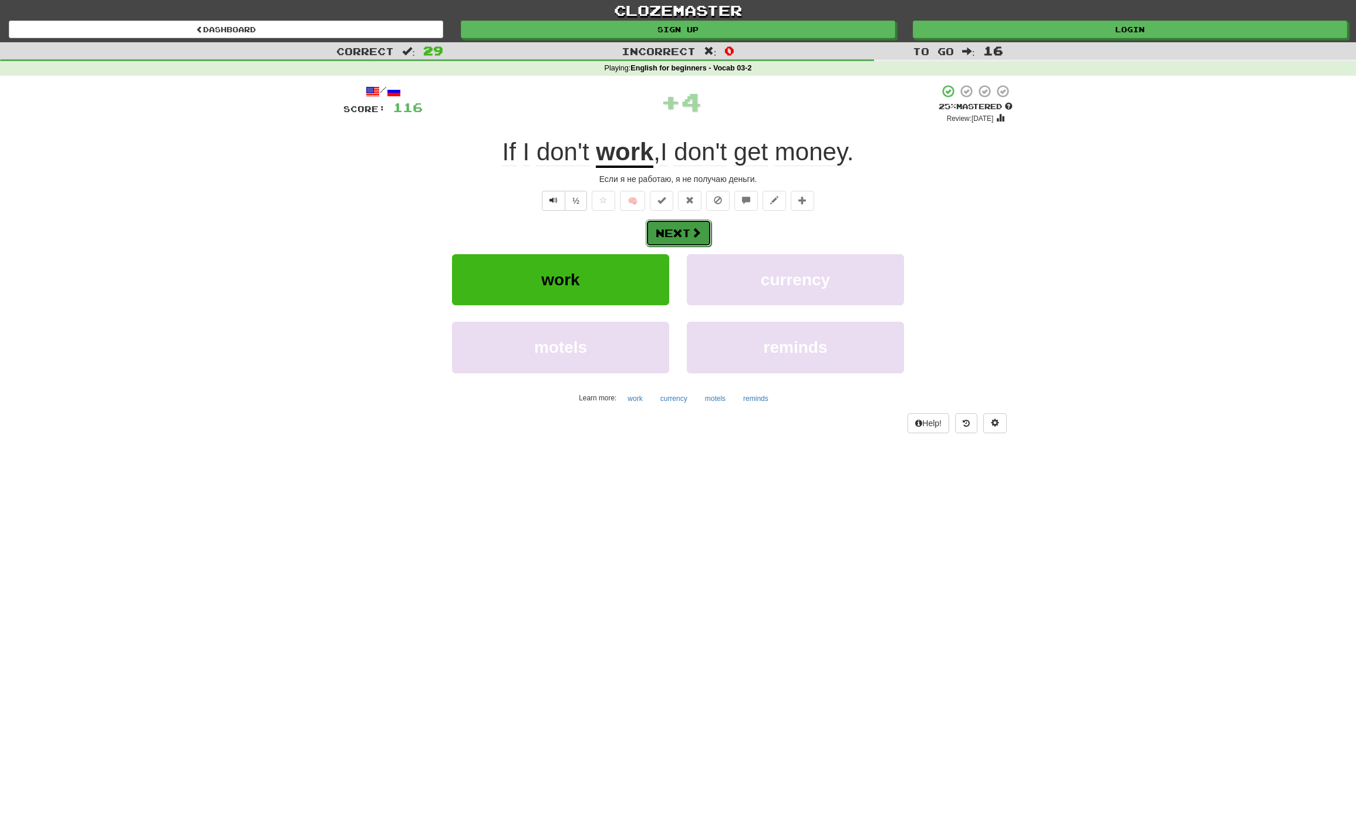
click at [677, 227] on button "Next" at bounding box center [679, 232] width 66 height 27
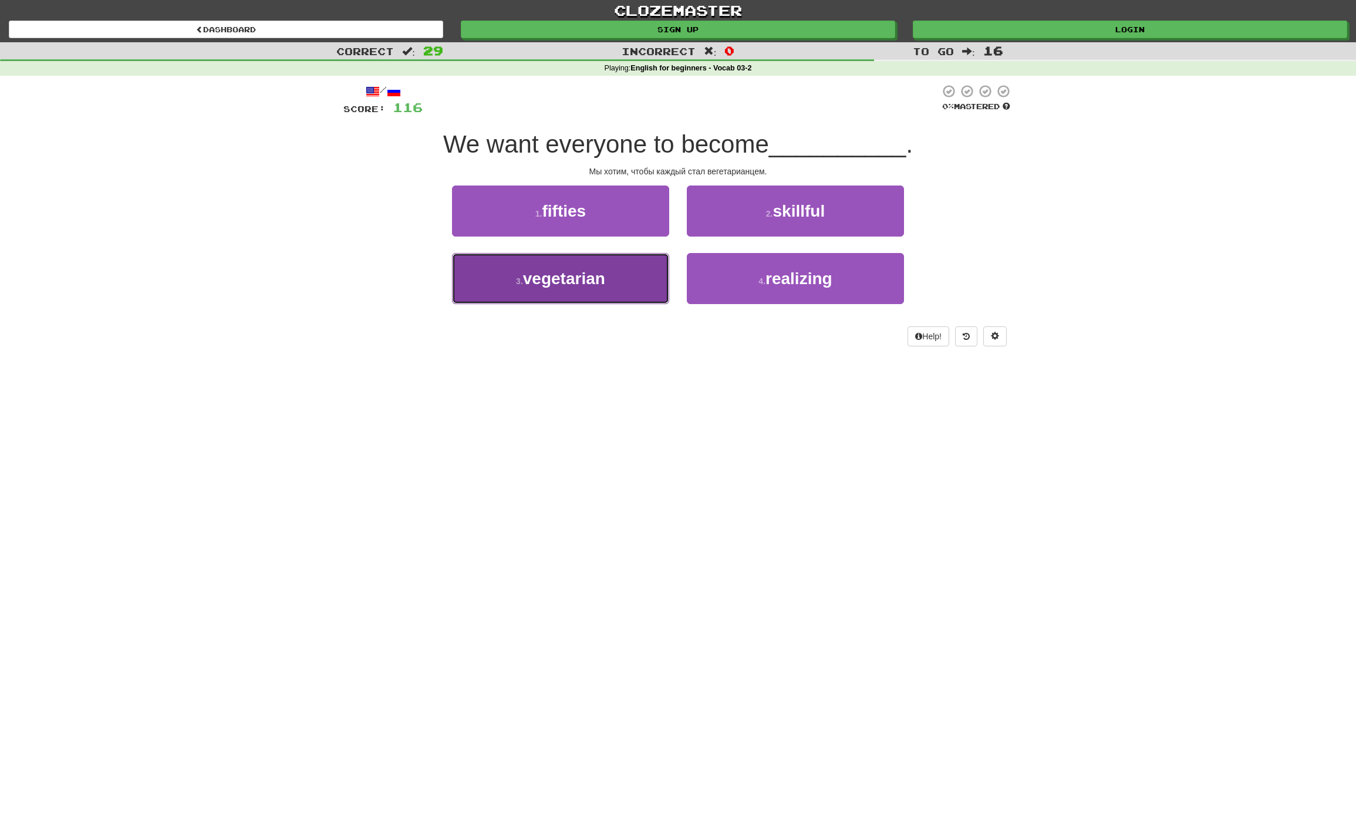
click at [611, 275] on button "3 . vegetarian" at bounding box center [560, 278] width 217 height 51
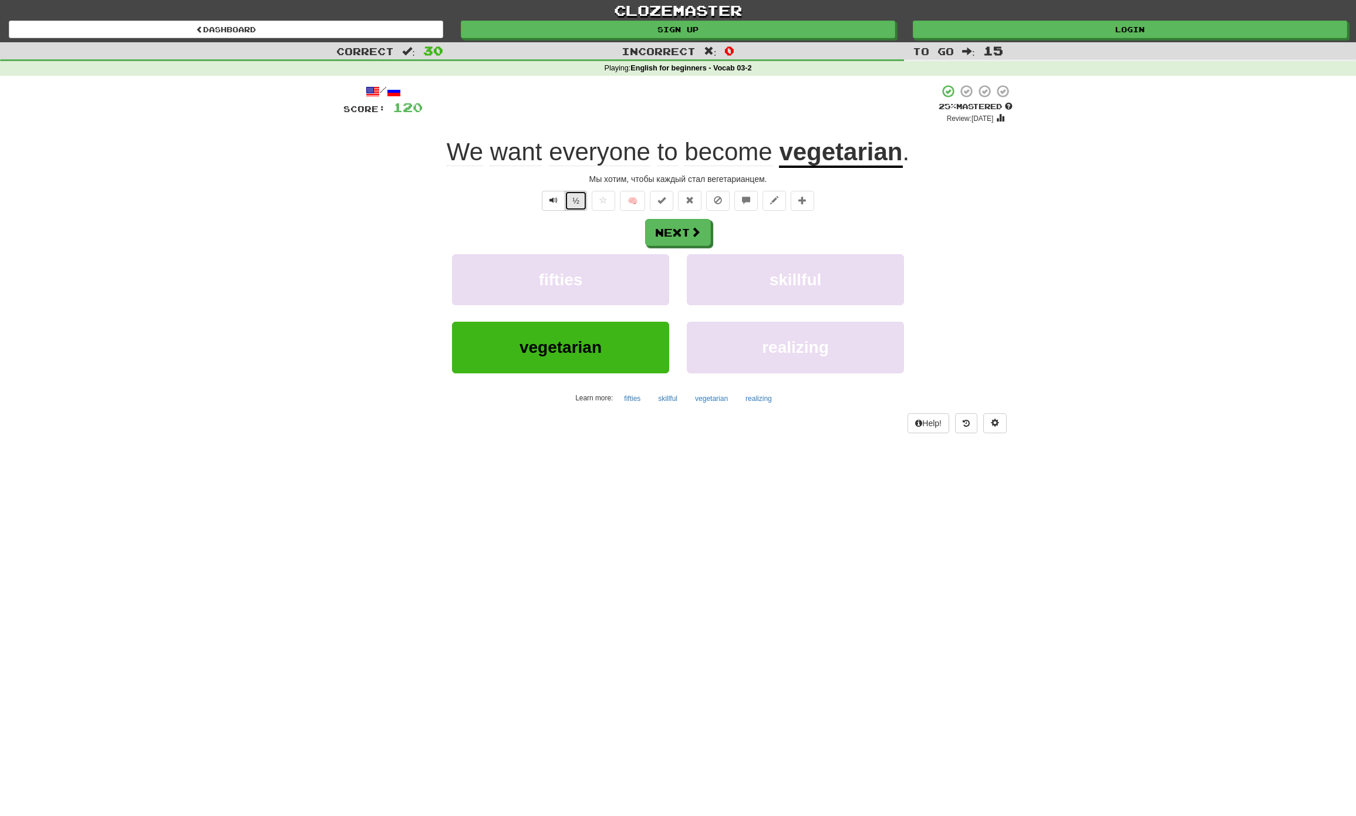
click at [570, 197] on button "½" at bounding box center [576, 201] width 22 height 20
click at [685, 232] on button "Next" at bounding box center [679, 232] width 66 height 27
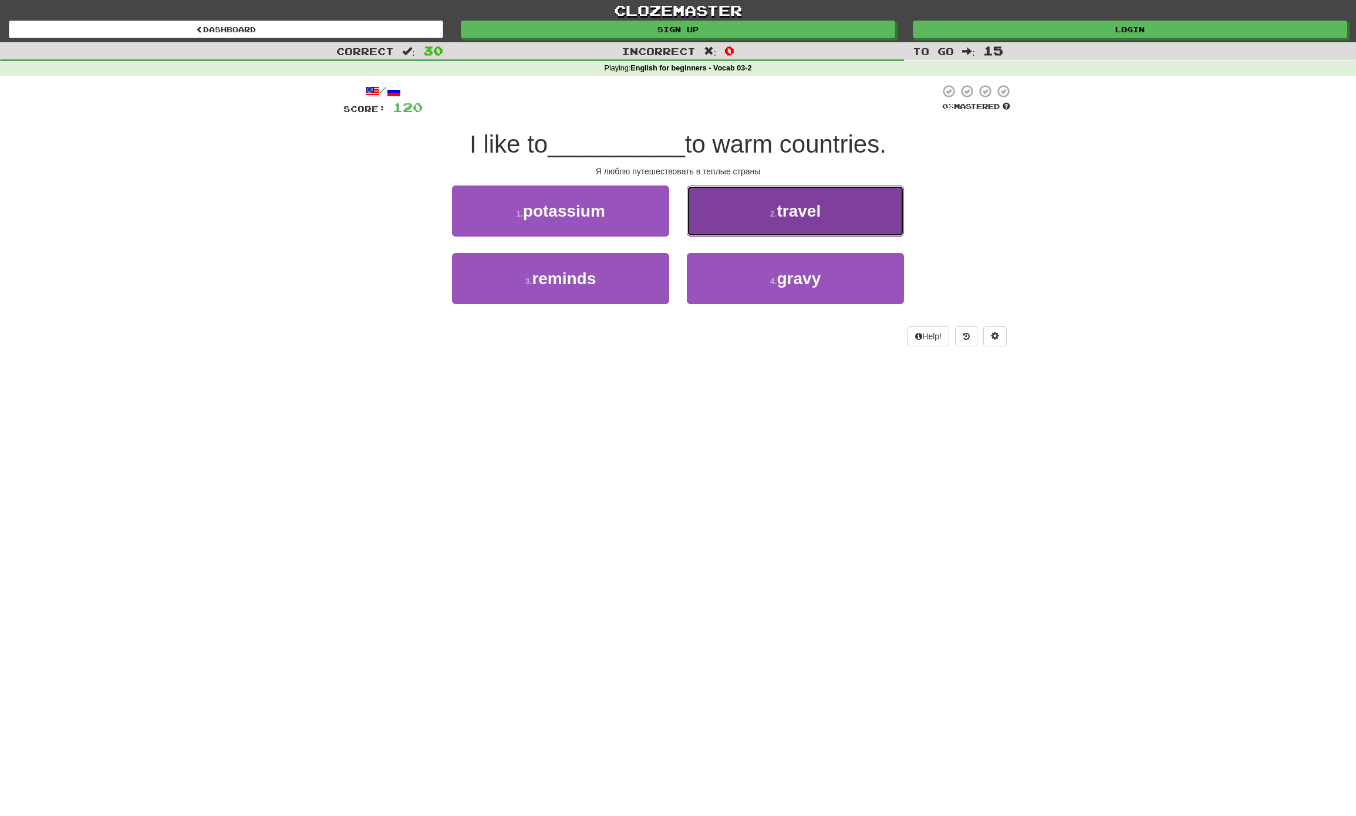
click at [850, 214] on button "2 . travel" at bounding box center [795, 210] width 217 height 51
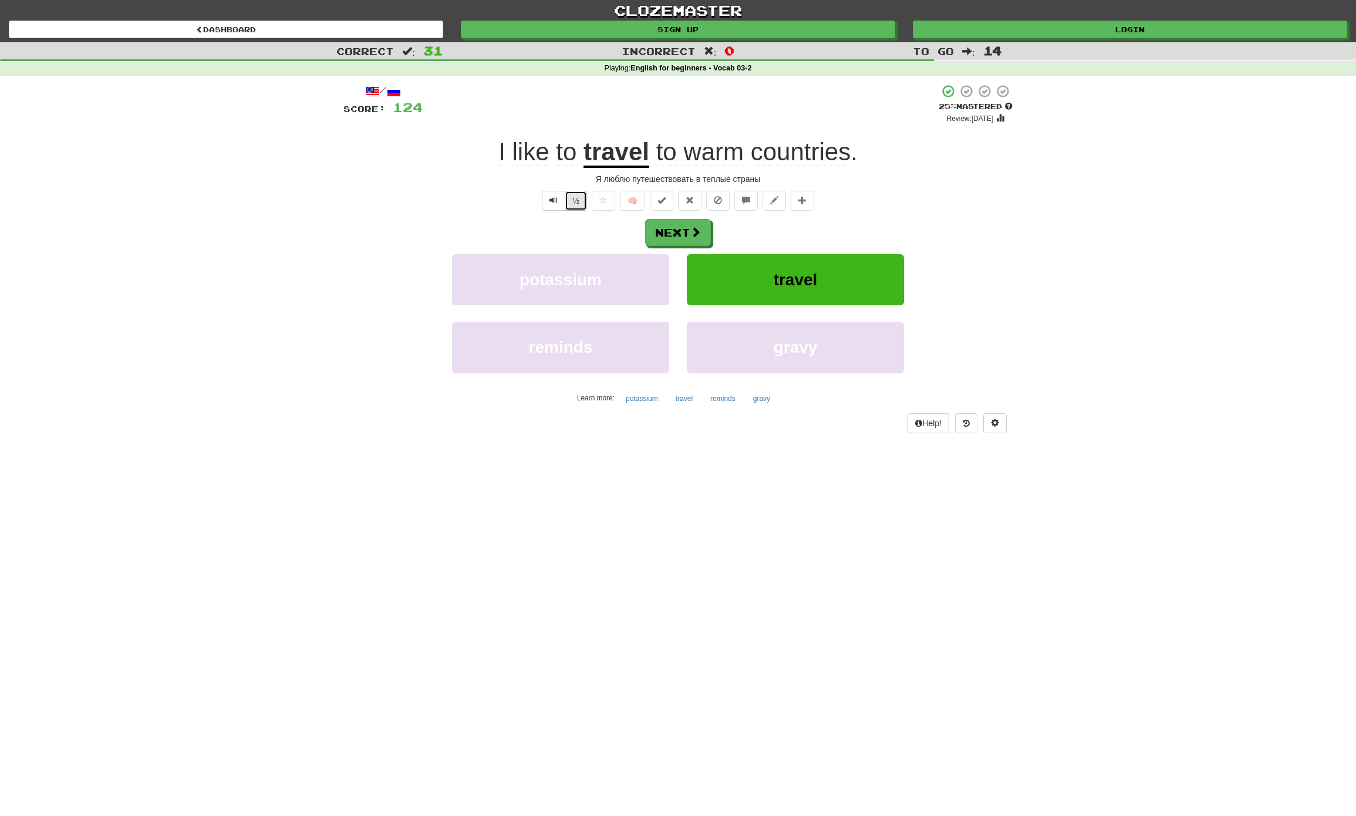
click at [573, 201] on button "½" at bounding box center [576, 201] width 22 height 20
click at [666, 229] on button "Next" at bounding box center [679, 232] width 66 height 27
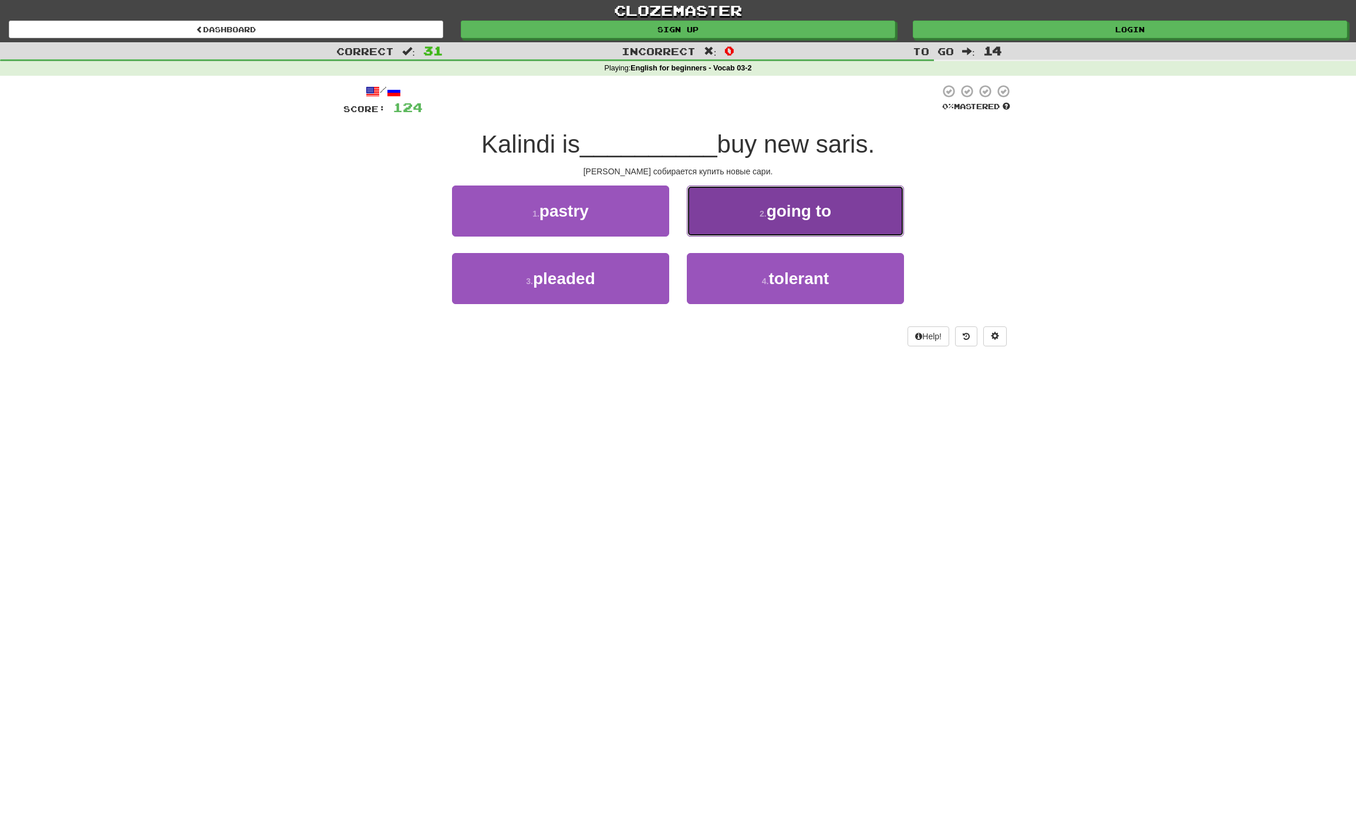
click at [798, 208] on span "going to" at bounding box center [798, 211] width 65 height 18
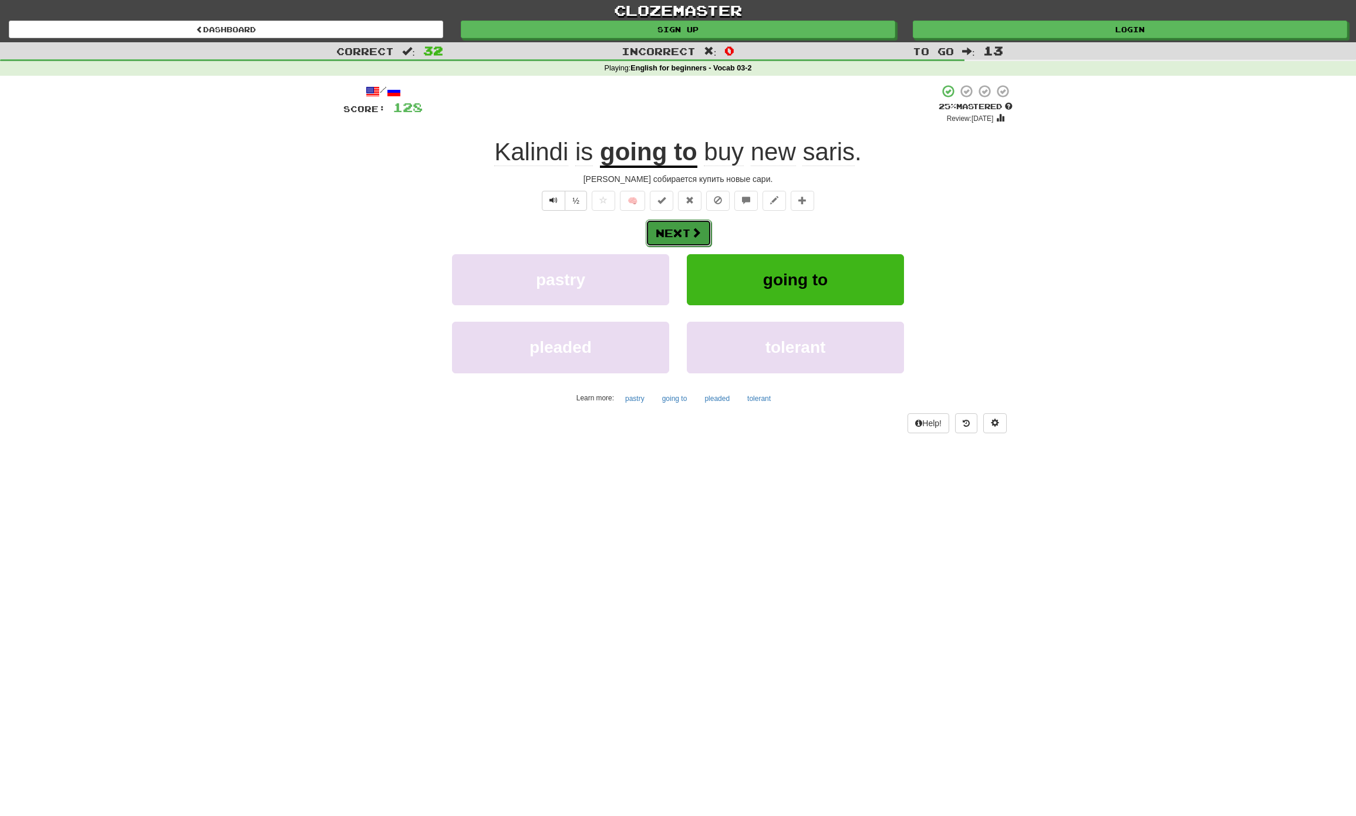
click at [656, 234] on button "Next" at bounding box center [679, 232] width 66 height 27
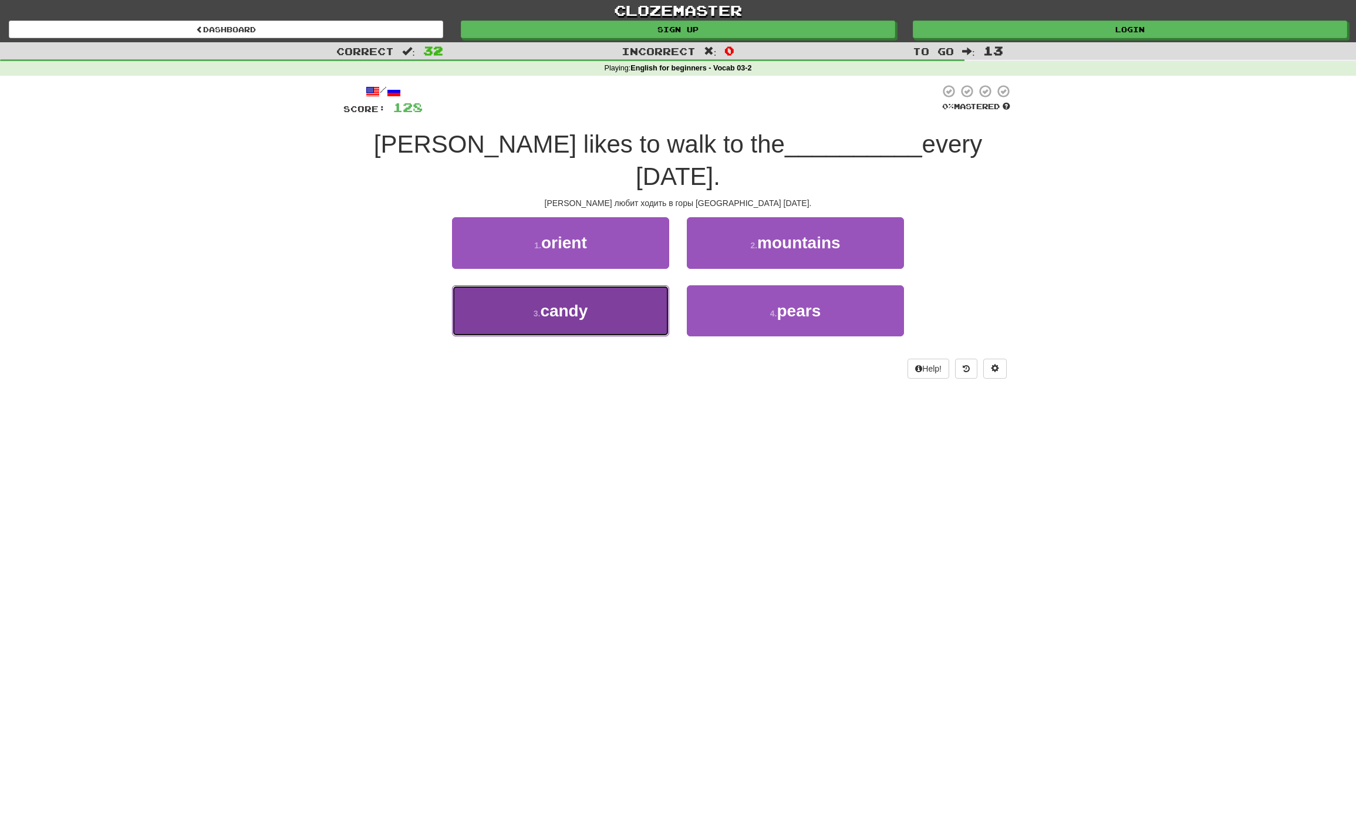
click at [576, 285] on button "3 . candy" at bounding box center [560, 310] width 217 height 51
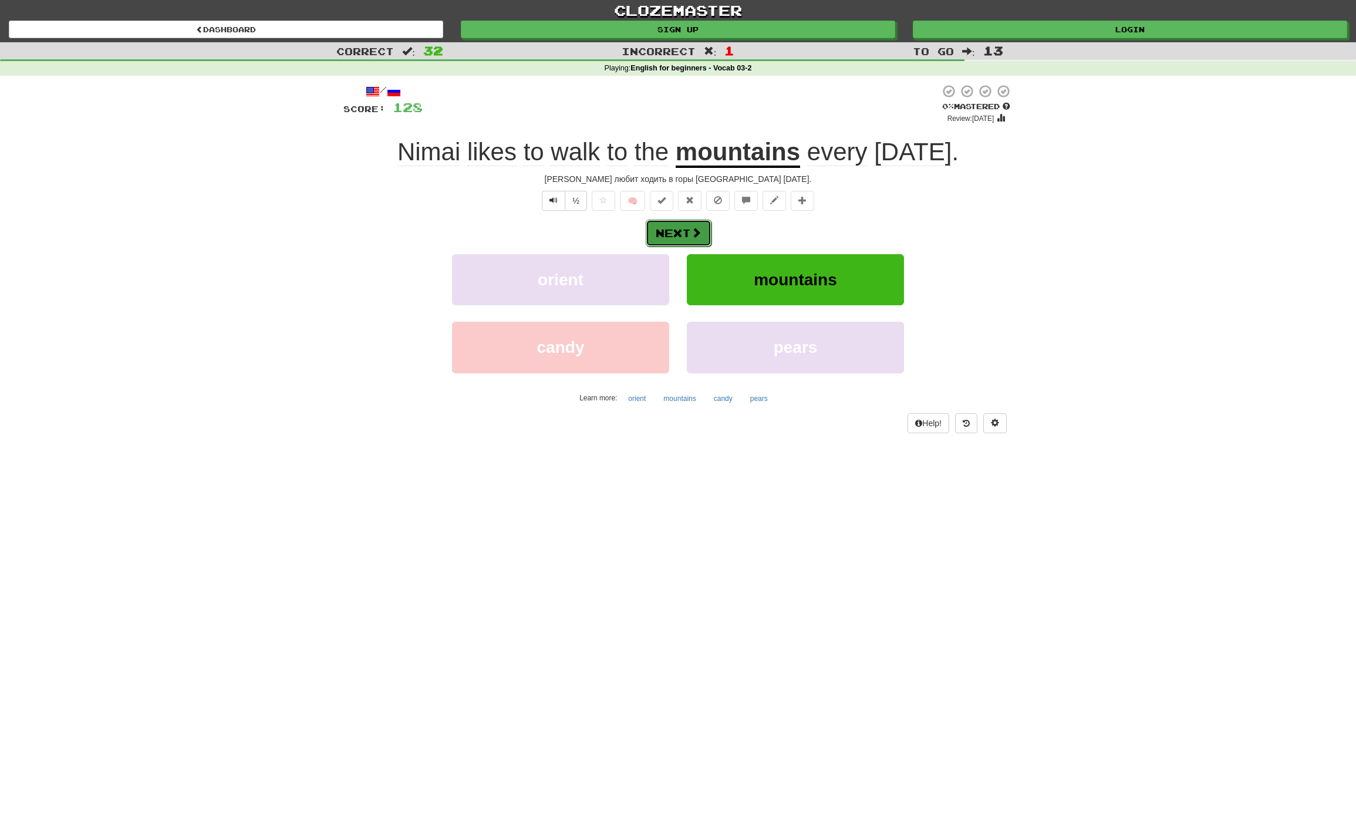
click at [687, 235] on button "Next" at bounding box center [679, 232] width 66 height 27
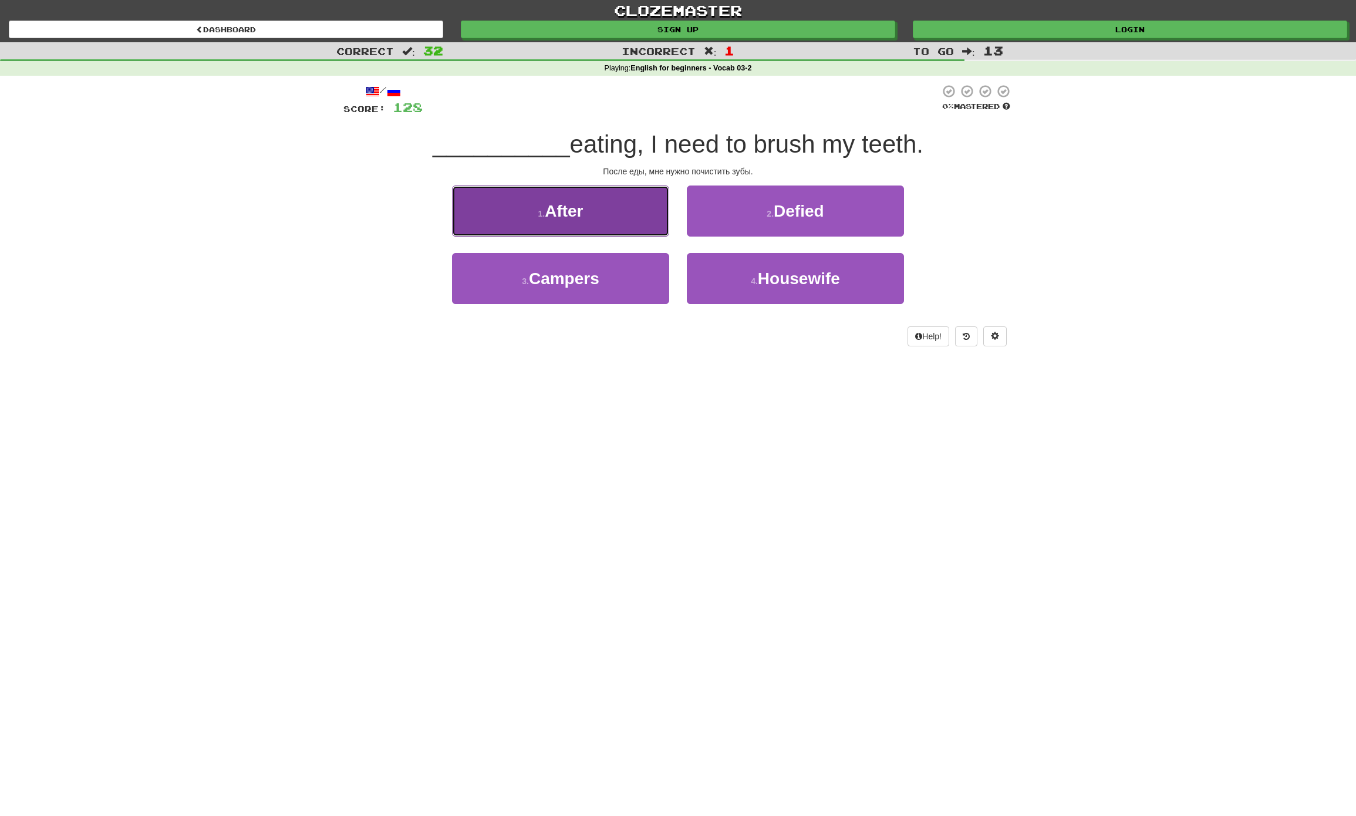
click at [558, 221] on button "1 . After" at bounding box center [560, 210] width 217 height 51
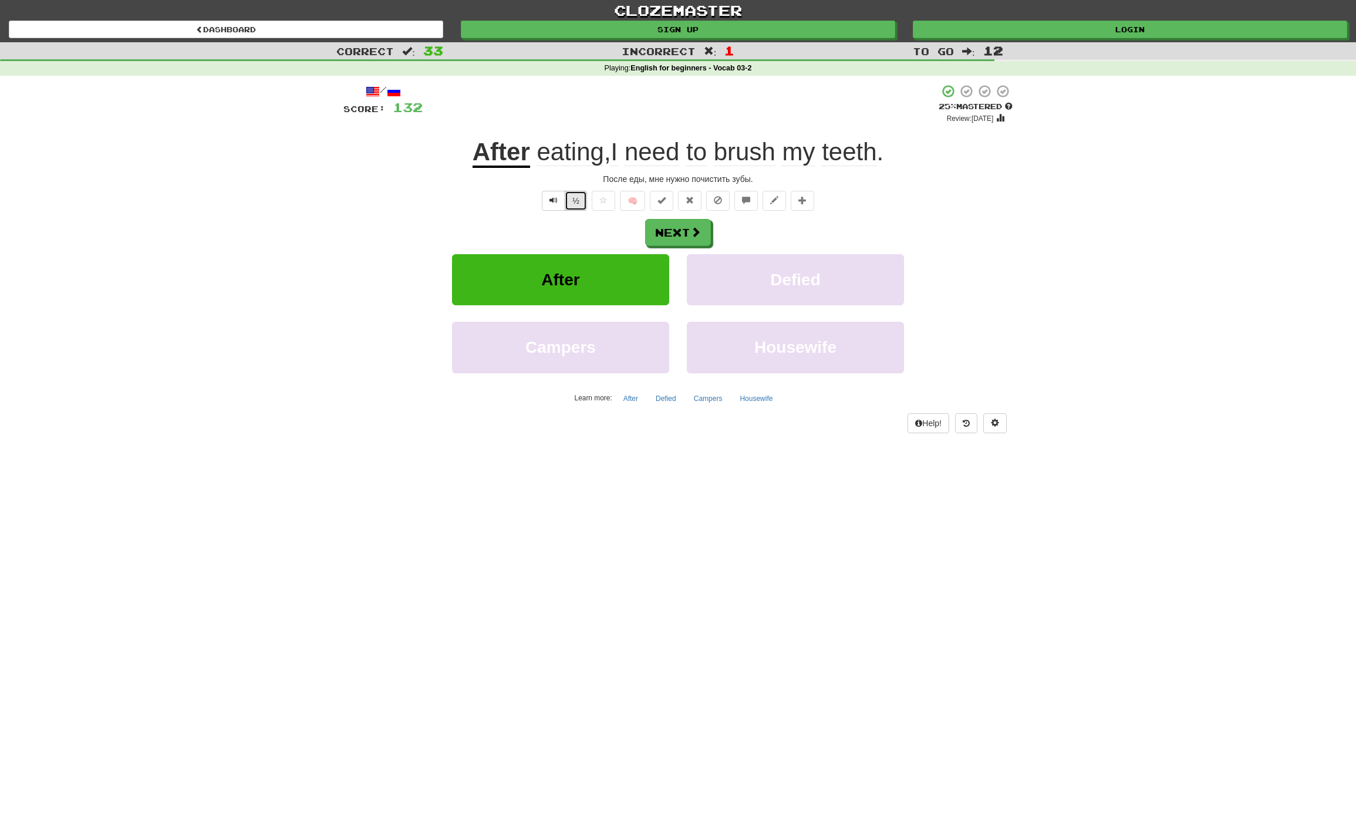
click at [567, 198] on button "½" at bounding box center [576, 201] width 22 height 20
click at [685, 229] on button "Next" at bounding box center [679, 232] width 66 height 27
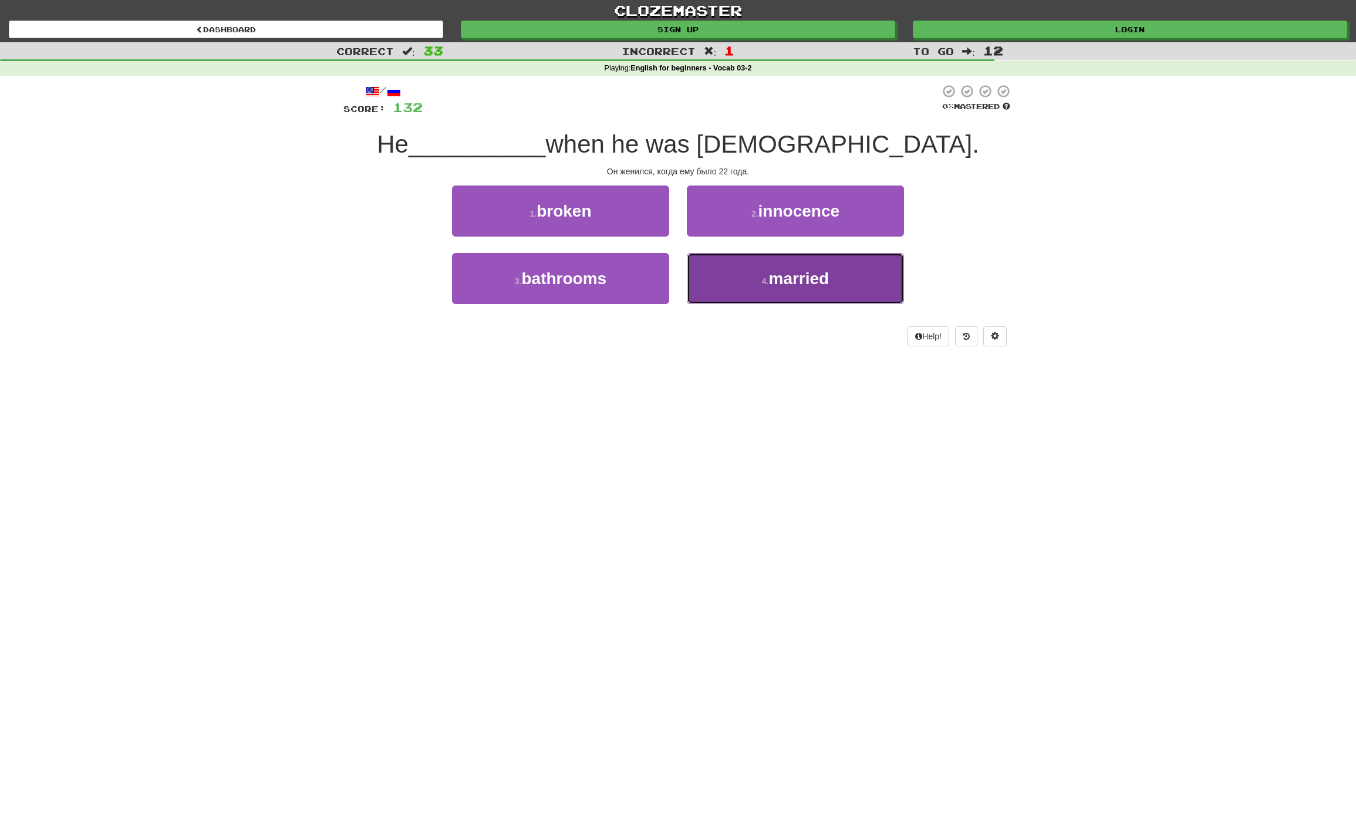
click at [809, 264] on button "4 . married" at bounding box center [795, 278] width 217 height 51
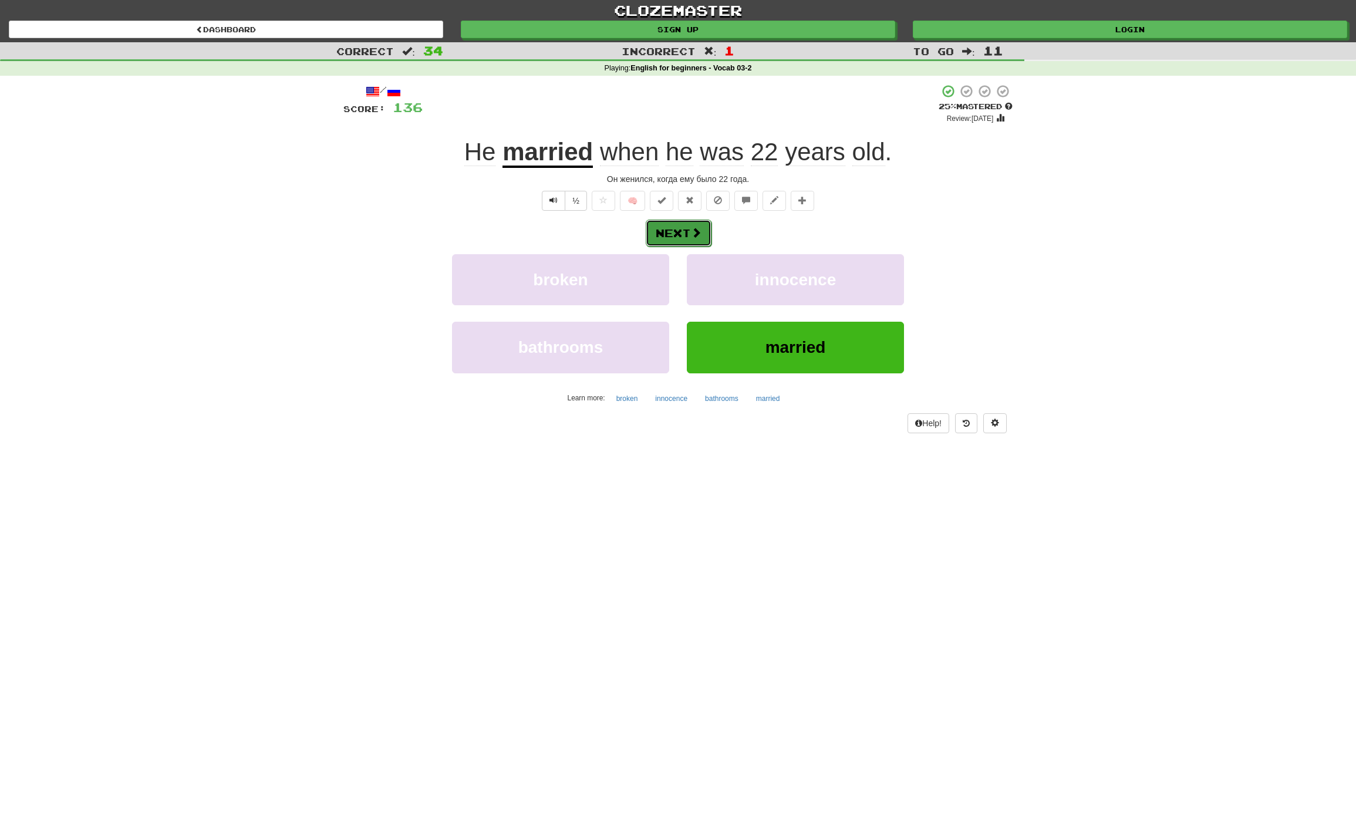
click at [669, 236] on button "Next" at bounding box center [679, 232] width 66 height 27
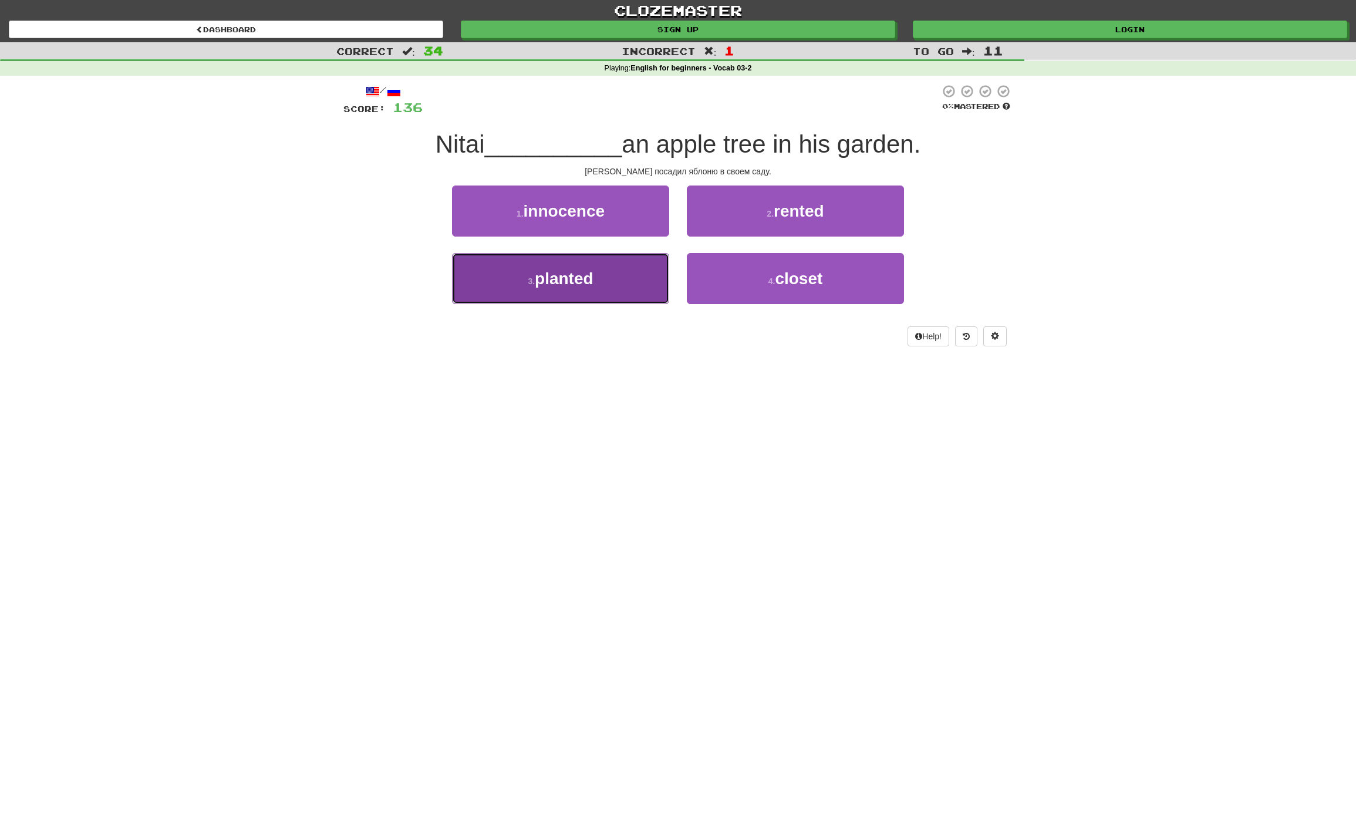
click at [592, 287] on span "planted" at bounding box center [564, 278] width 59 height 18
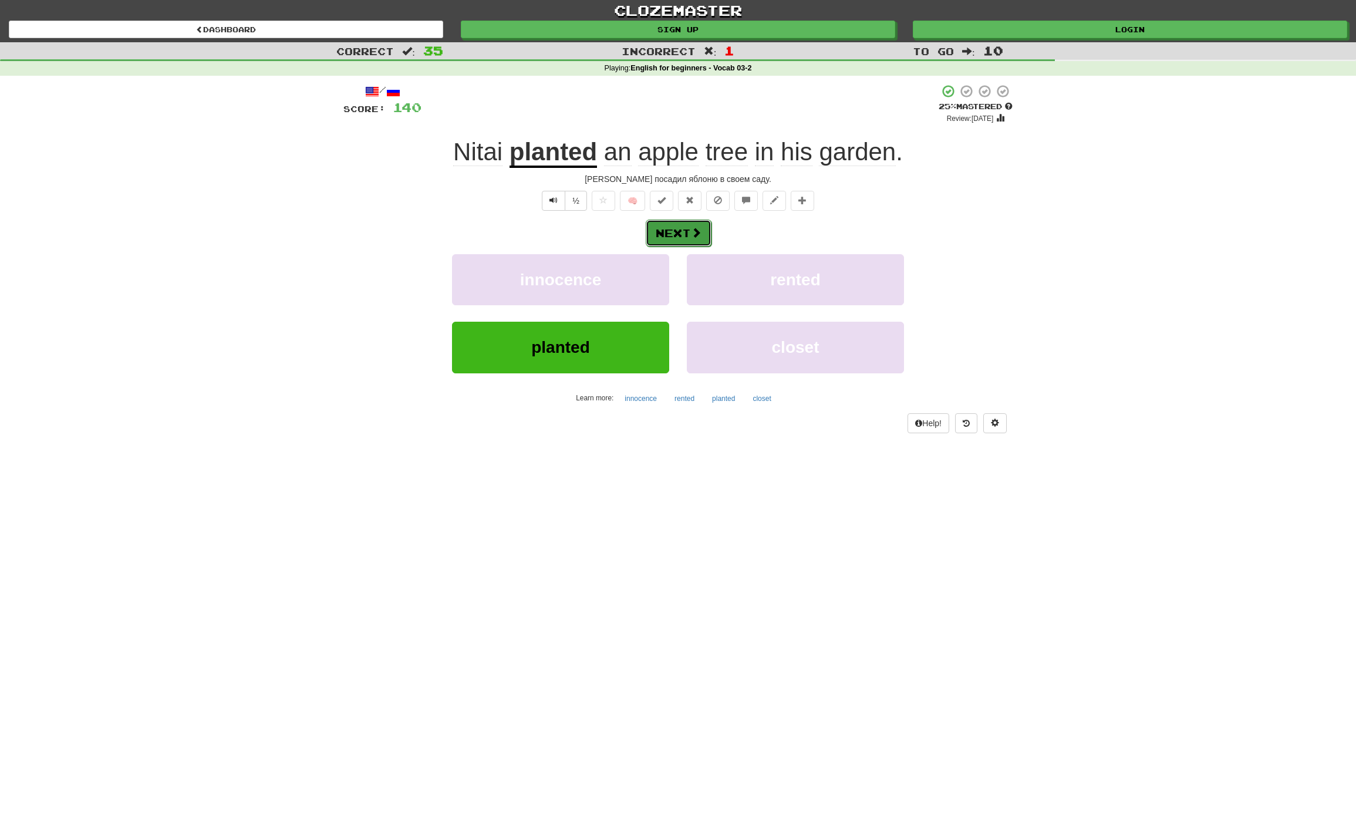
click at [671, 236] on button "Next" at bounding box center [679, 232] width 66 height 27
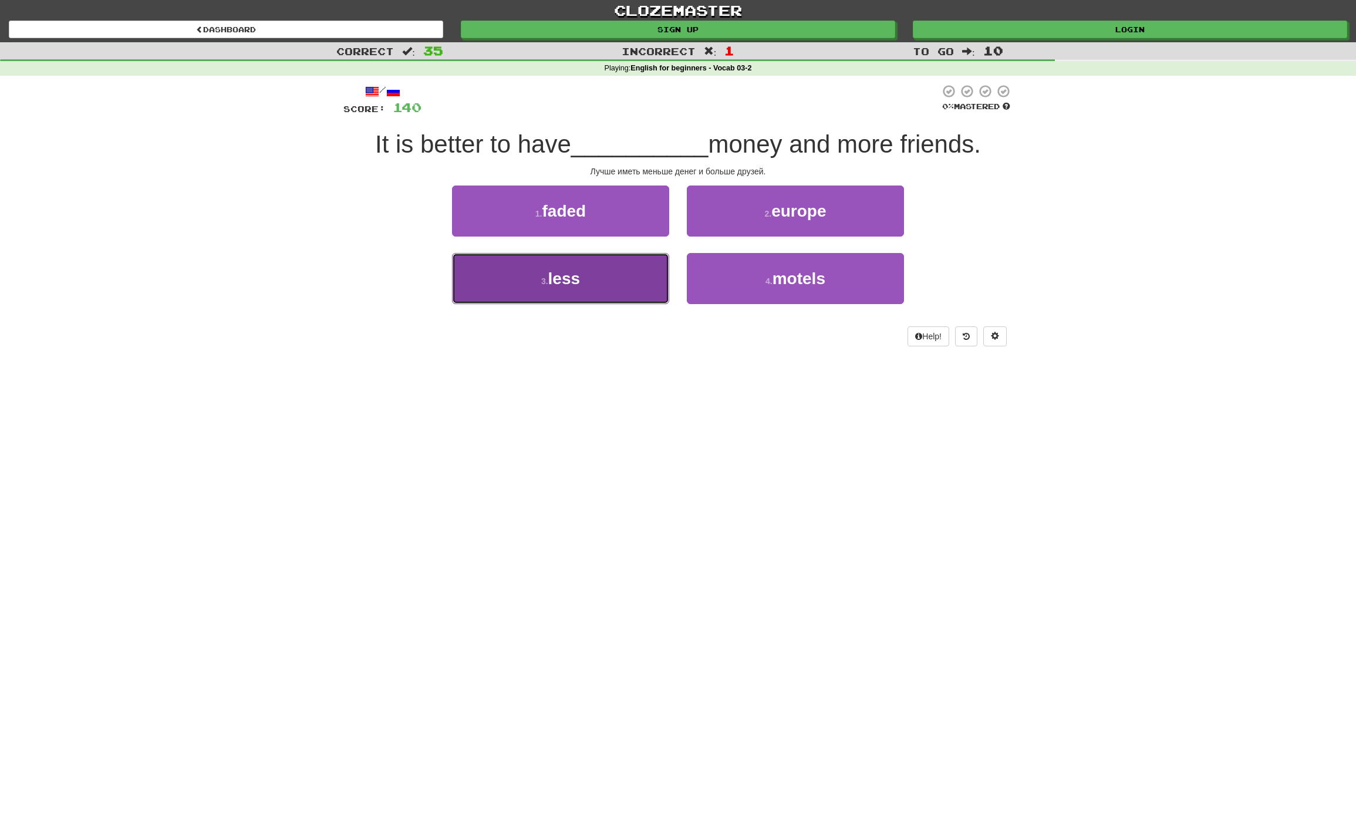
click at [597, 282] on button "3 . less" at bounding box center [560, 278] width 217 height 51
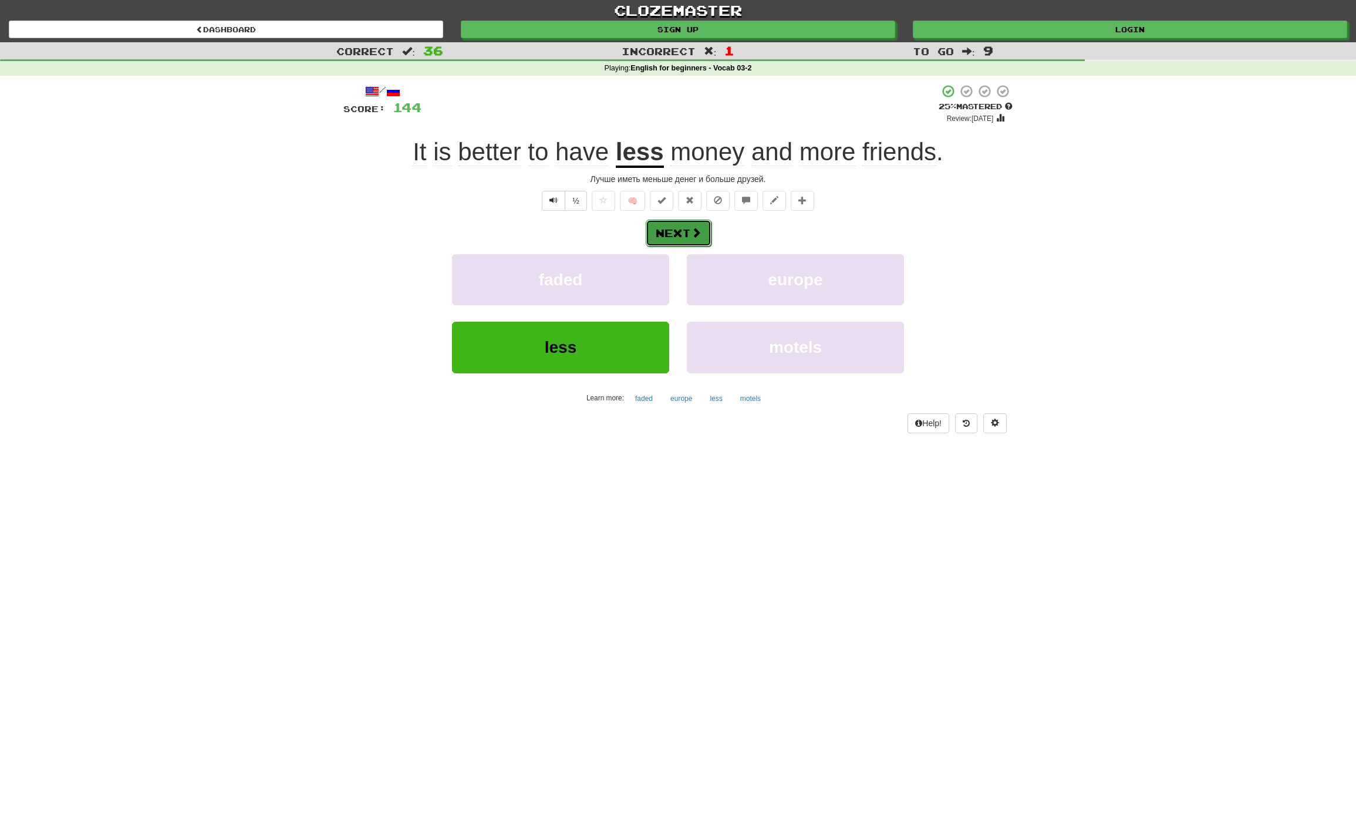
click at [675, 235] on button "Next" at bounding box center [679, 232] width 66 height 27
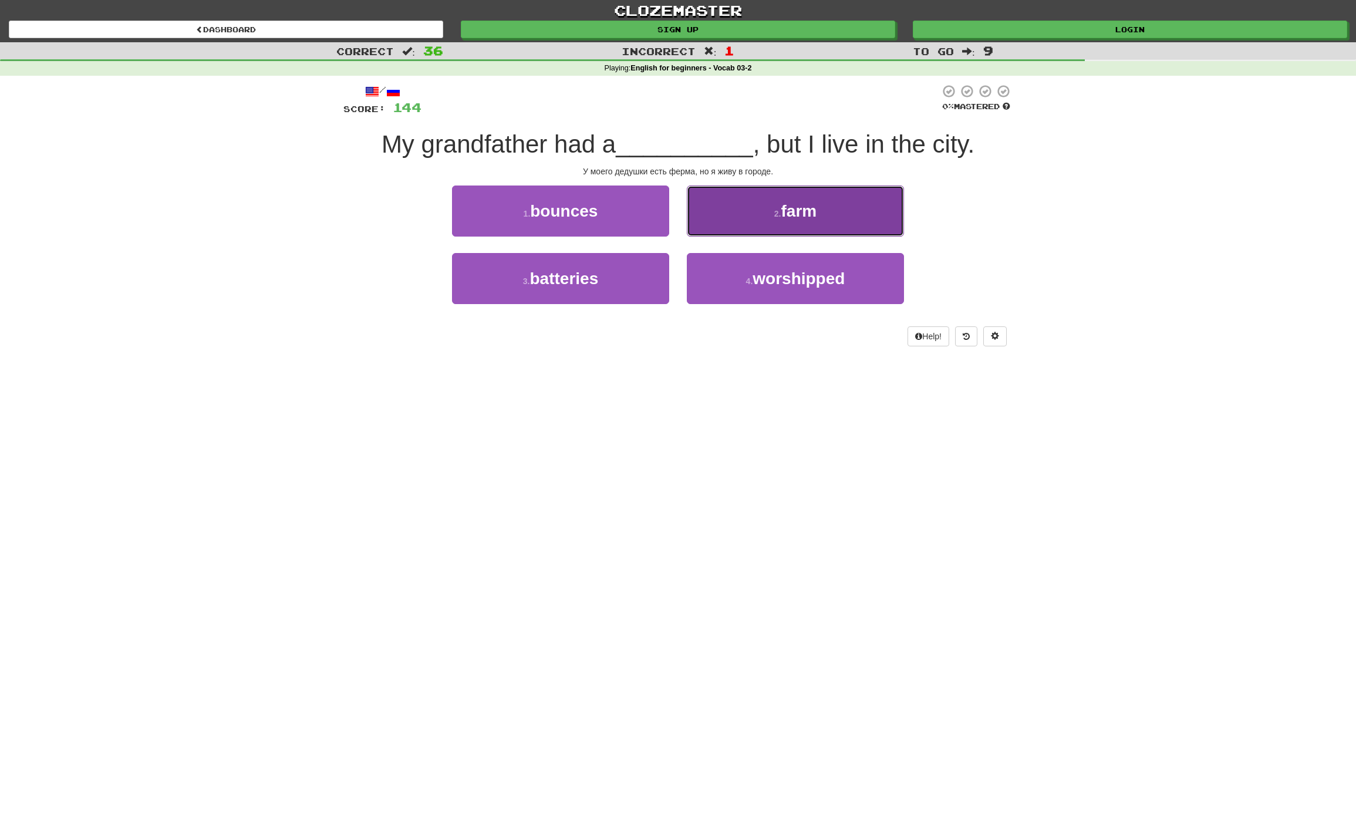
click at [816, 213] on span "farm" at bounding box center [799, 211] width 36 height 18
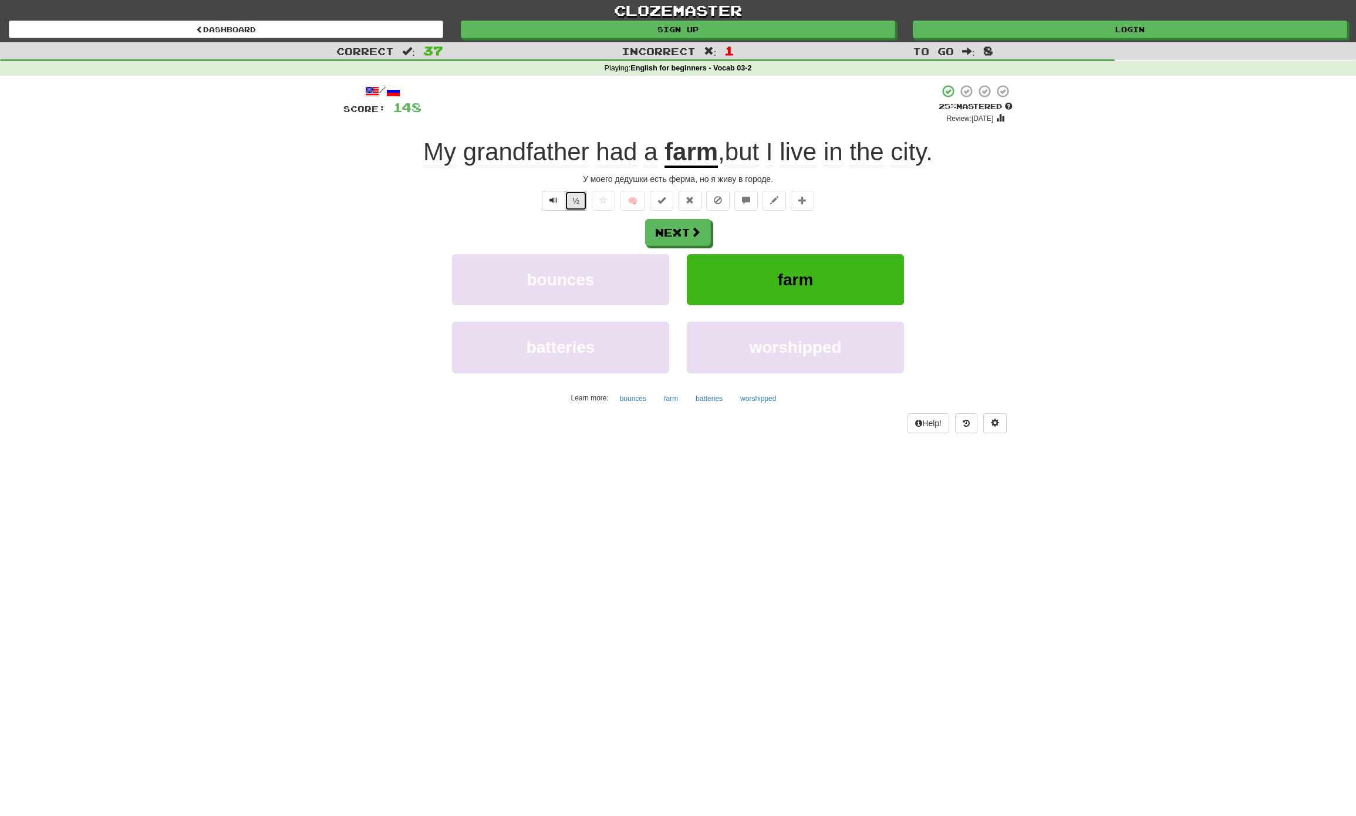
click at [573, 203] on button "½" at bounding box center [576, 201] width 22 height 20
click at [707, 235] on button "Next" at bounding box center [679, 232] width 66 height 27
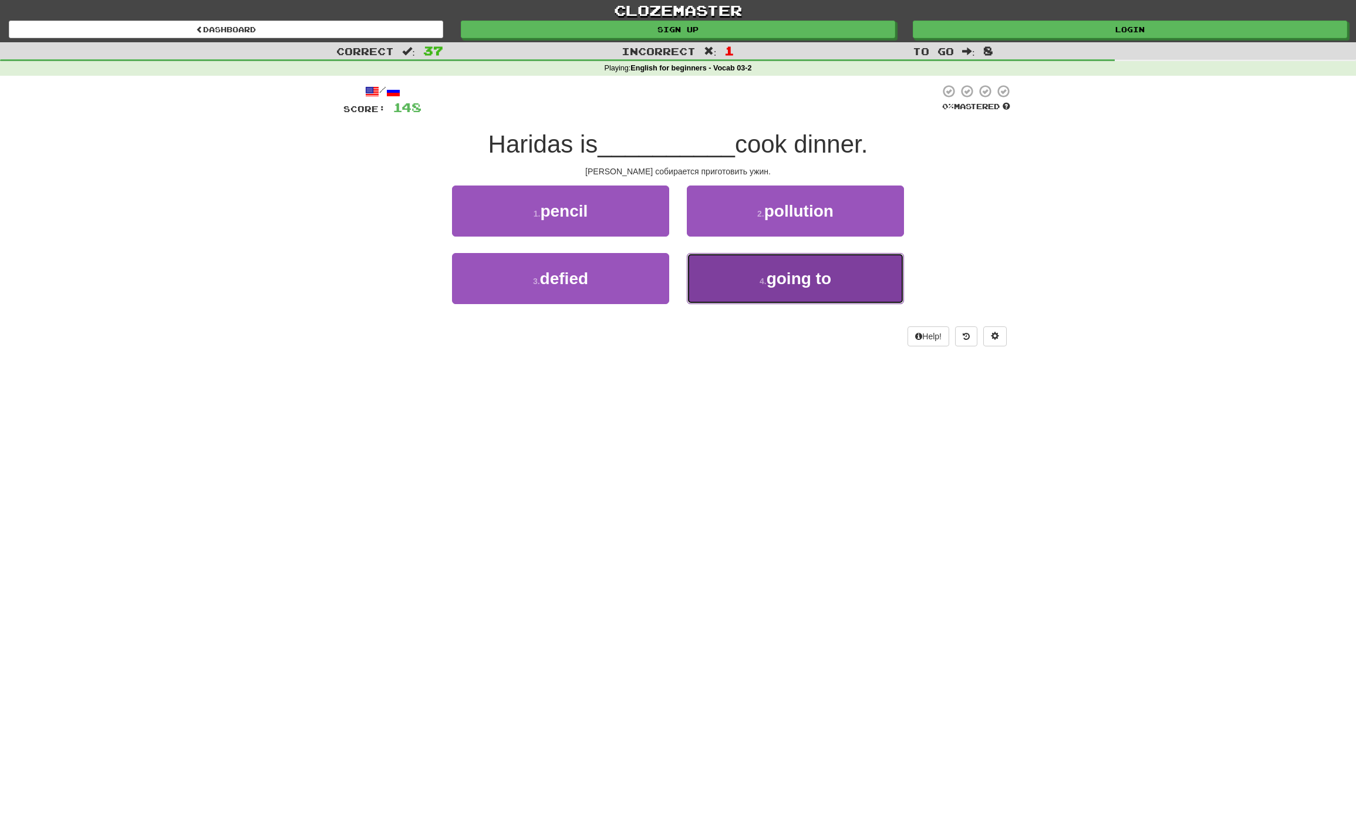
click at [821, 277] on span "going to" at bounding box center [798, 278] width 65 height 18
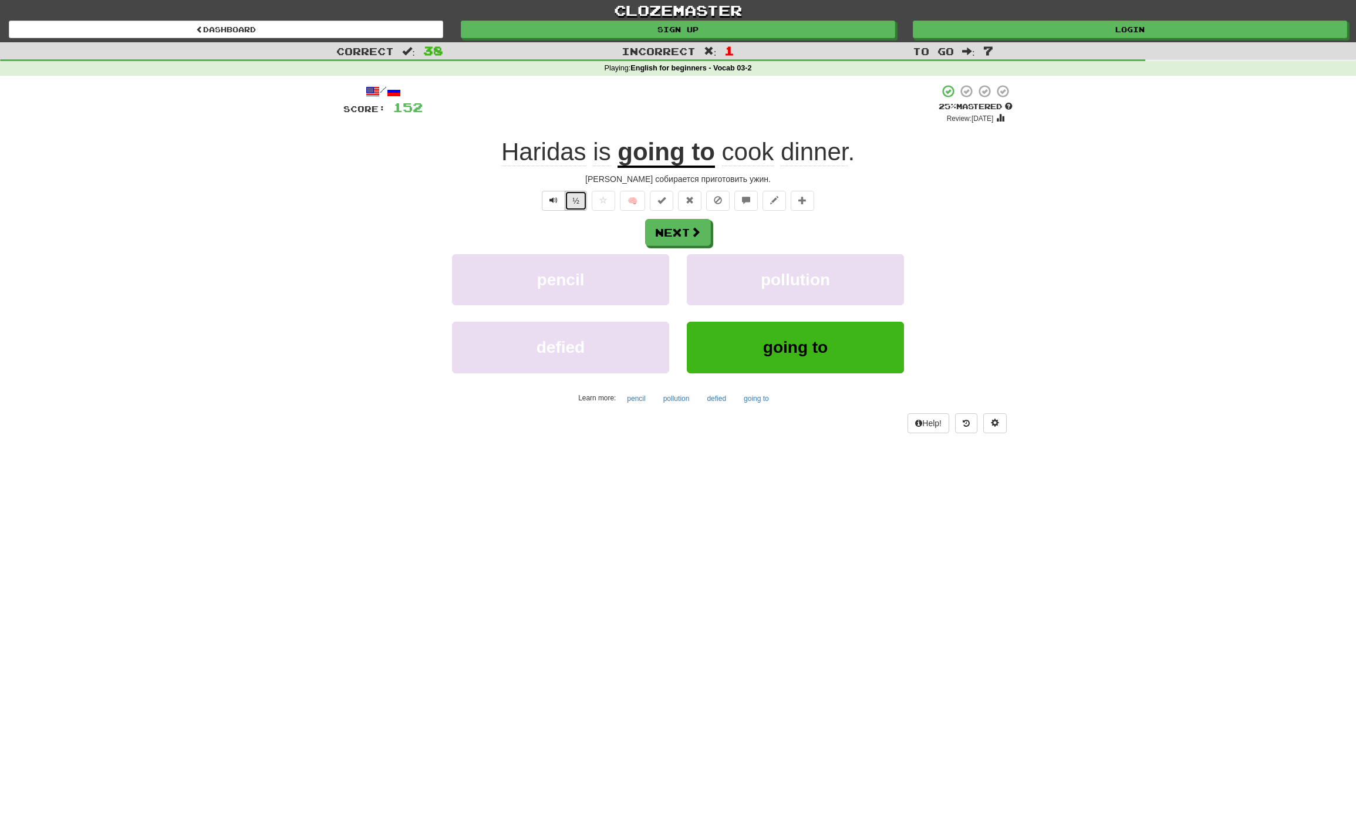
click at [579, 201] on button "½" at bounding box center [576, 201] width 22 height 20
click at [681, 235] on button "Next" at bounding box center [679, 232] width 66 height 27
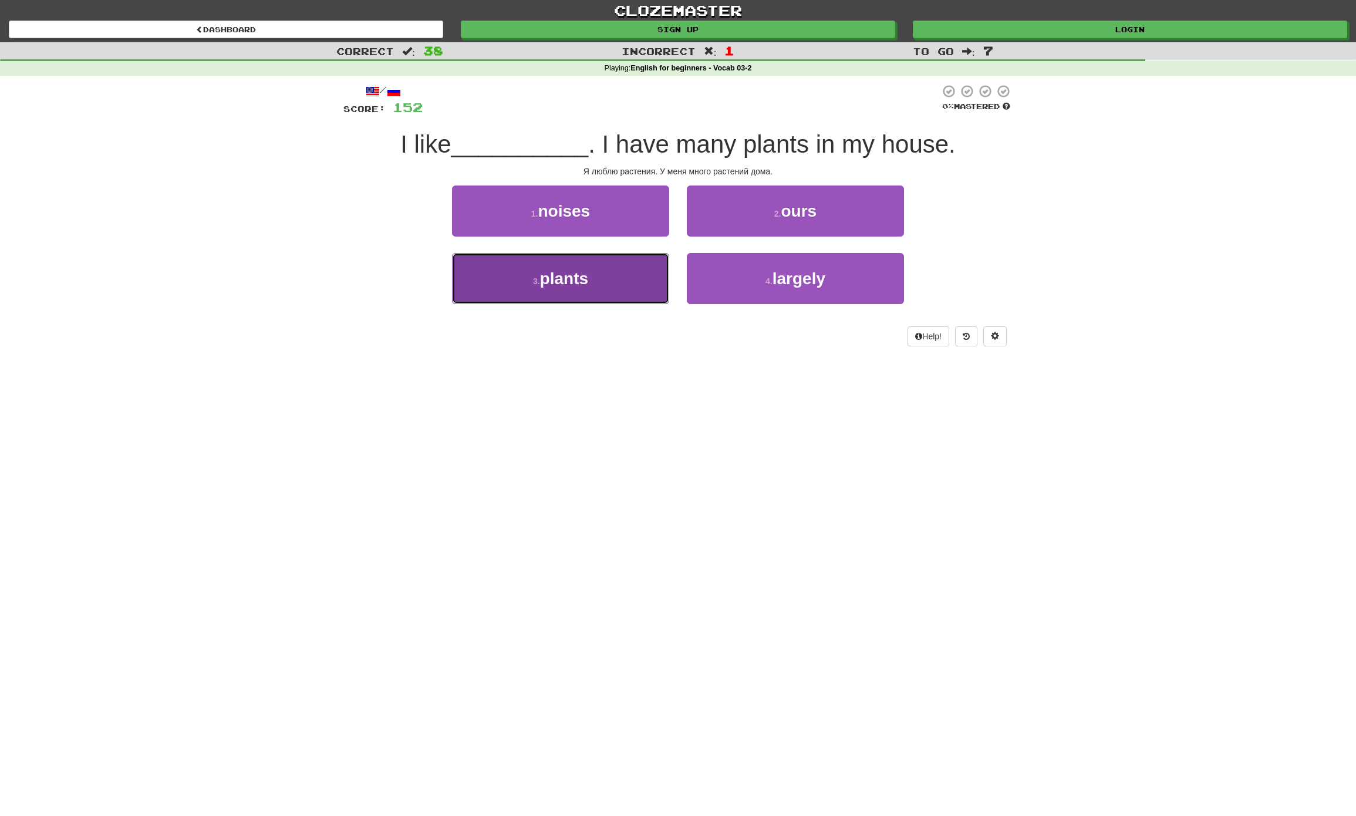
click at [590, 282] on button "3 . plants" at bounding box center [560, 278] width 217 height 51
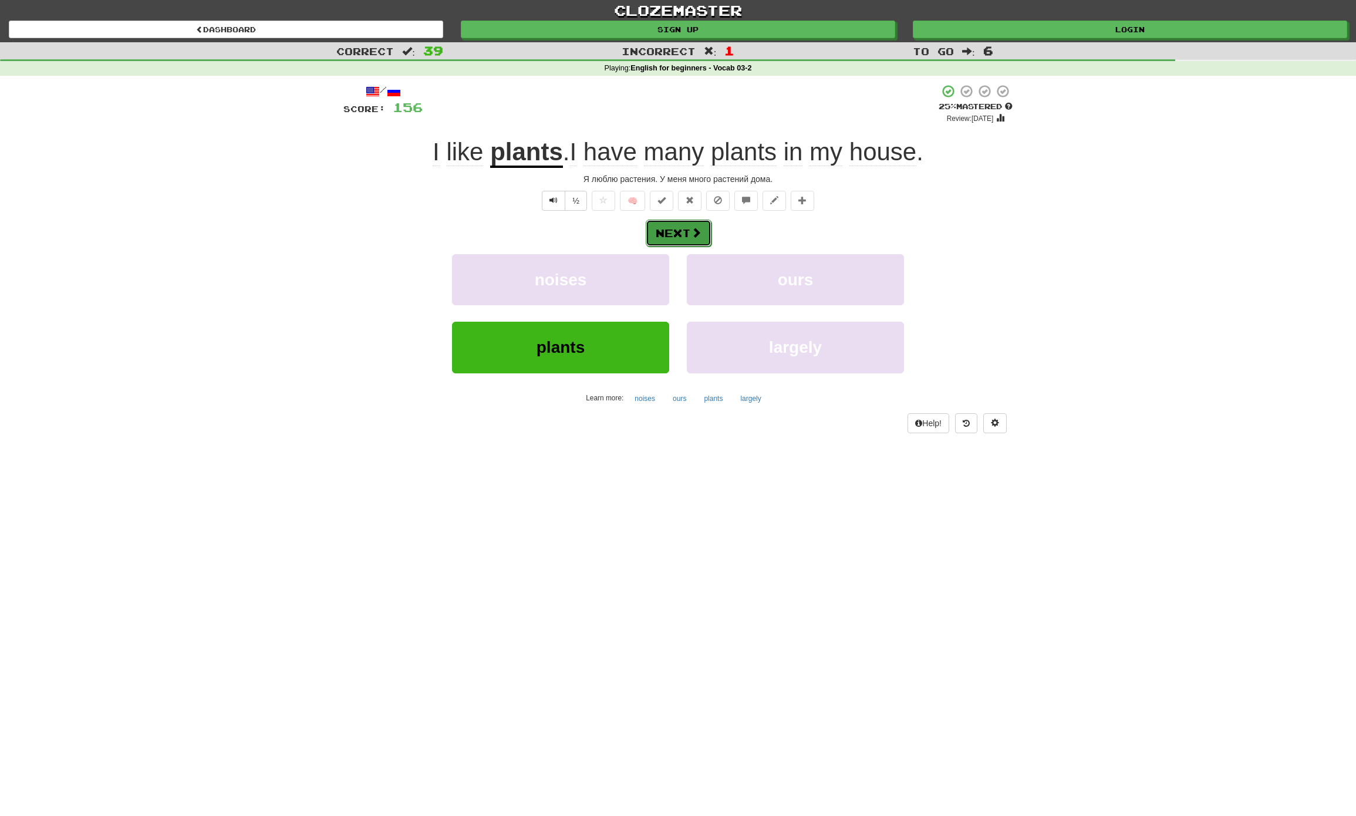
click at [682, 234] on button "Next" at bounding box center [679, 232] width 66 height 27
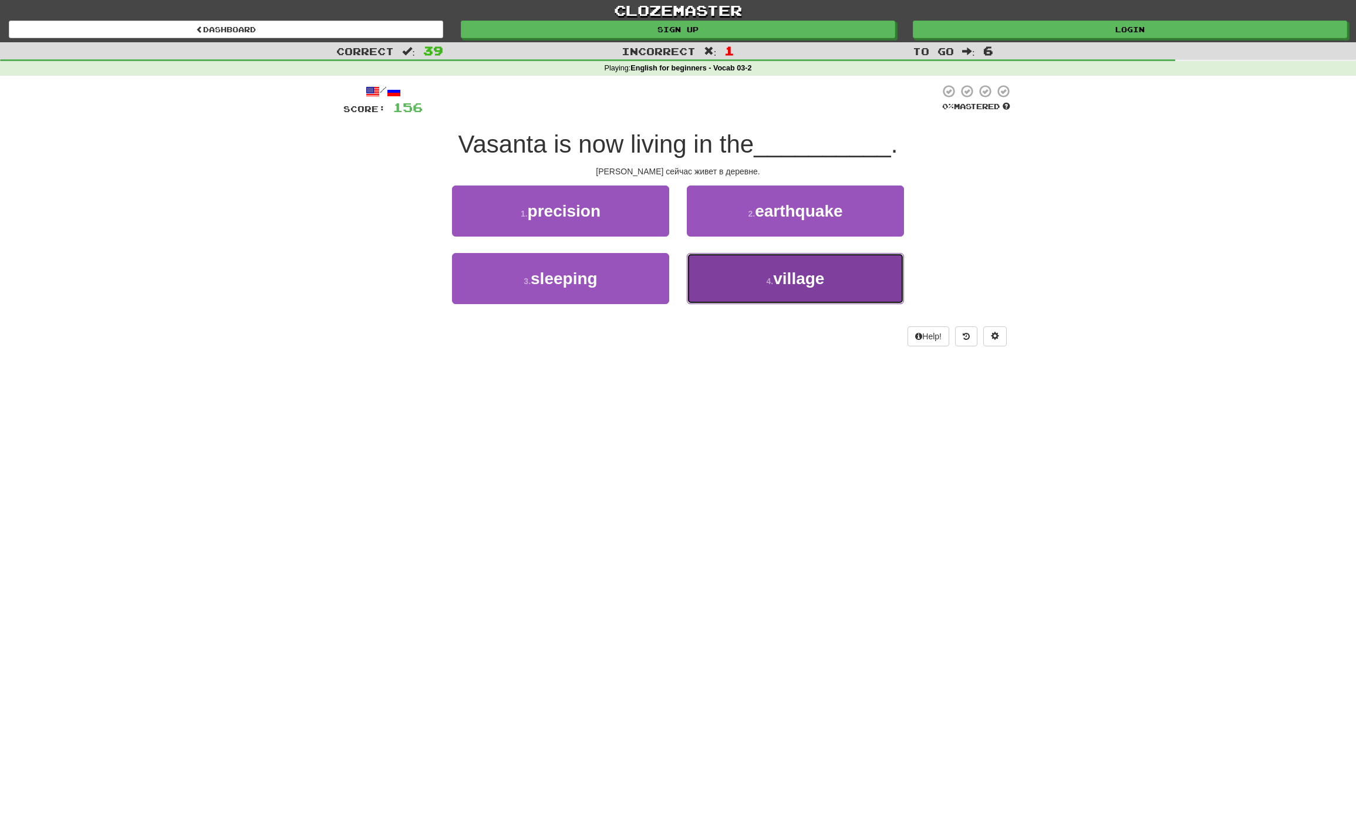
click at [782, 272] on span "village" at bounding box center [798, 278] width 51 height 18
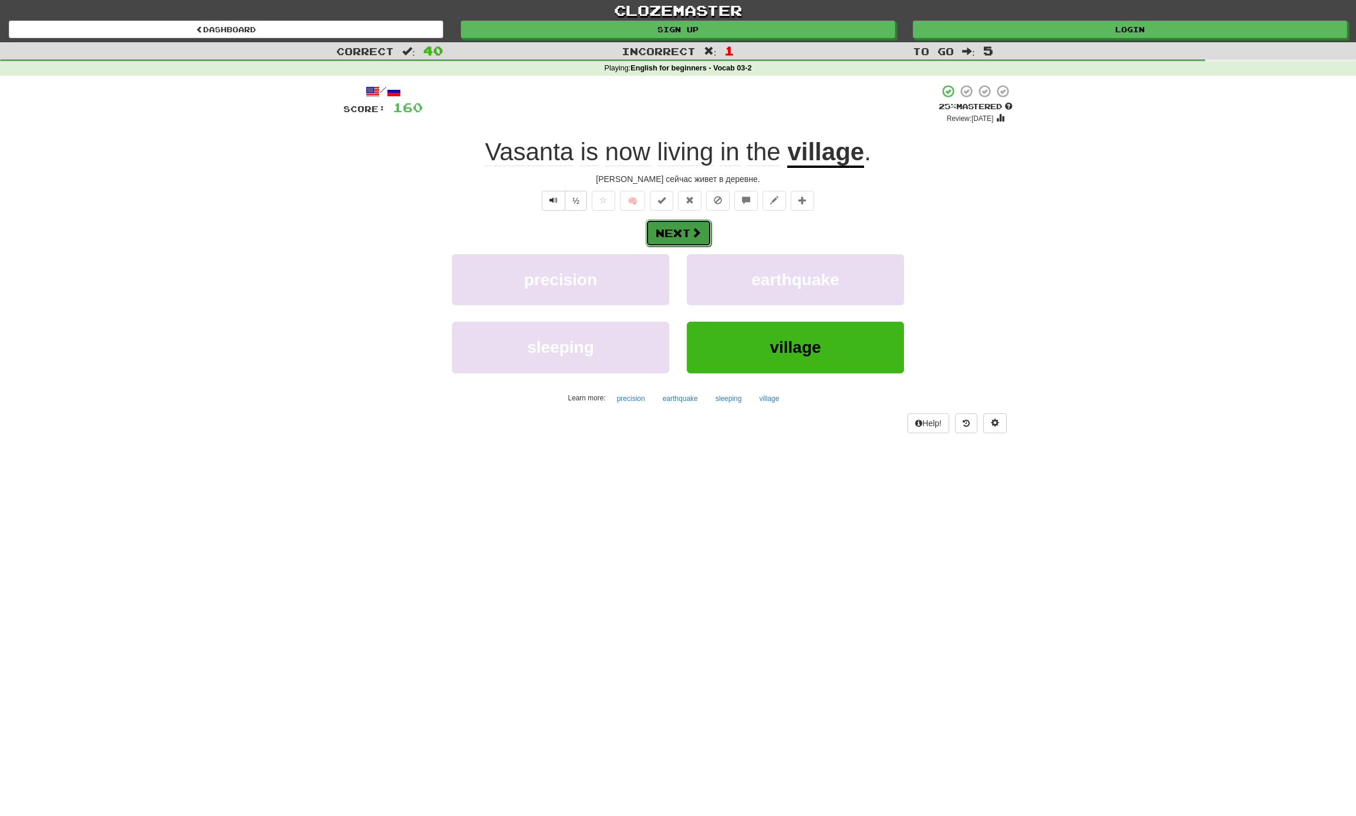
click at [670, 236] on button "Next" at bounding box center [679, 232] width 66 height 27
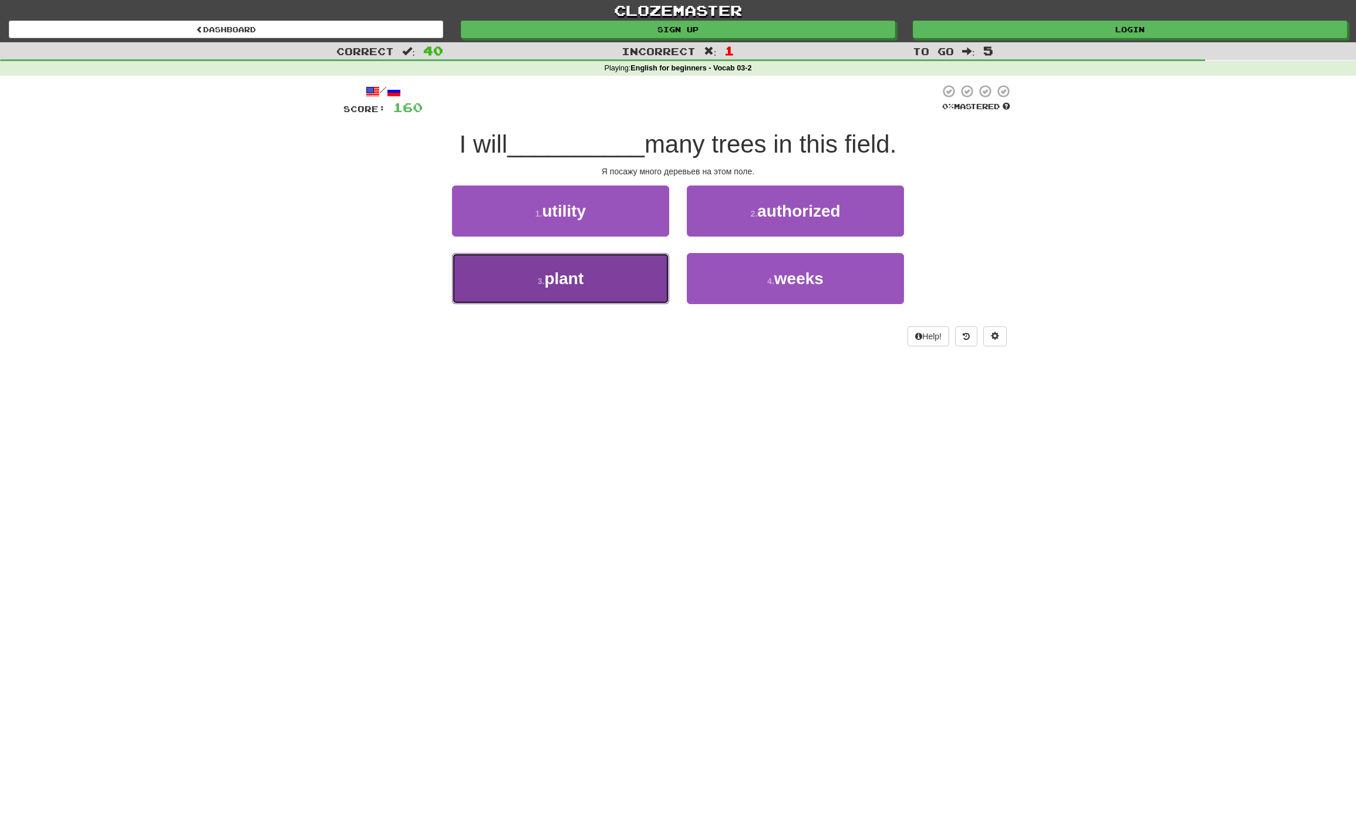
click at [596, 279] on button "3 . plant" at bounding box center [560, 278] width 217 height 51
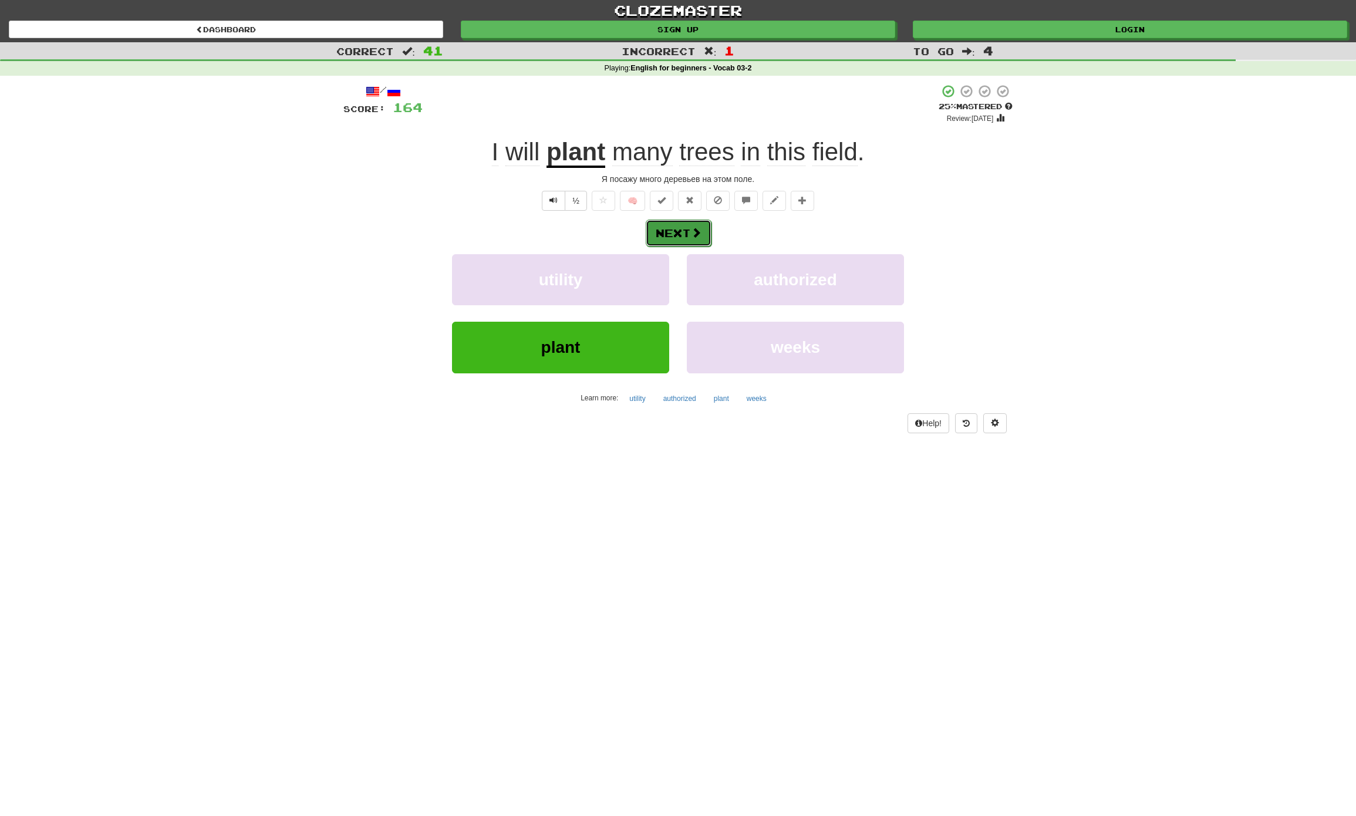
click at [676, 232] on button "Next" at bounding box center [679, 232] width 66 height 27
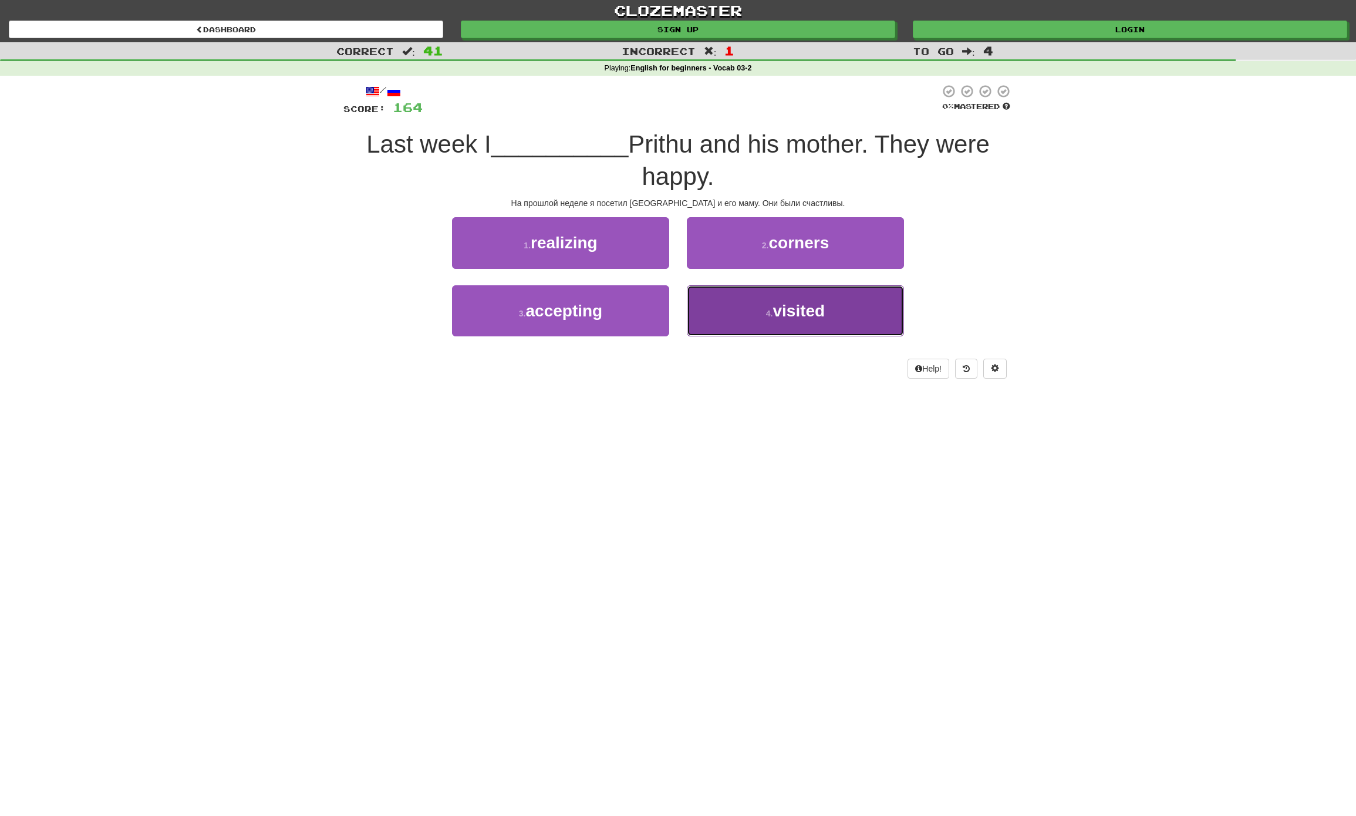
click at [807, 303] on span "visited" at bounding box center [798, 311] width 52 height 18
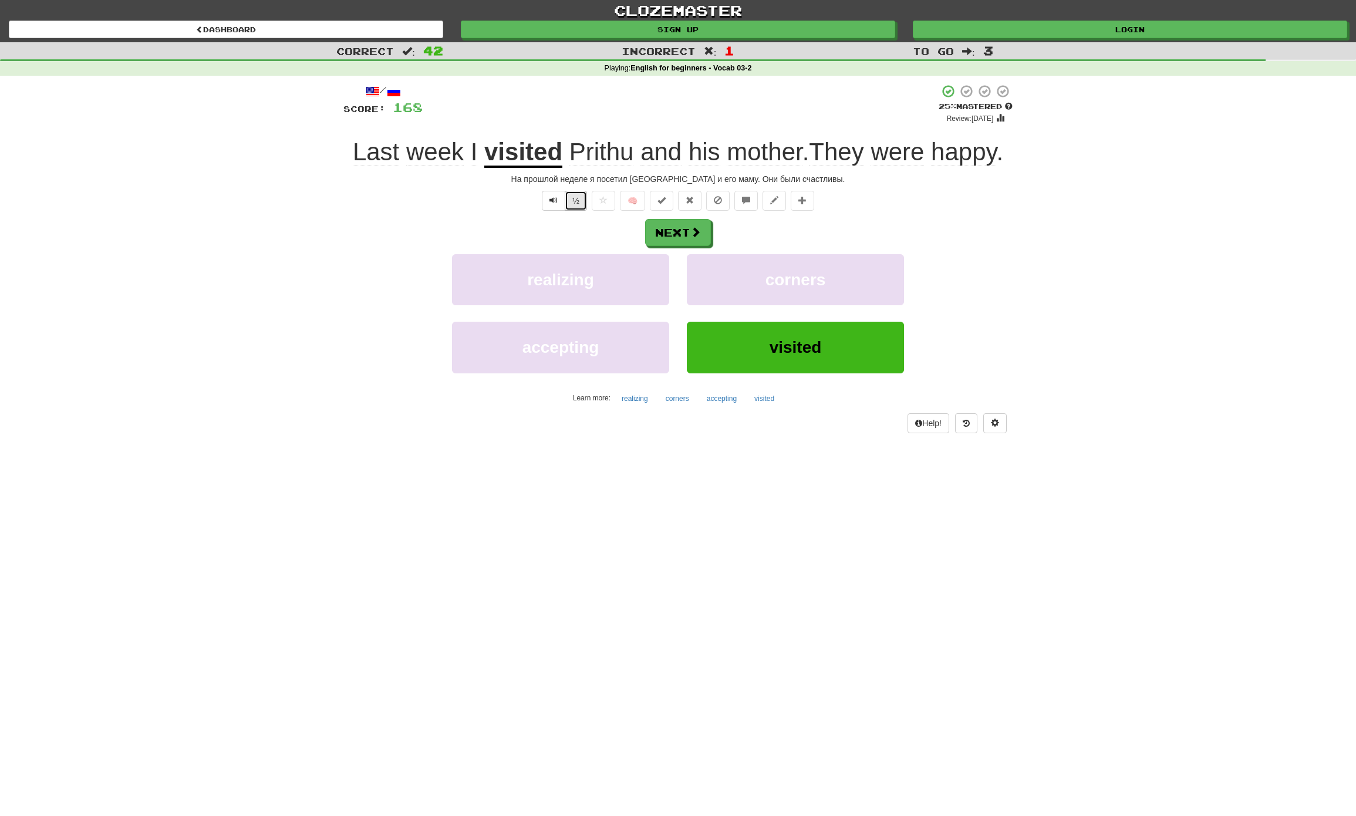
click at [566, 199] on button "½" at bounding box center [576, 201] width 22 height 20
click at [680, 233] on button "Next" at bounding box center [679, 232] width 66 height 27
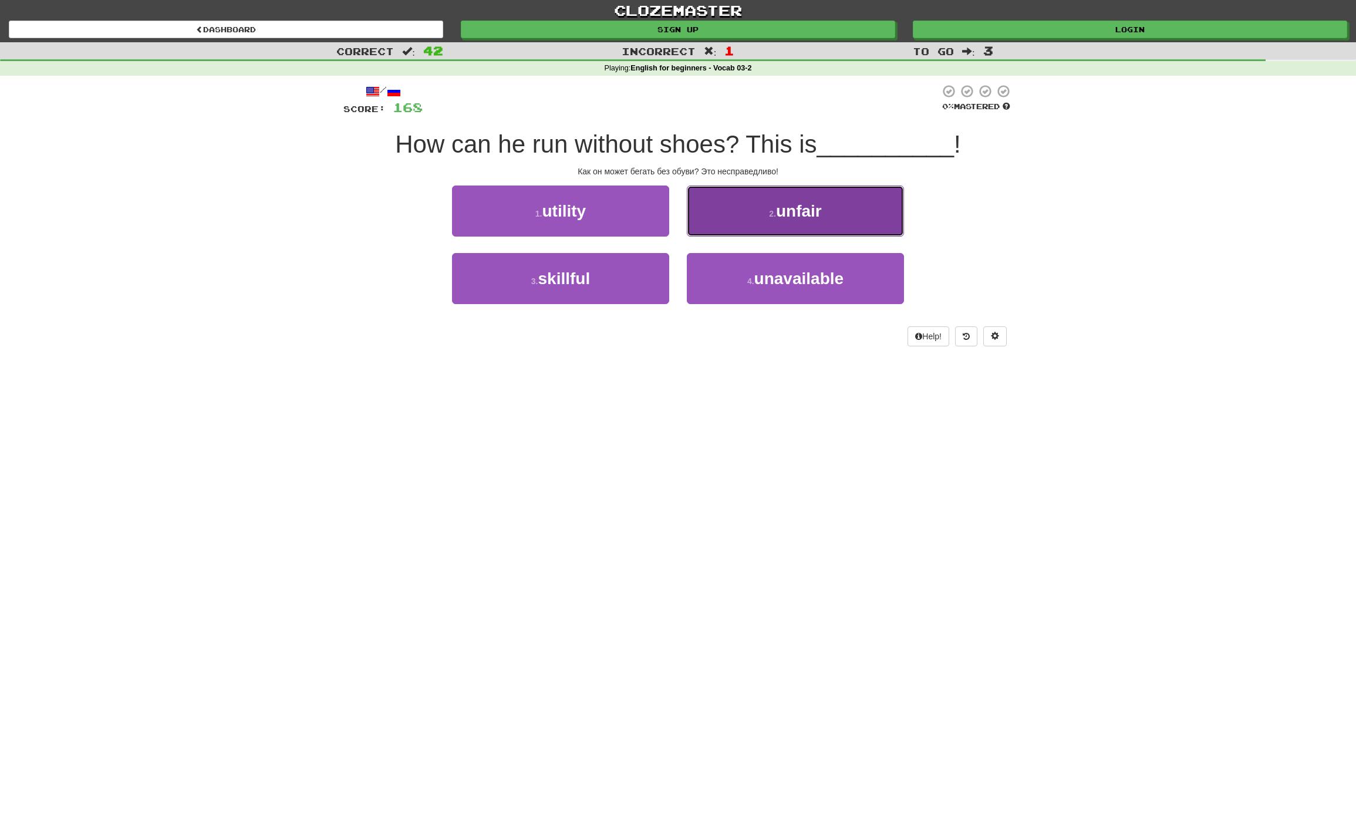
click at [830, 218] on button "2 . unfair" at bounding box center [795, 210] width 217 height 51
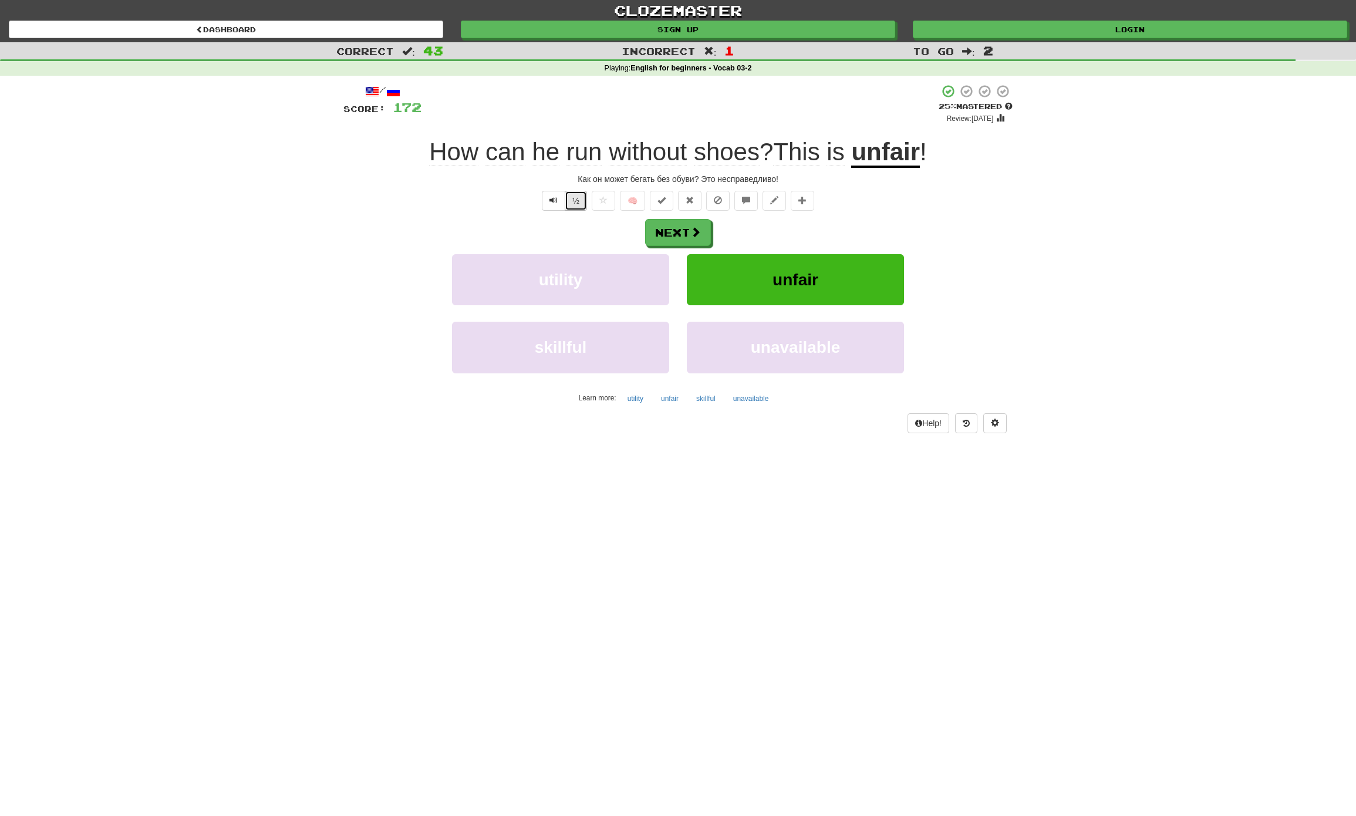
click at [571, 200] on button "½" at bounding box center [576, 201] width 22 height 20
click at [685, 229] on button "Next" at bounding box center [679, 232] width 66 height 27
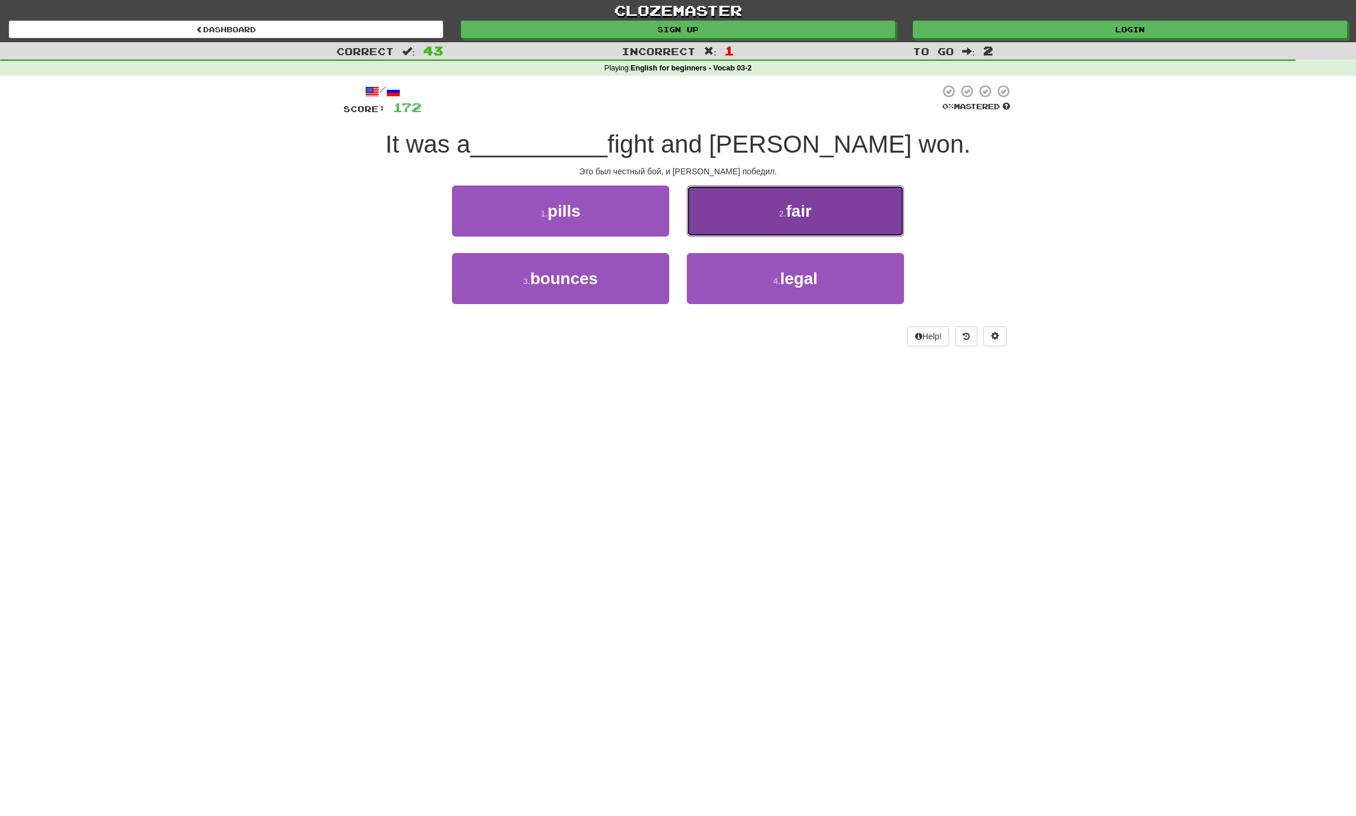
click at [788, 221] on button "2 . fair" at bounding box center [795, 210] width 217 height 51
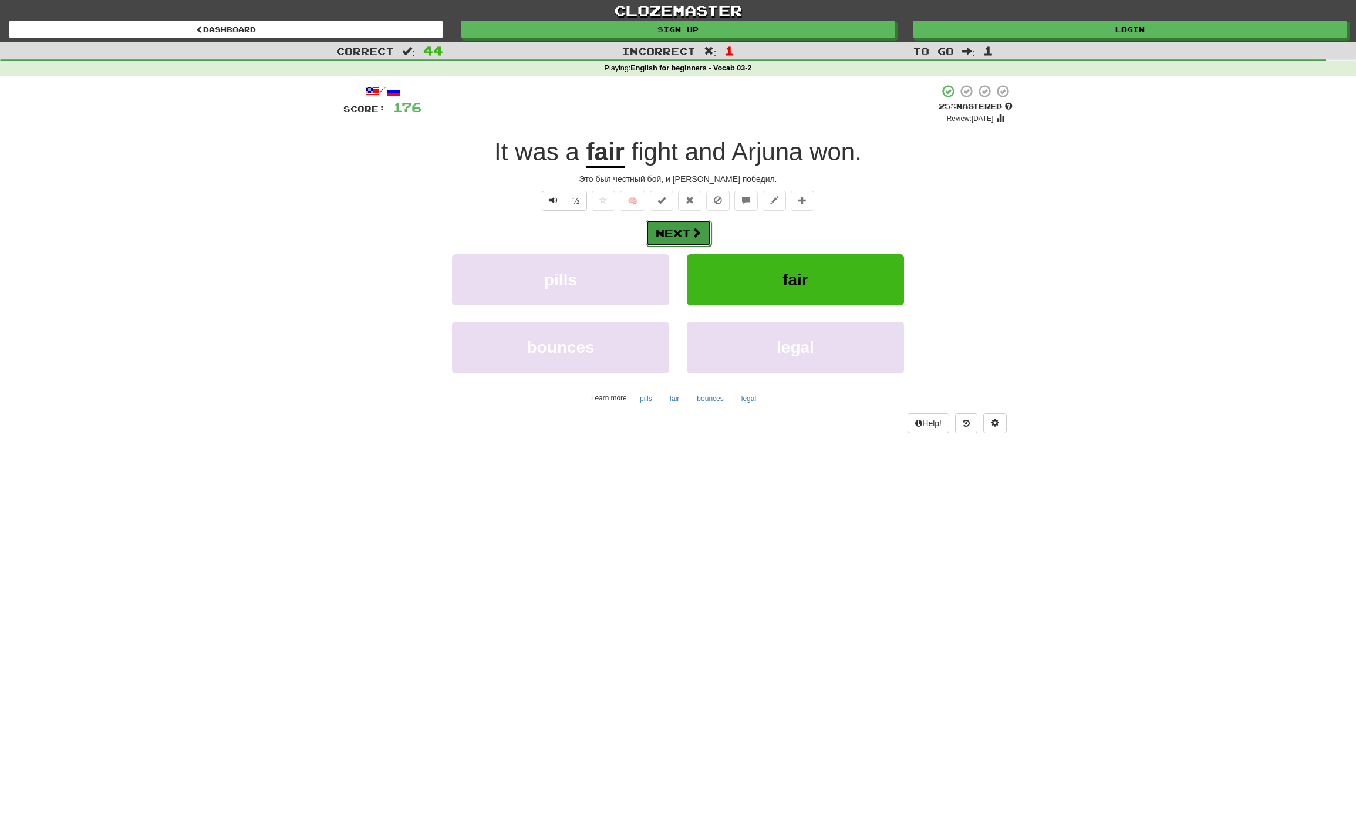
click at [671, 232] on button "Next" at bounding box center [679, 232] width 66 height 27
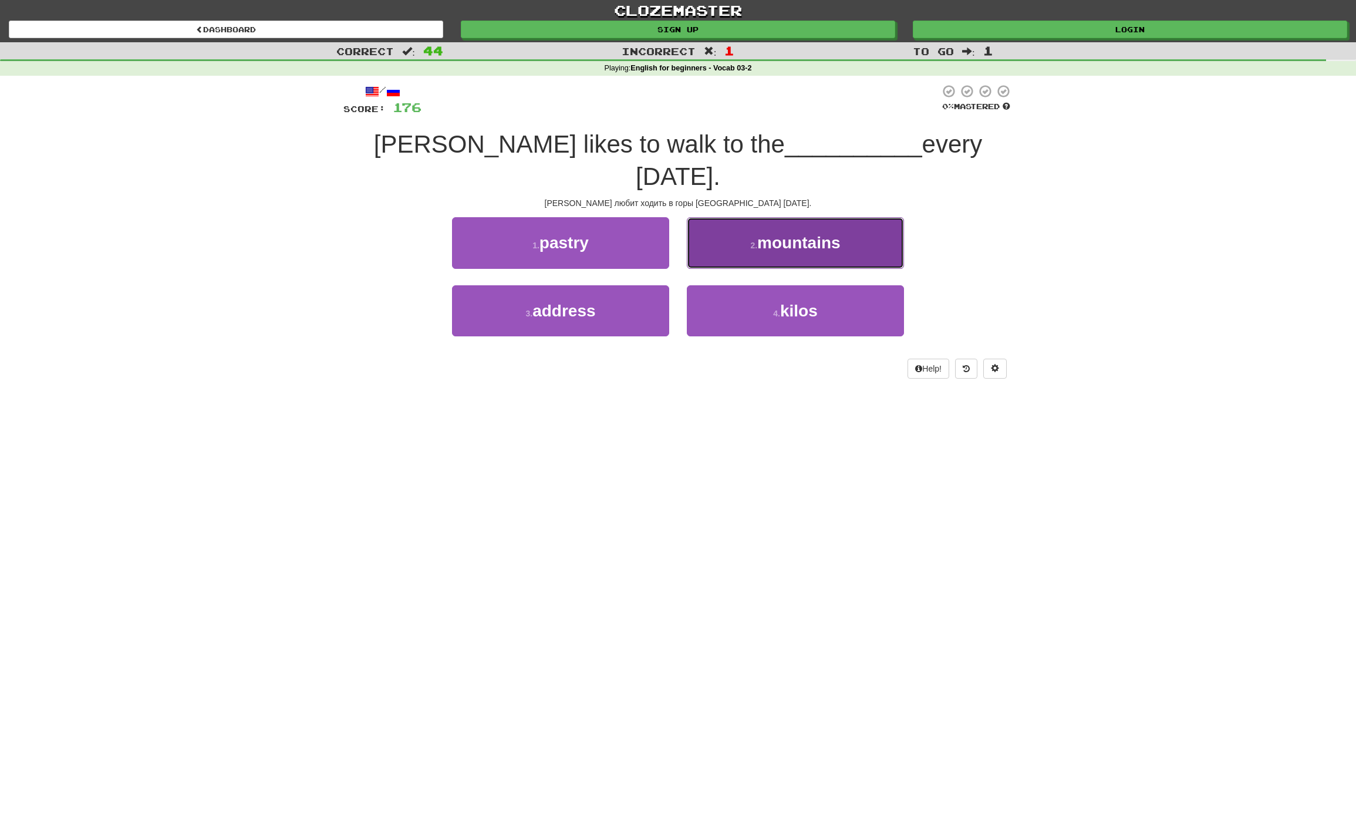
click at [736, 217] on button "2 . mountains" at bounding box center [795, 242] width 217 height 51
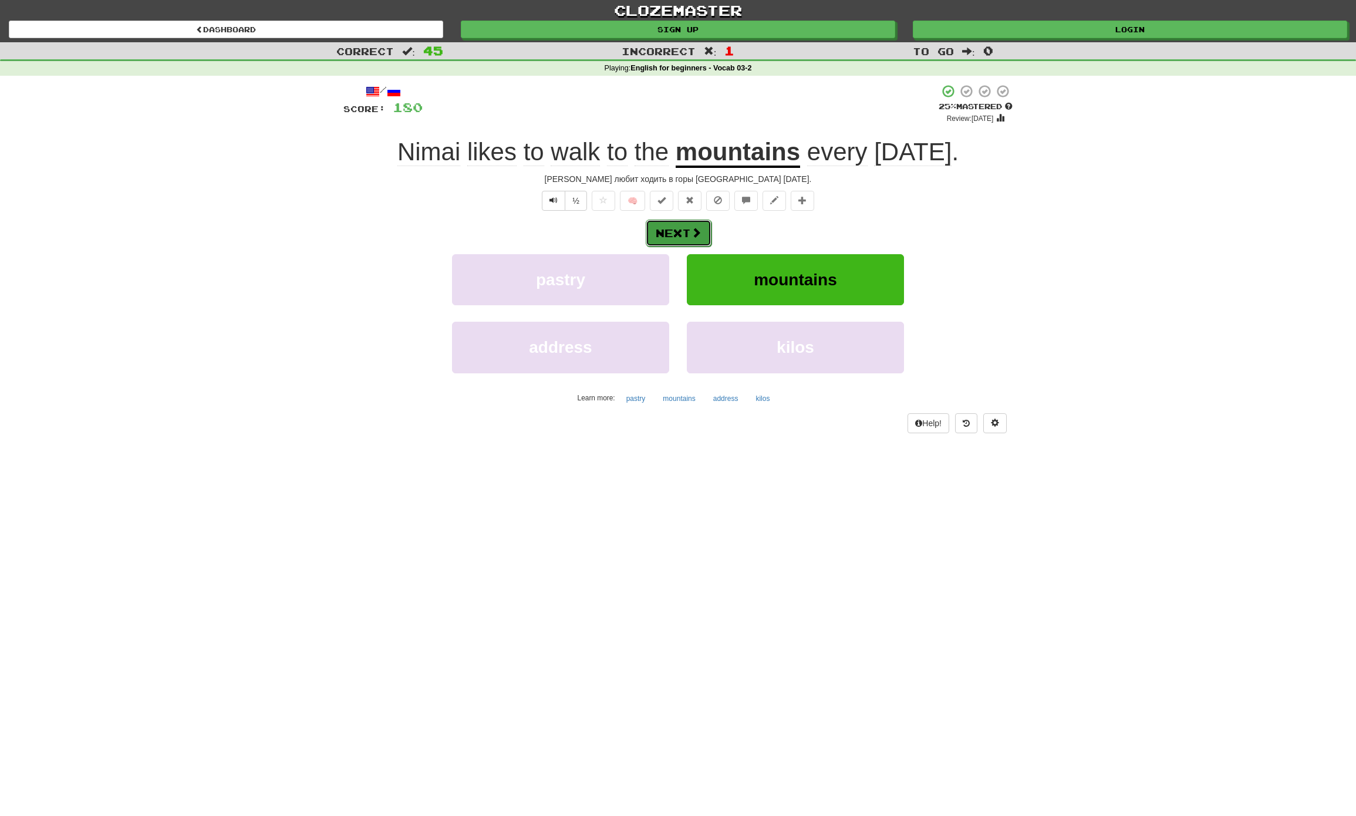
click at [677, 235] on button "Next" at bounding box center [679, 232] width 66 height 27
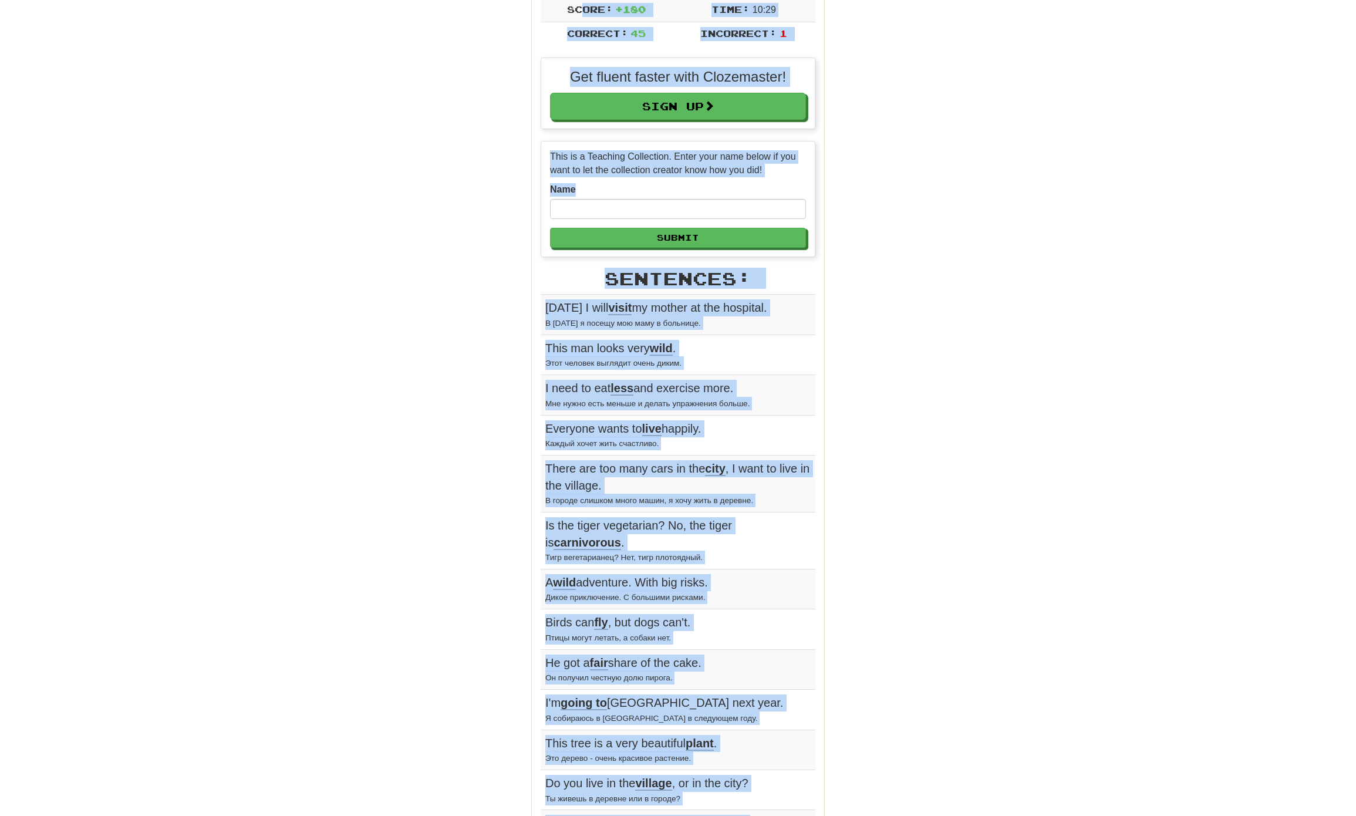
scroll to position [225, 0]
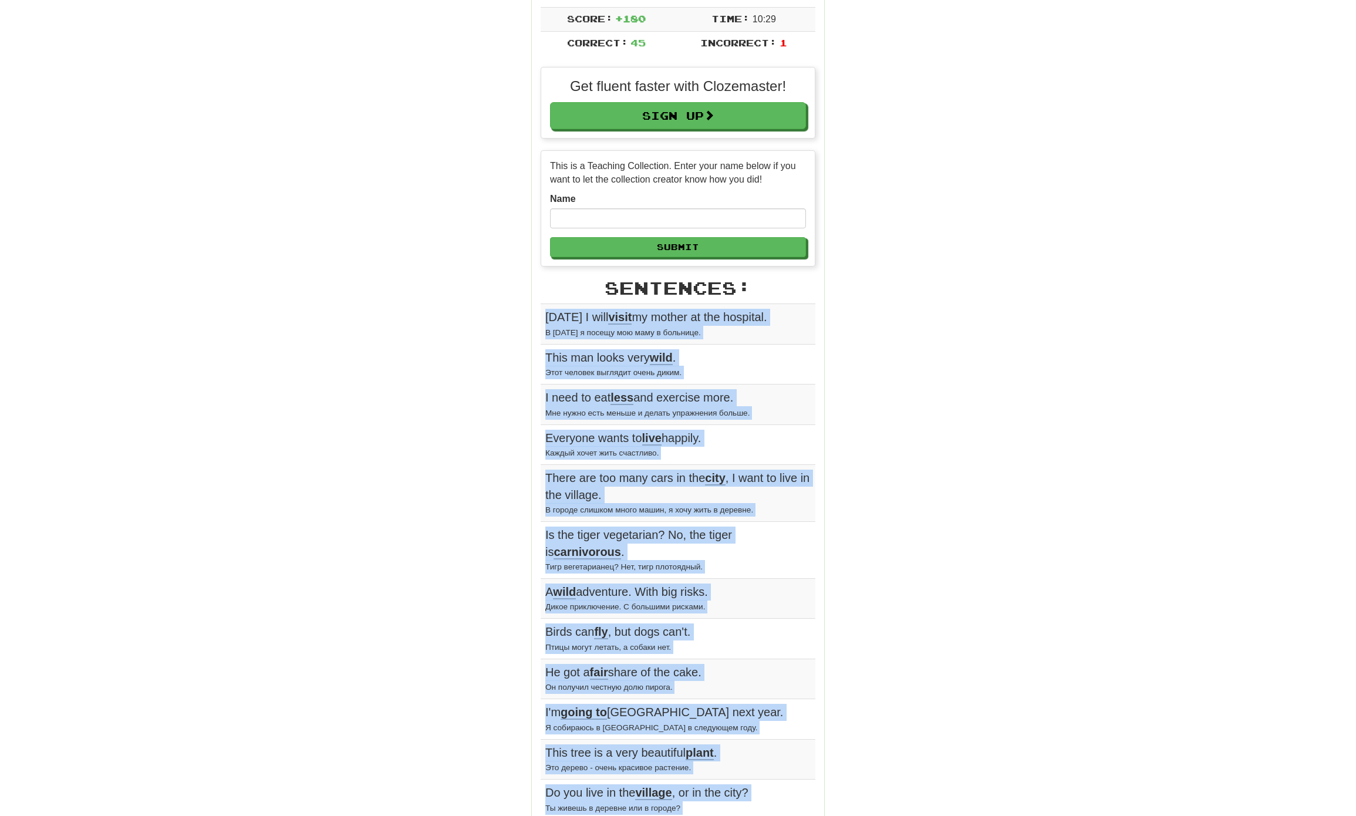
drag, startPoint x: 715, startPoint y: 695, endPoint x: 548, endPoint y: 323, distance: 408.7
copy tbody "On Saturday I will visit my mother at the hospital. В субботу я посещу мою маму…"
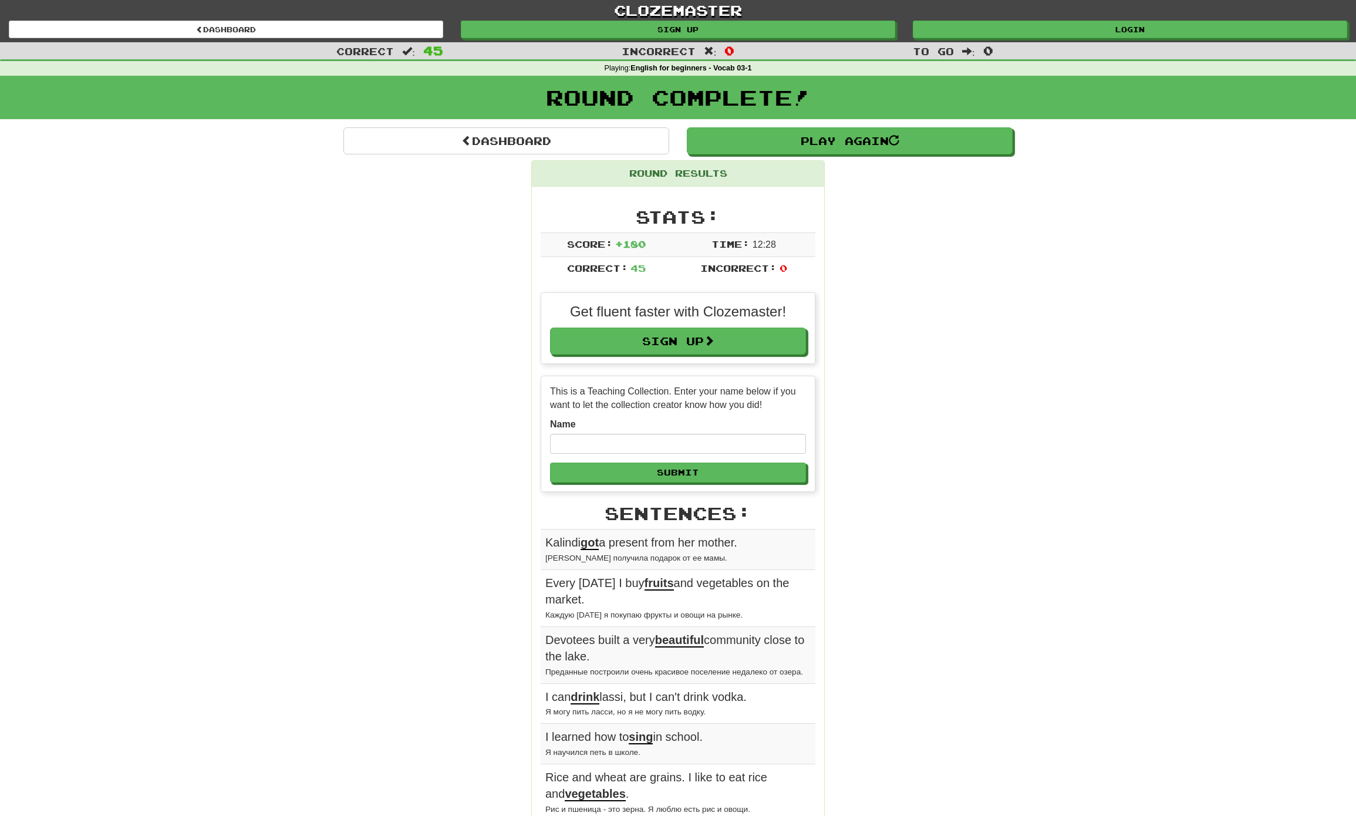
scroll to position [352, 0]
